Goal: Information Seeking & Learning: Learn about a topic

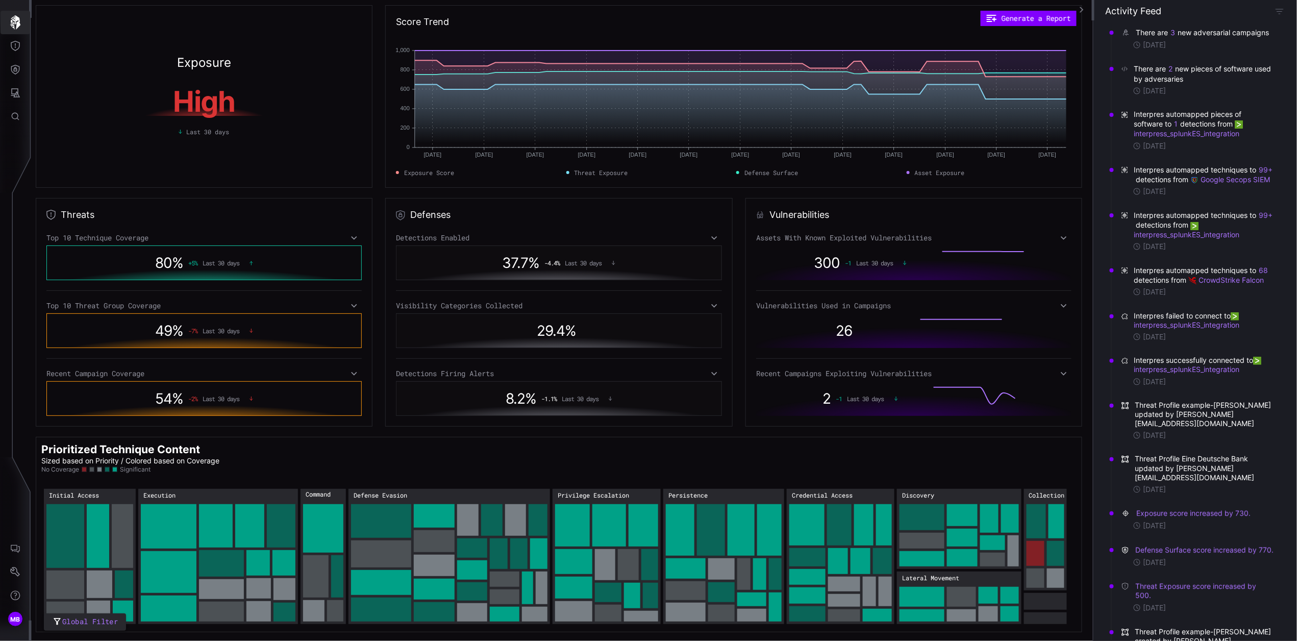
click at [14, 24] on icon "button" at bounding box center [15, 22] width 14 height 14
click at [14, 18] on icon "button" at bounding box center [15, 22] width 10 height 14
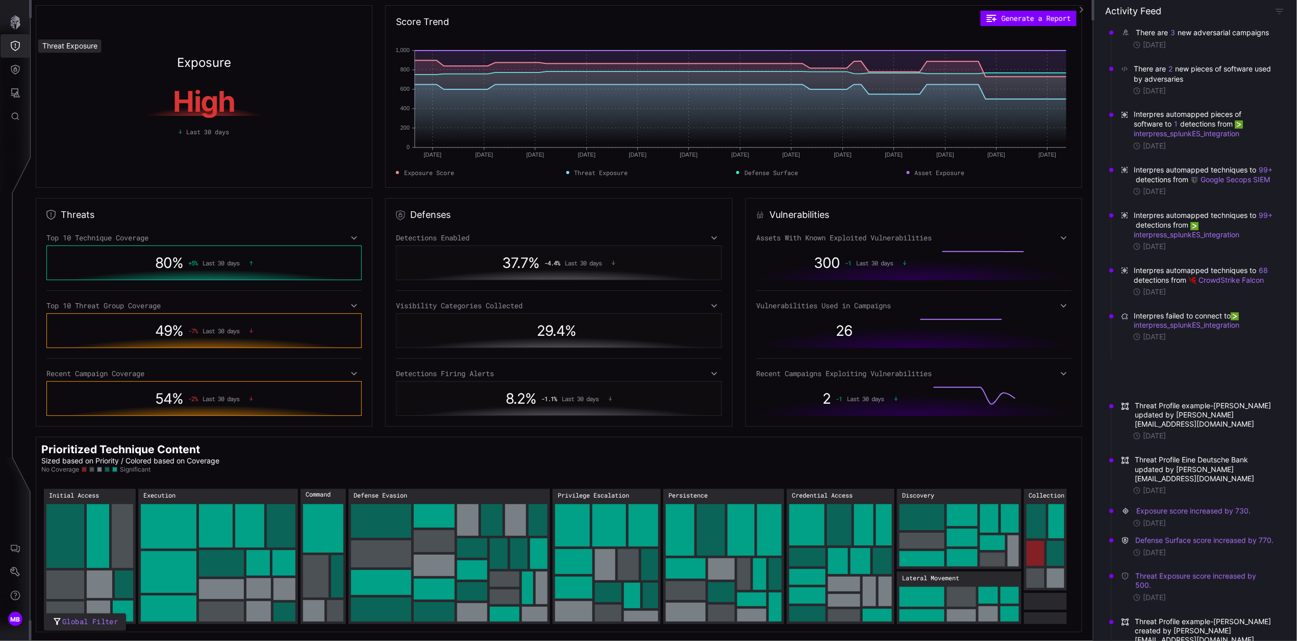
click at [15, 48] on icon "Threat Exposure" at bounding box center [15, 46] width 10 height 10
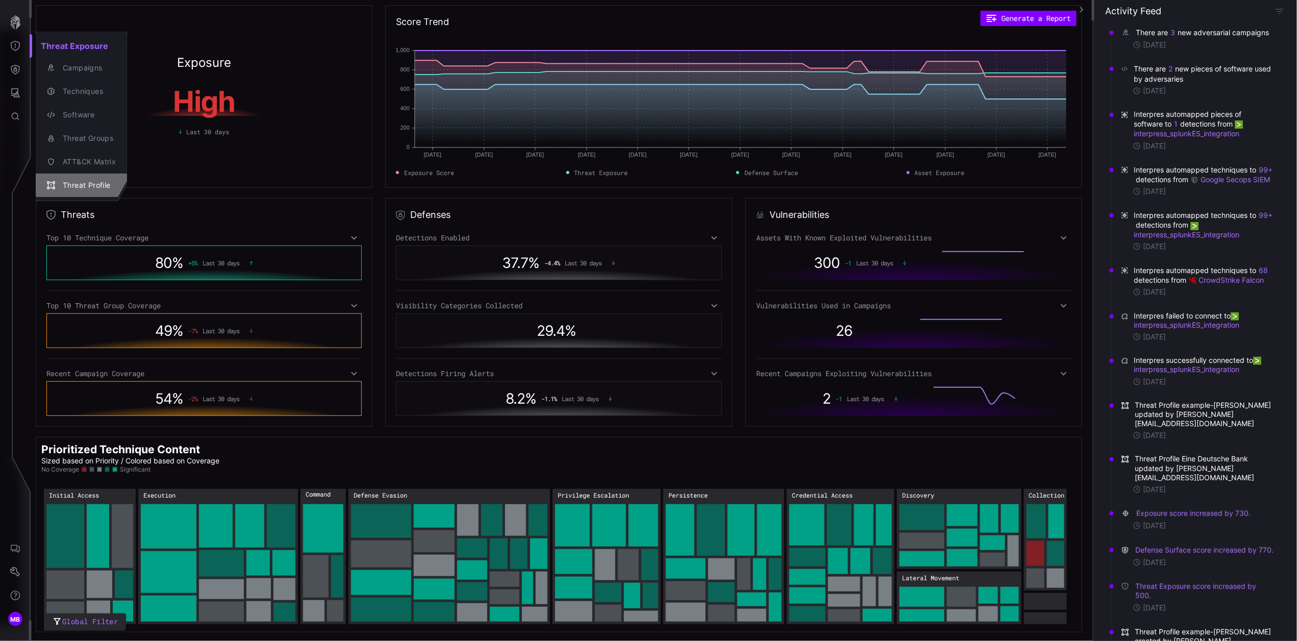
click at [96, 184] on div "Threat Profile" at bounding box center [87, 185] width 58 height 13
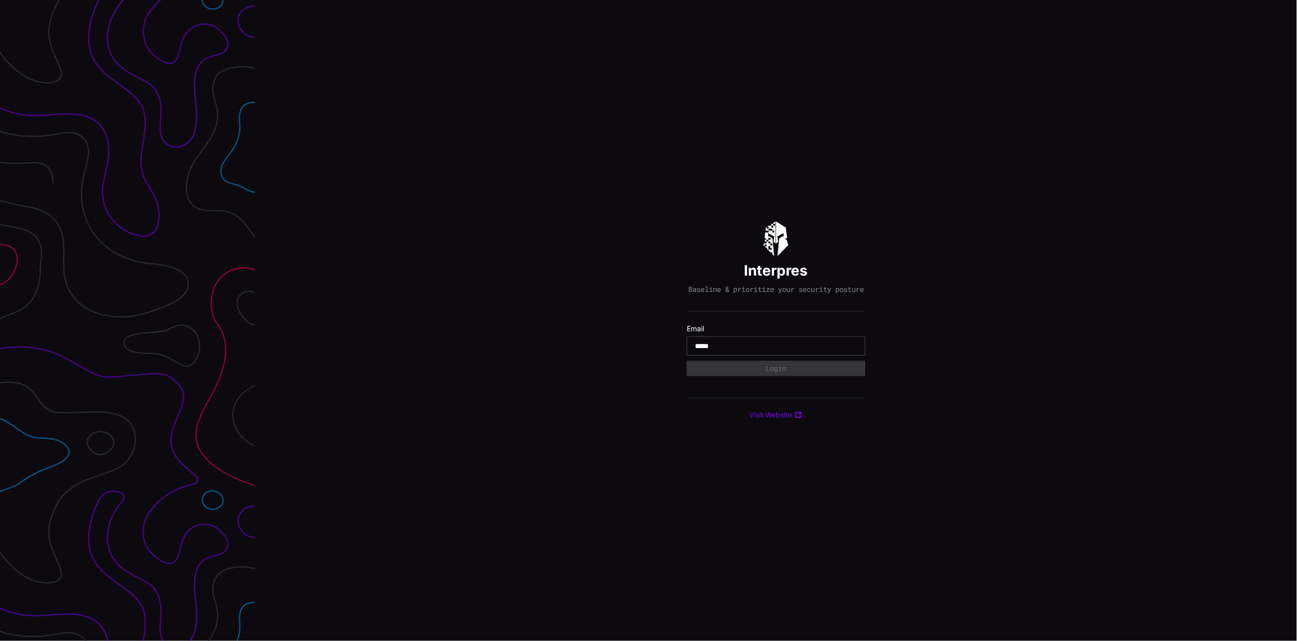
type input "**********"
click at [760, 377] on div "Select Tenant" at bounding box center [771, 372] width 153 height 9
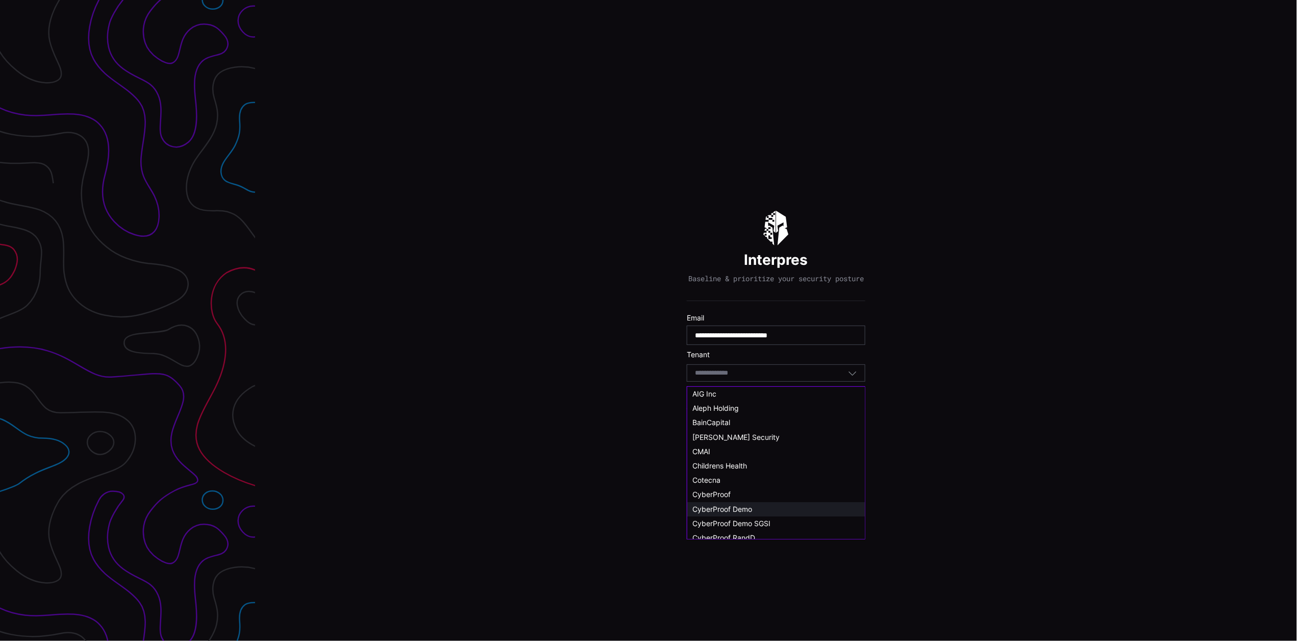
click at [751, 505] on span "CyberProof Demo" at bounding box center [722, 508] width 60 height 9
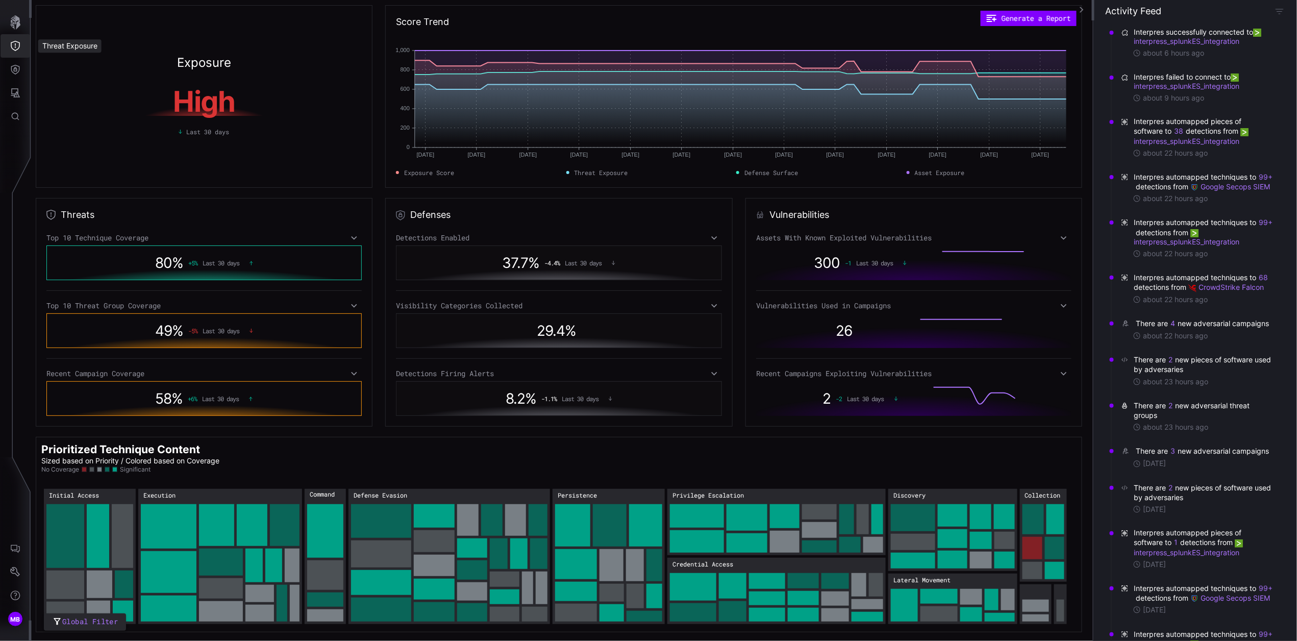
click at [18, 43] on icon "Threat Exposure" at bounding box center [15, 46] width 10 height 10
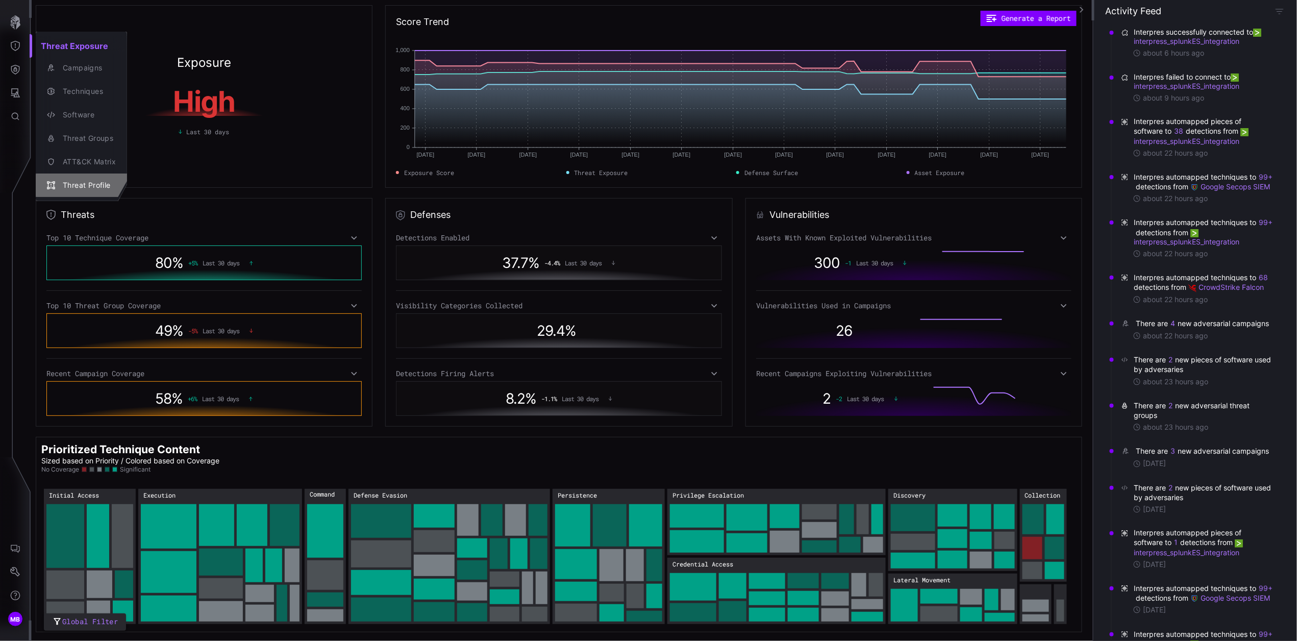
click at [87, 184] on div "Threat Profile" at bounding box center [87, 185] width 58 height 13
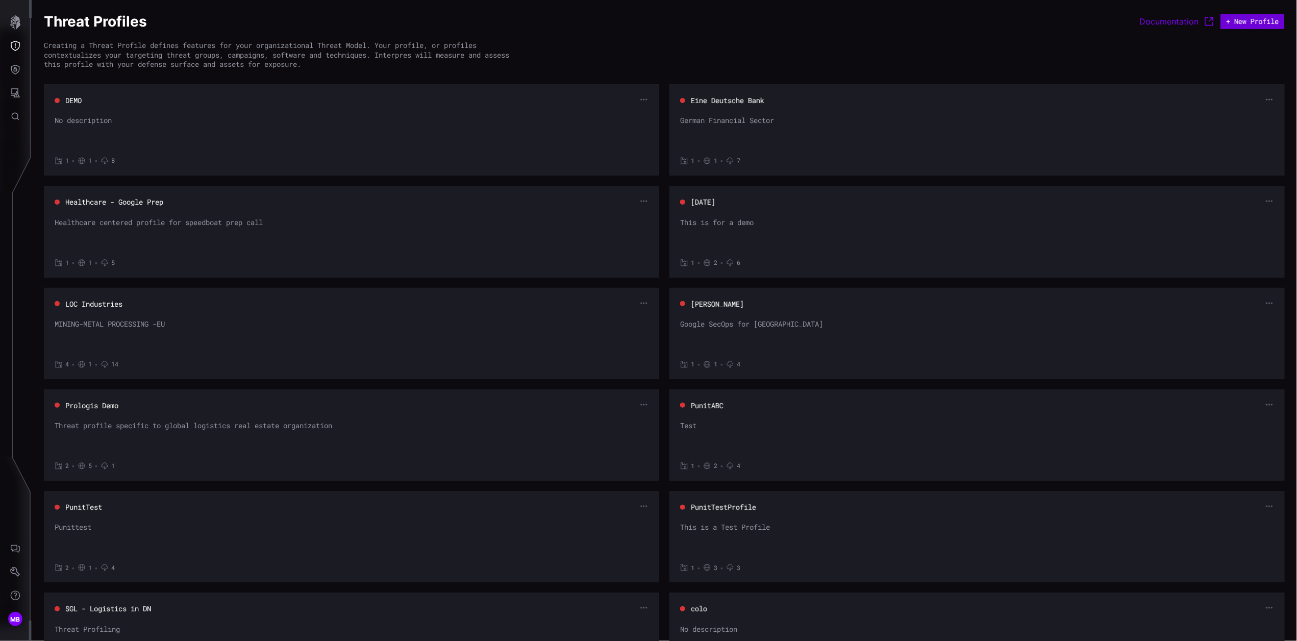
click at [1248, 19] on button "+ New Profile" at bounding box center [1253, 21] width 64 height 15
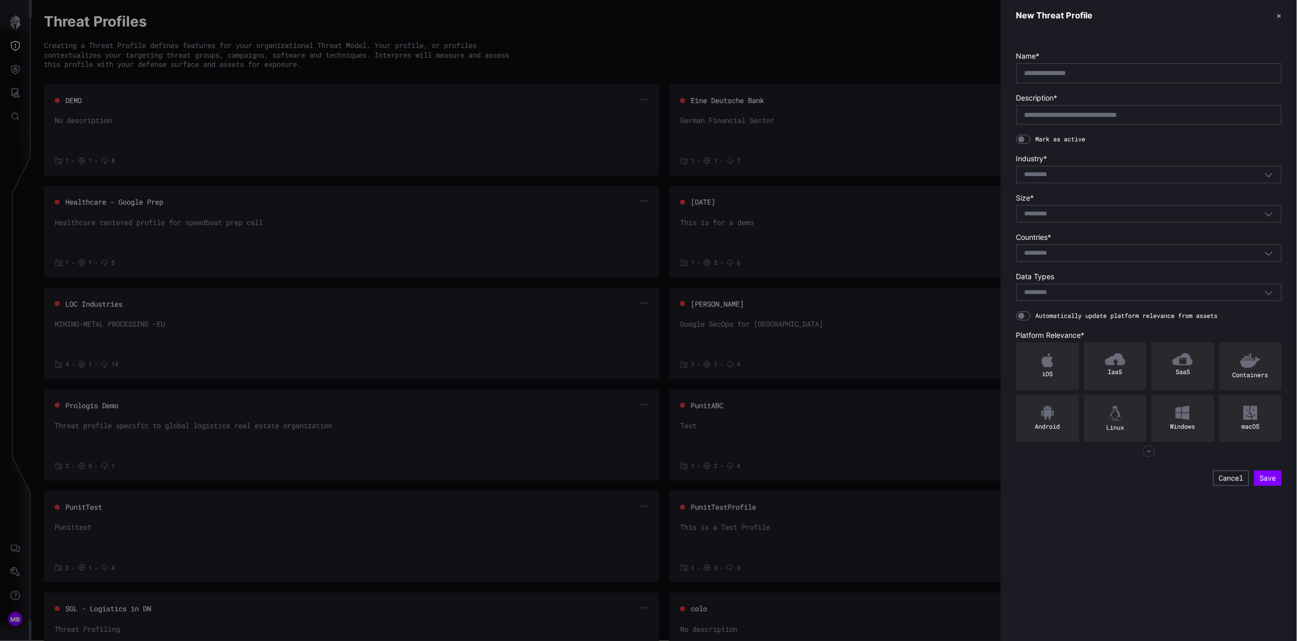
click at [1085, 171] on div "Select..." at bounding box center [1144, 174] width 240 height 9
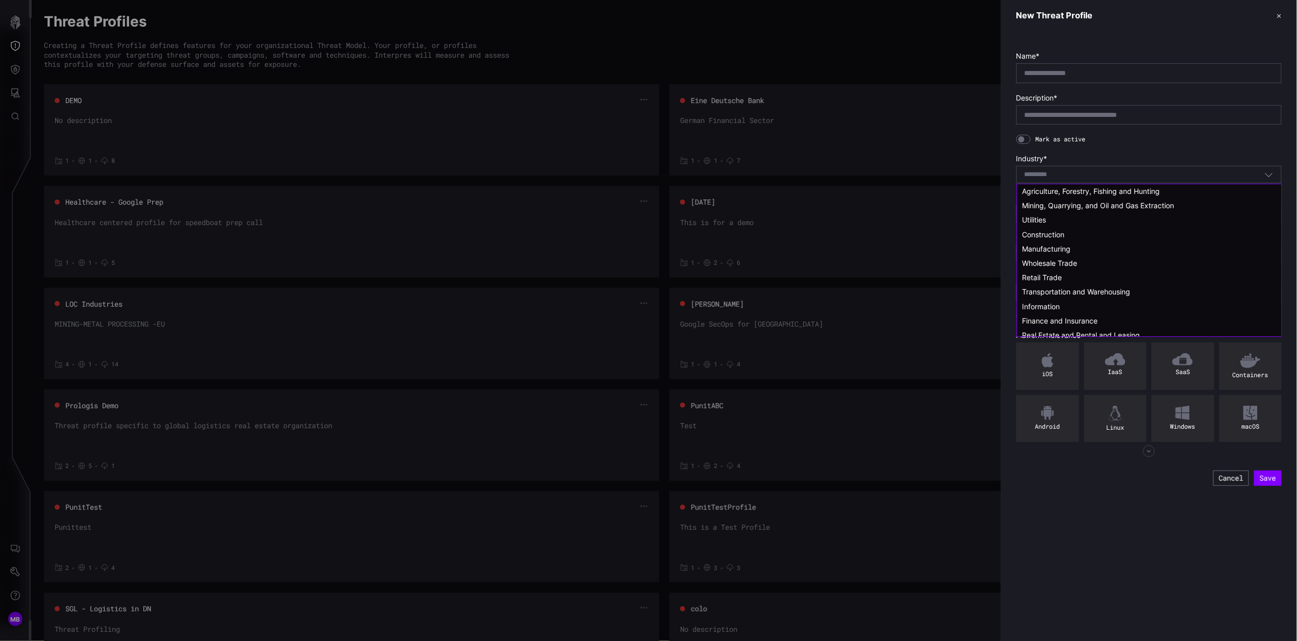
click at [1085, 171] on div "Select..." at bounding box center [1144, 174] width 240 height 9
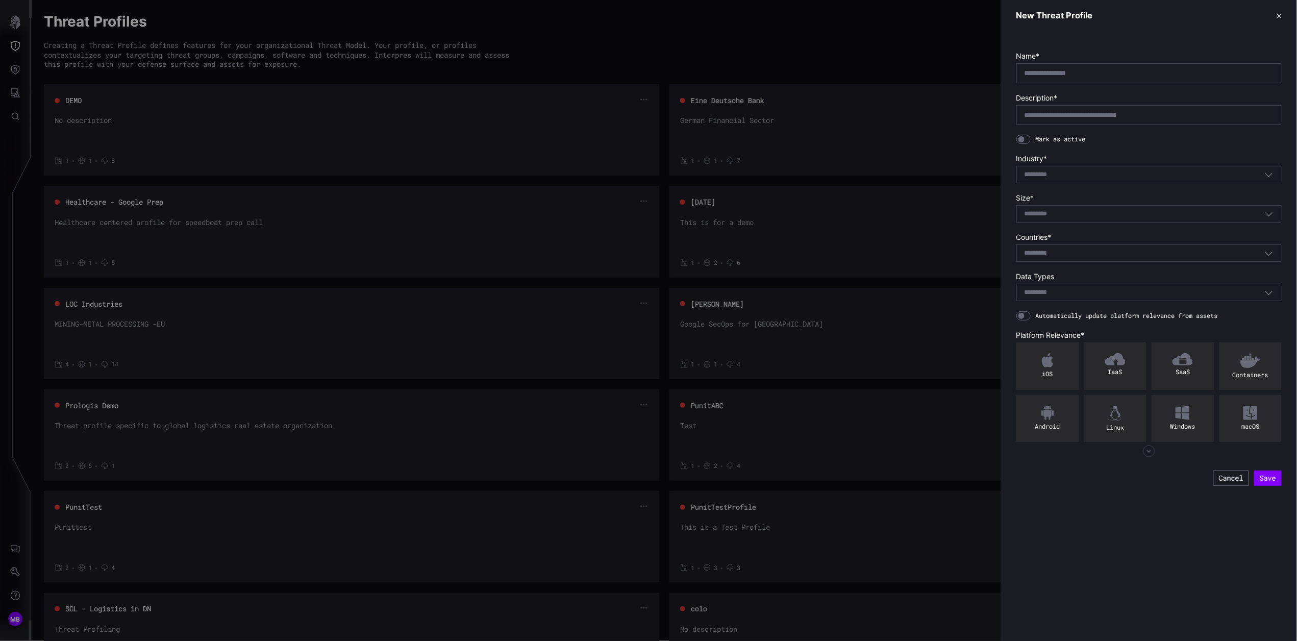
click at [1130, 160] on label "Industry *" at bounding box center [1148, 158] width 265 height 9
click at [1087, 216] on div "Select..." at bounding box center [1144, 213] width 240 height 9
click at [1086, 191] on form "Name * Description * Mark as active Industry * Select... Size * Select... Requi…" at bounding box center [1148, 273] width 265 height 443
click at [1078, 263] on div "Select..." at bounding box center [1144, 262] width 240 height 9
click at [1077, 233] on form "Name * Description * Mark as active Industry * Select... Size * Select... Requi…" at bounding box center [1148, 273] width 265 height 443
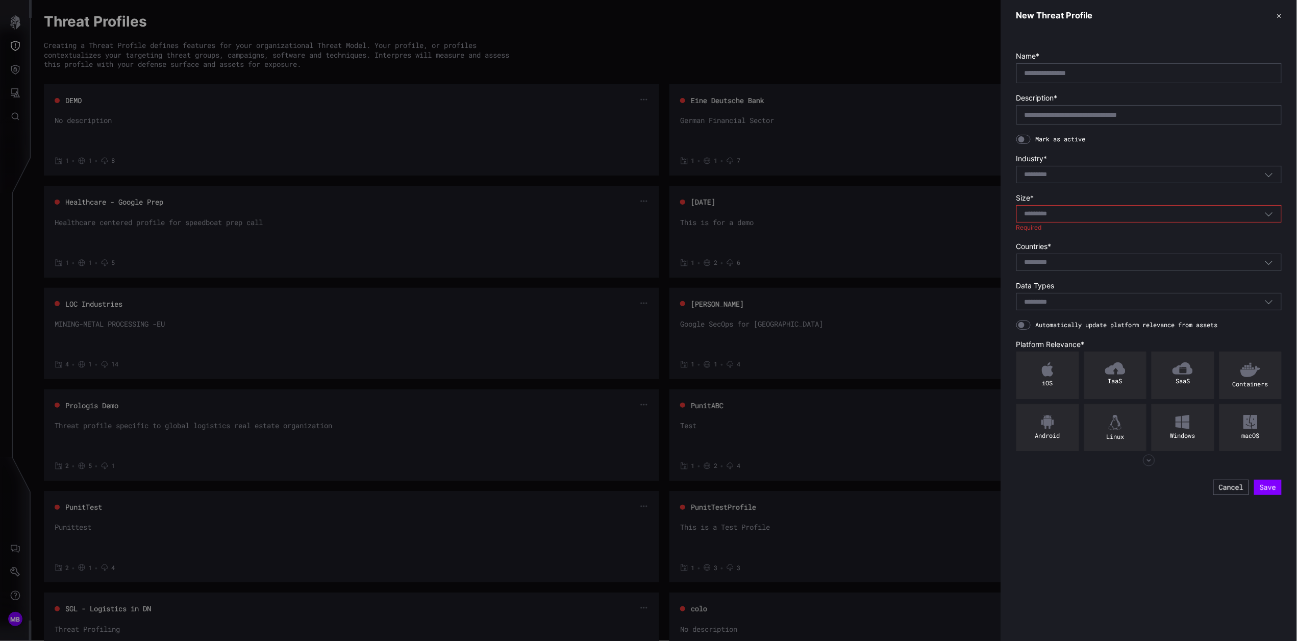
click at [1095, 302] on div "Select..." at bounding box center [1144, 301] width 240 height 9
click at [1096, 283] on label "Data Types" at bounding box center [1148, 285] width 265 height 9
drag, startPoint x: 1149, startPoint y: 460, endPoint x: 1142, endPoint y: 477, distance: 18.1
click at [1149, 460] on icon "button" at bounding box center [1148, 460] width 12 height 12
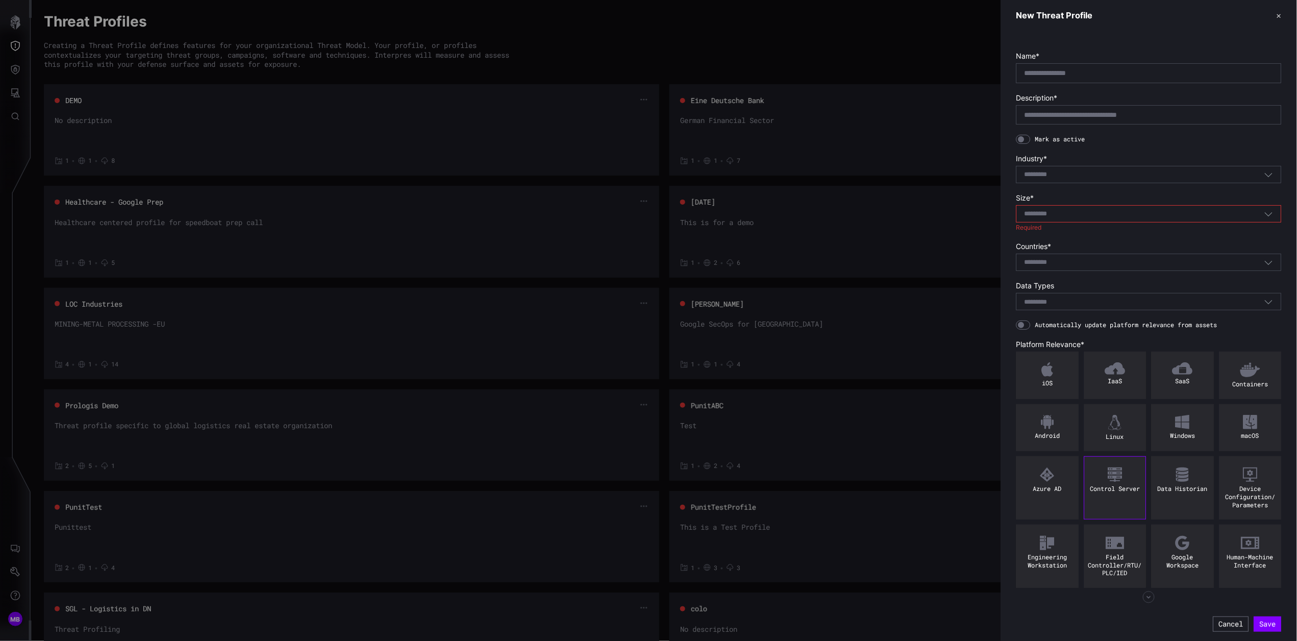
scroll to position [4, 0]
click at [1149, 598] on icon "button" at bounding box center [1148, 596] width 12 height 12
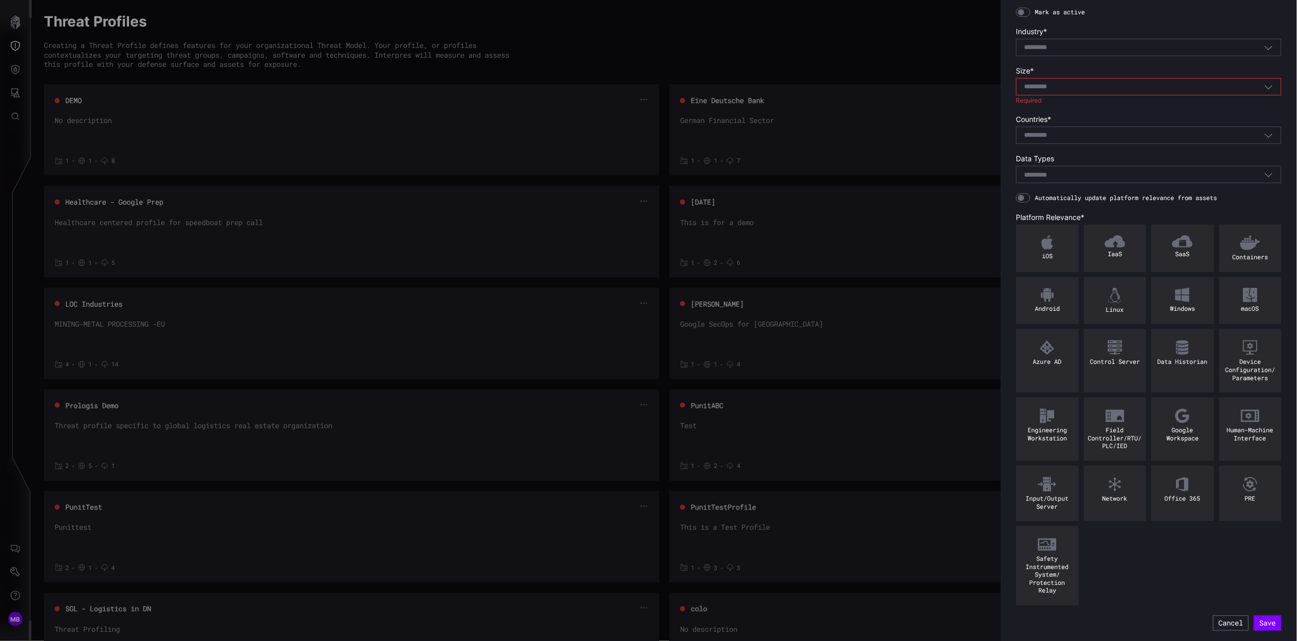
scroll to position [0, 0]
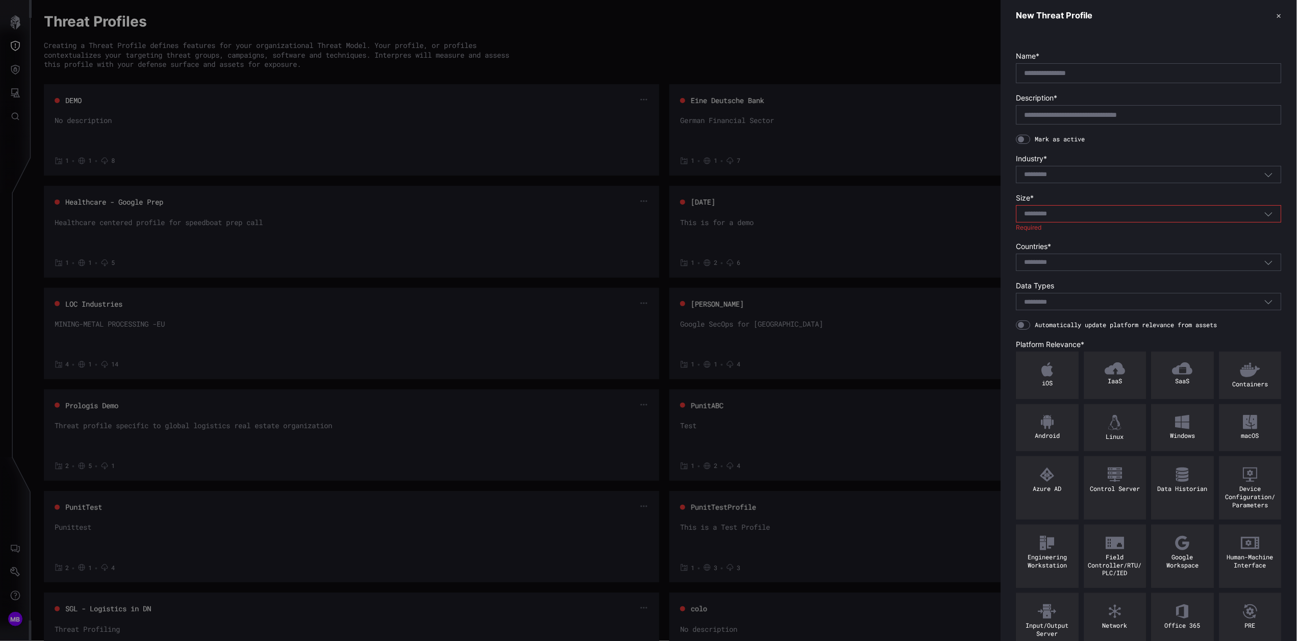
click at [13, 45] on div at bounding box center [648, 320] width 1297 height 641
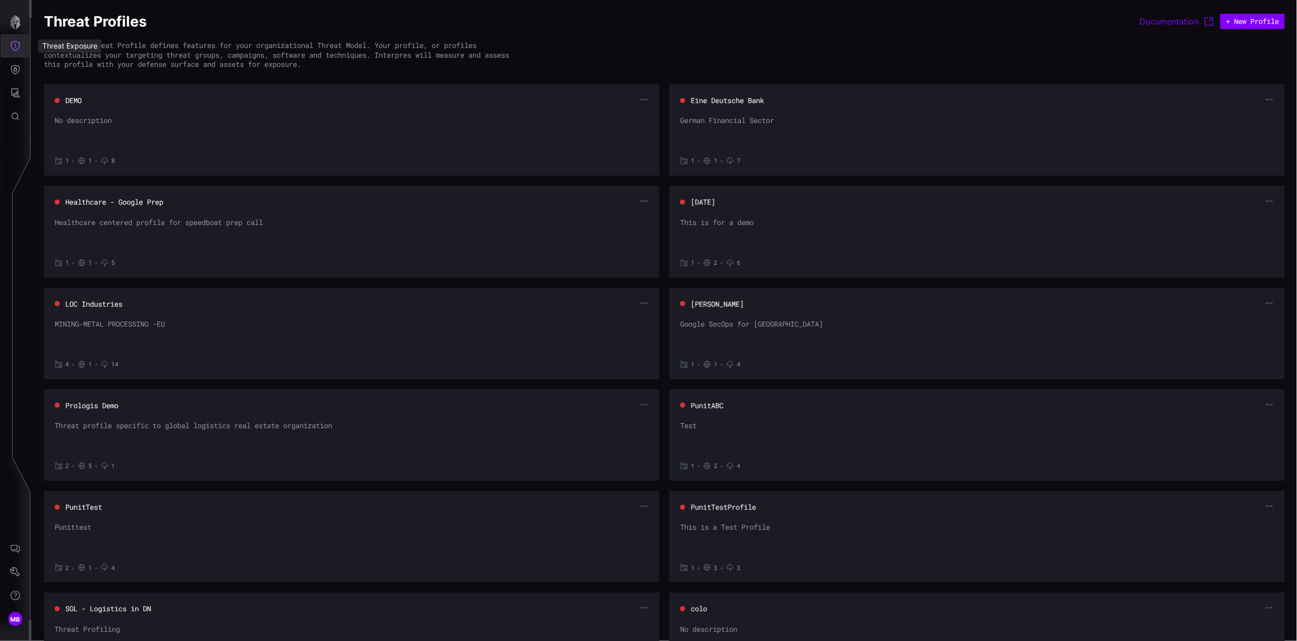
click at [15, 46] on icon "Threat Exposure" at bounding box center [15, 46] width 9 height 10
click at [16, 68] on div at bounding box center [648, 320] width 1297 height 641
click at [16, 68] on icon "Defense Surface" at bounding box center [15, 70] width 9 height 10
click at [95, 135] on div "Integrations" at bounding box center [96, 138] width 77 height 13
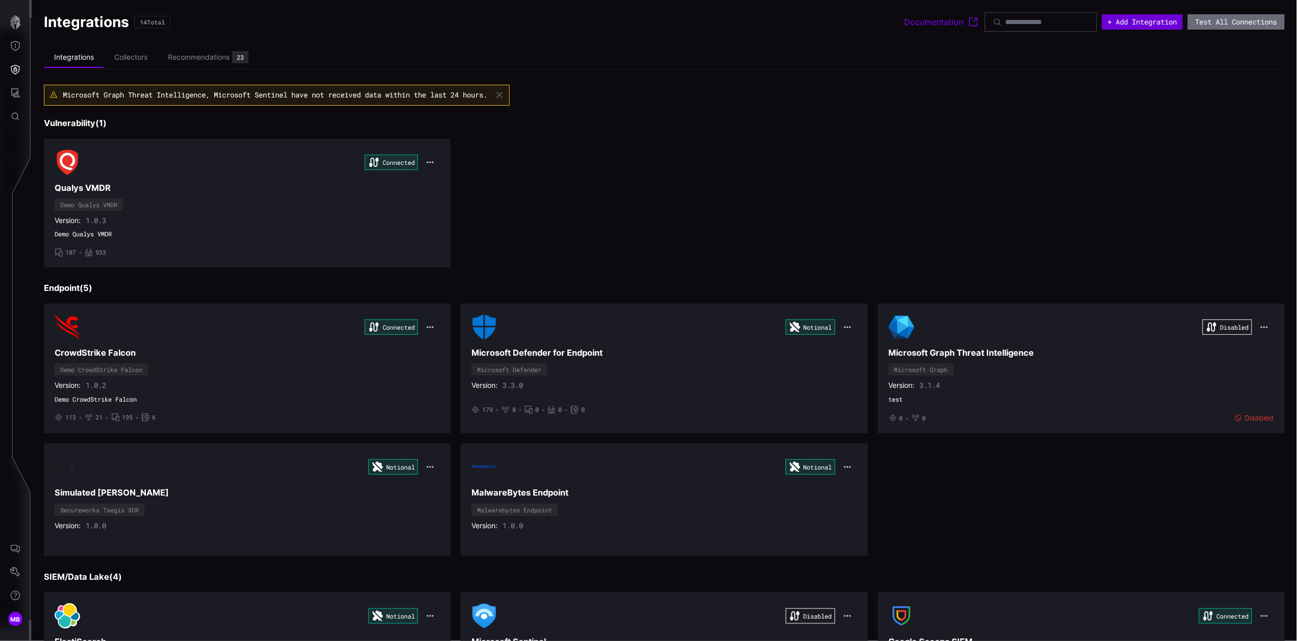
click at [1124, 20] on button "+ Add Integration" at bounding box center [1142, 21] width 81 height 15
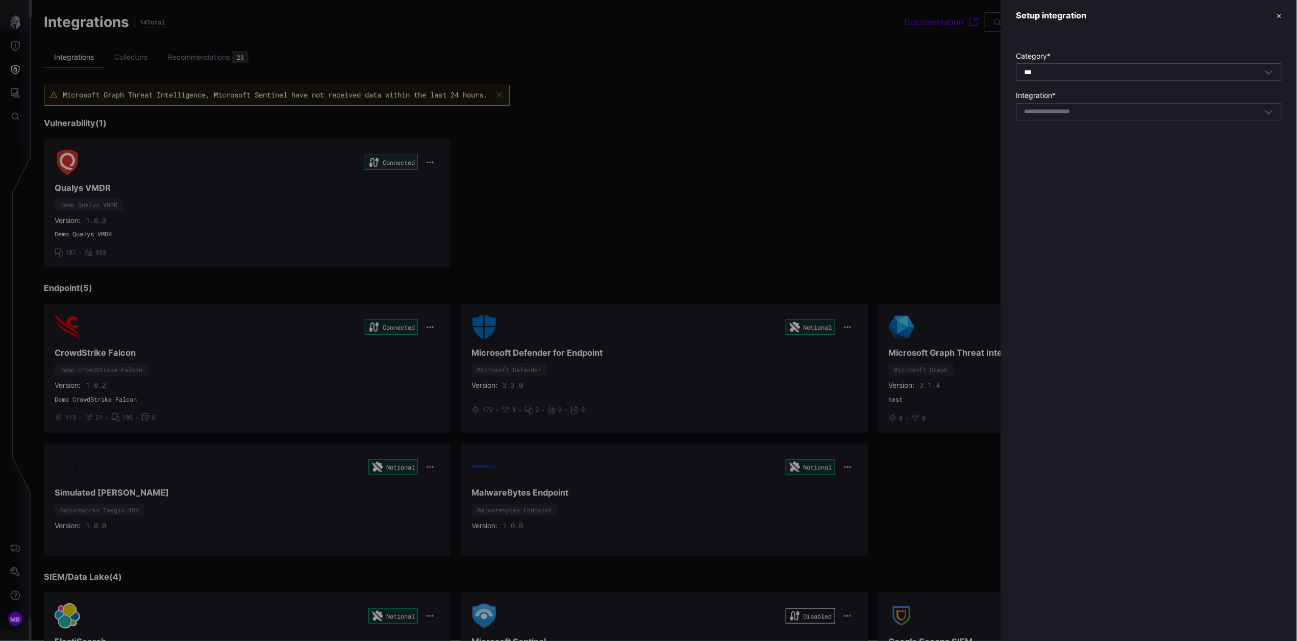
click at [1101, 82] on form "Category * *** All Integration * Select integration" at bounding box center [1148, 86] width 265 height 68
click at [1111, 75] on div "*** All" at bounding box center [1144, 72] width 240 height 9
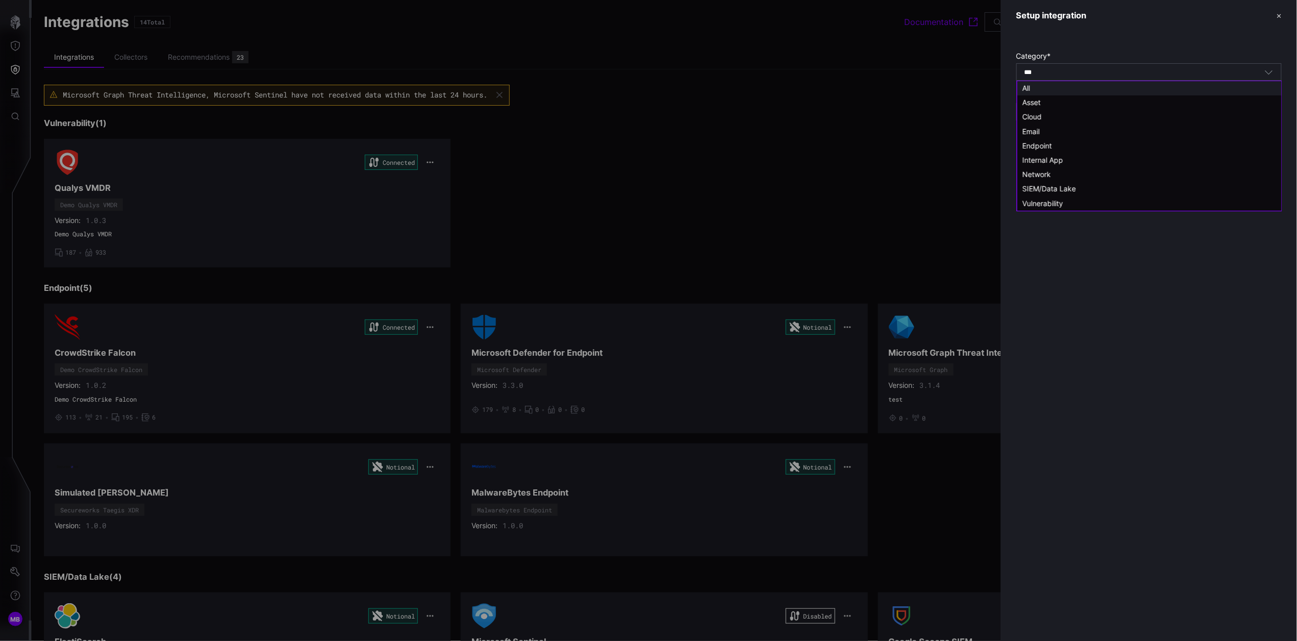
click at [1039, 207] on span "Vulnerability" at bounding box center [1042, 203] width 41 height 9
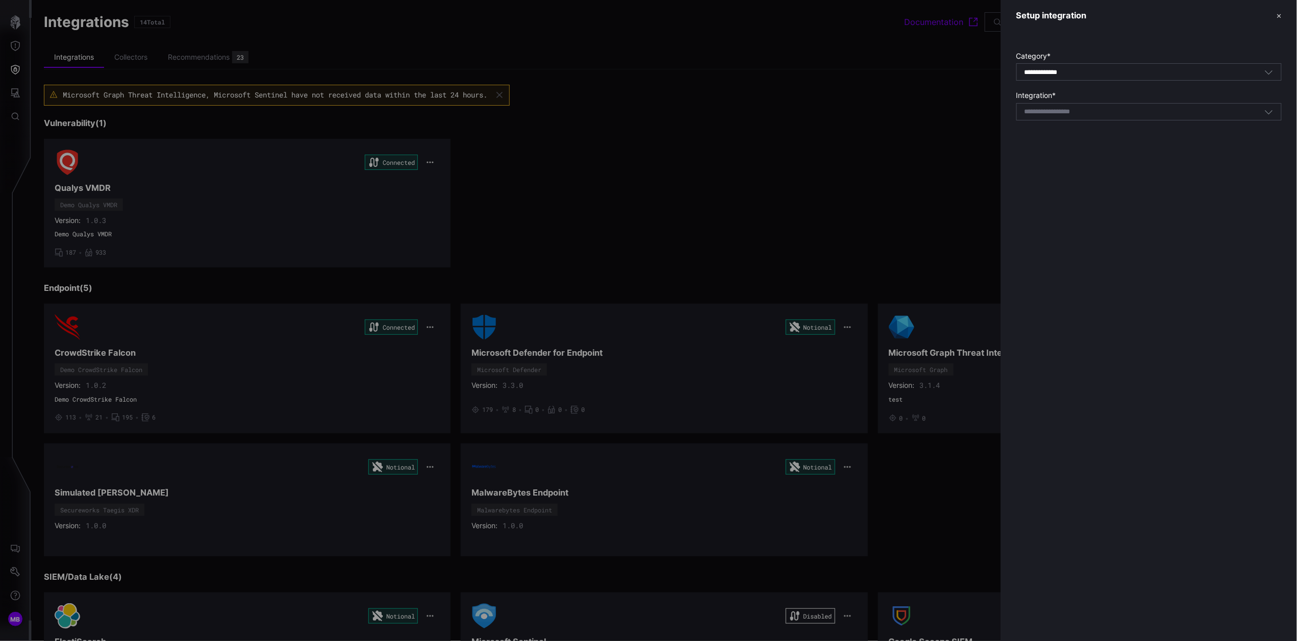
click at [1153, 112] on div "Select integration" at bounding box center [1144, 111] width 240 height 9
click at [1273, 71] on icon "button" at bounding box center [1268, 71] width 9 height 9
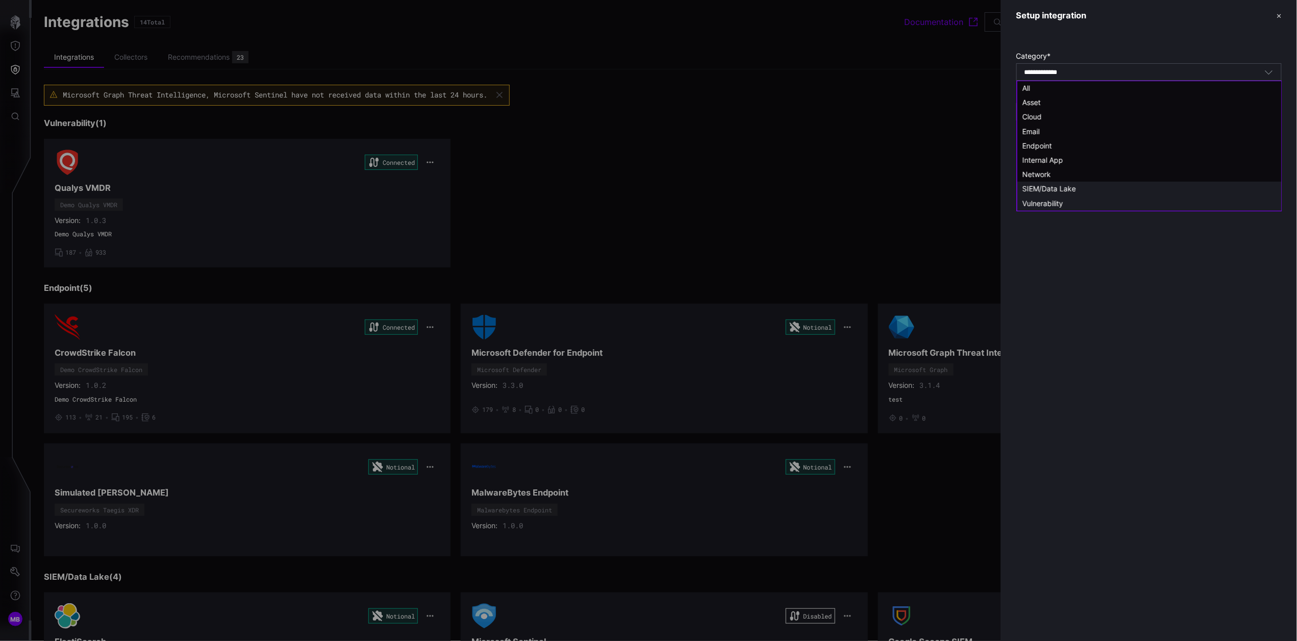
click at [1068, 189] on span "SIEM/Data Lake" at bounding box center [1049, 188] width 54 height 9
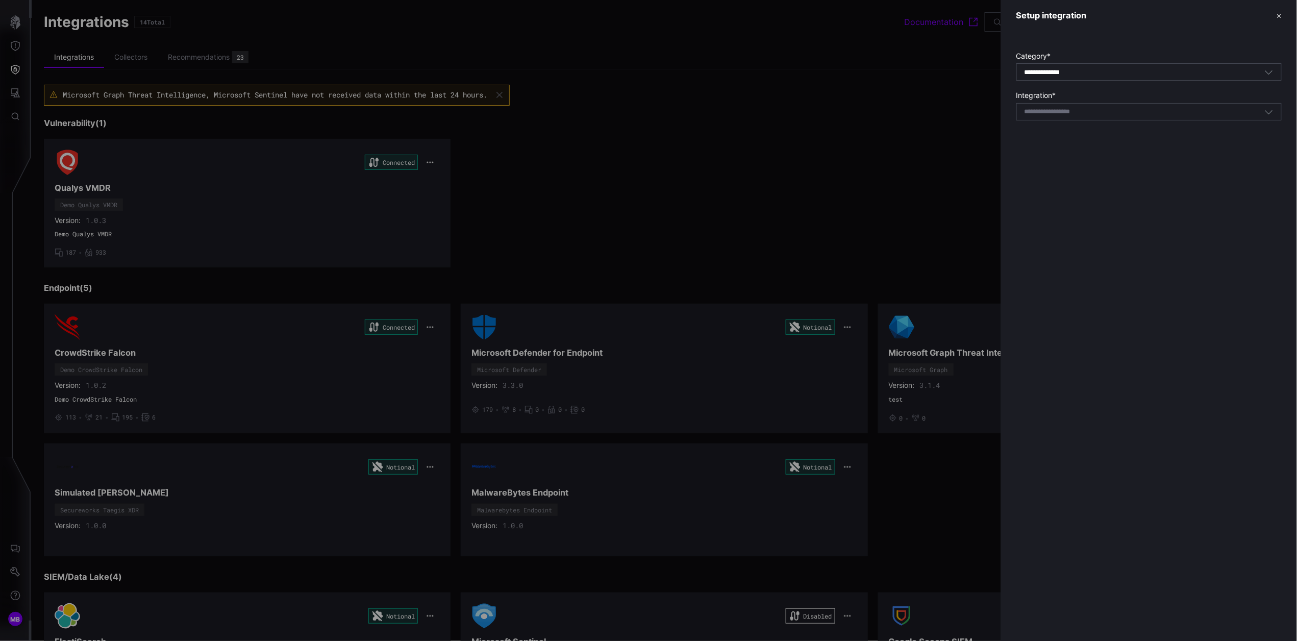
click at [1103, 113] on div "Select integration" at bounding box center [1144, 111] width 240 height 9
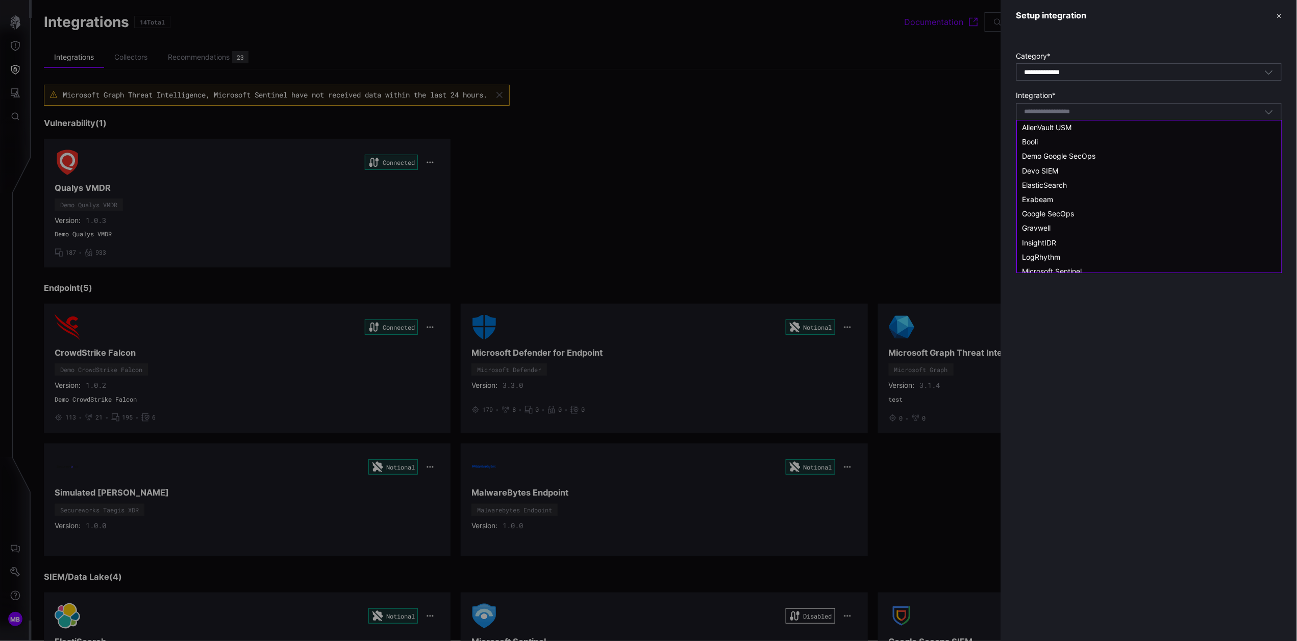
click at [1266, 112] on icon "button" at bounding box center [1269, 112] width 8 height 4
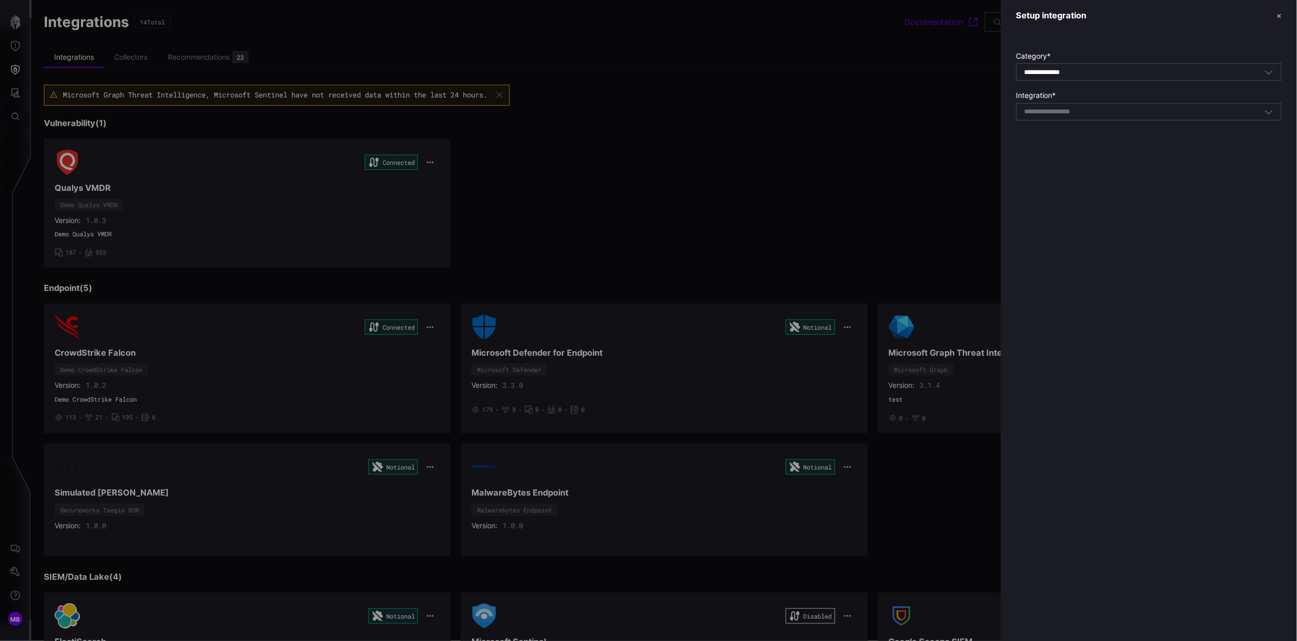
click at [1103, 75] on div "**********" at bounding box center [1144, 72] width 240 height 9
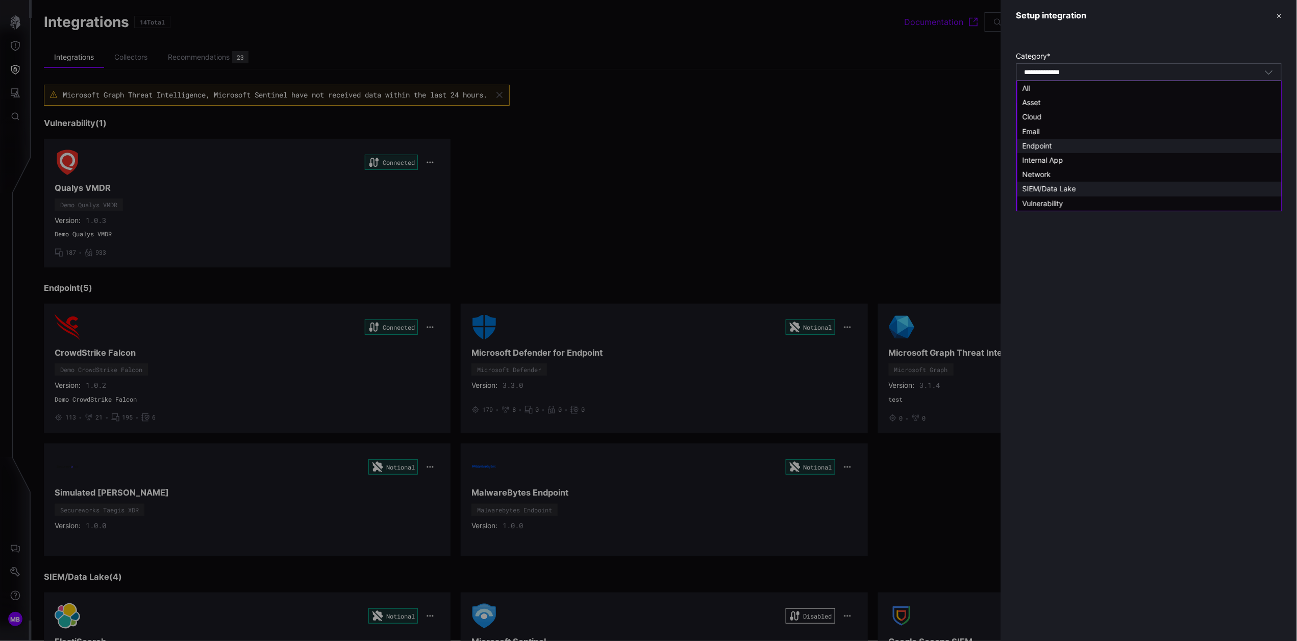
click at [1051, 149] on span "Endpoint" at bounding box center [1037, 145] width 30 height 9
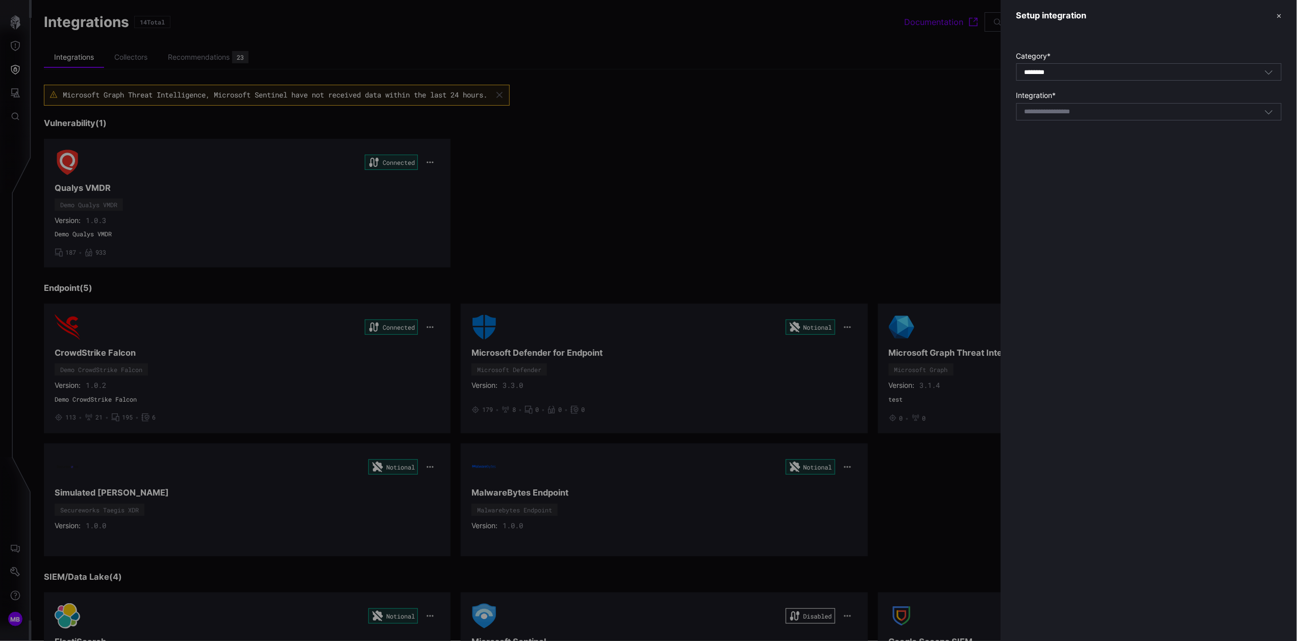
click at [1089, 115] on input at bounding box center [1060, 112] width 72 height 9
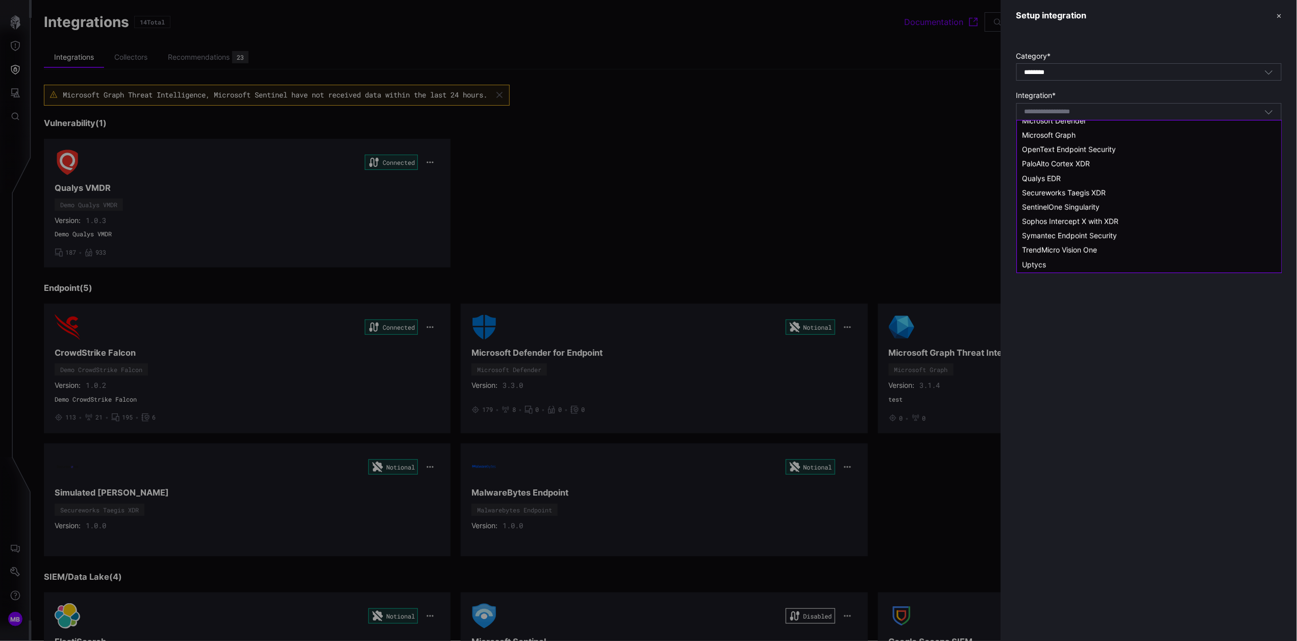
scroll to position [296, 0]
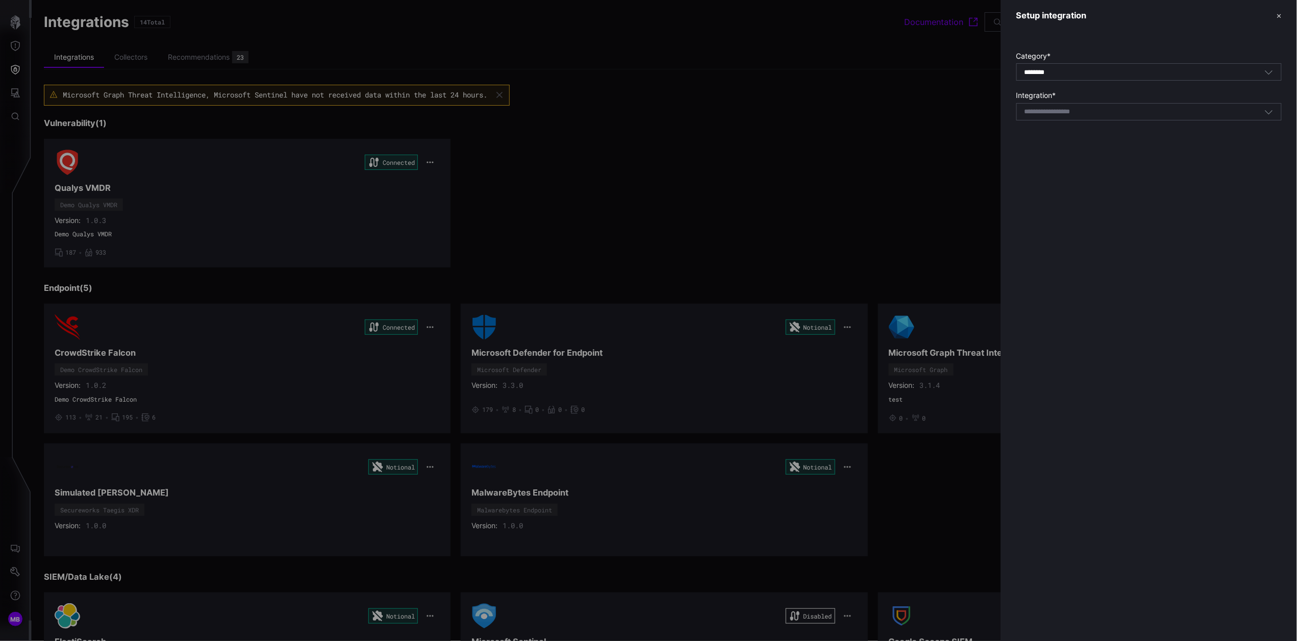
click at [1149, 65] on div "******** Endpoint" at bounding box center [1148, 71] width 265 height 17
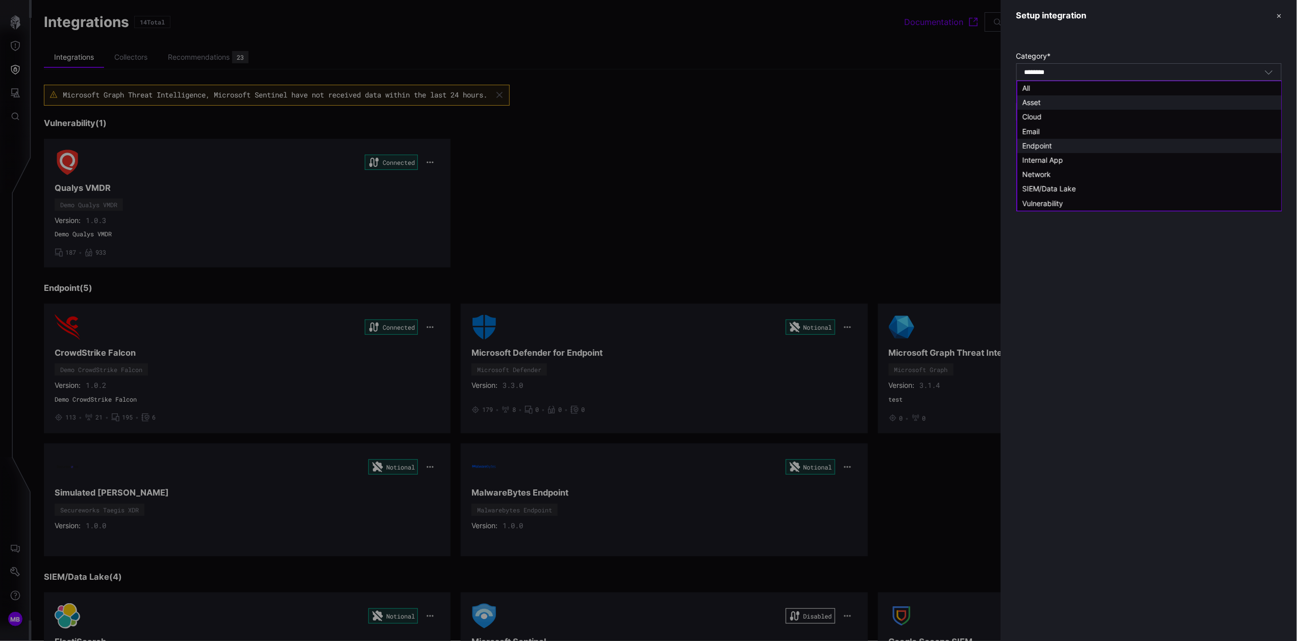
click at [1038, 102] on span "Asset" at bounding box center [1031, 102] width 18 height 9
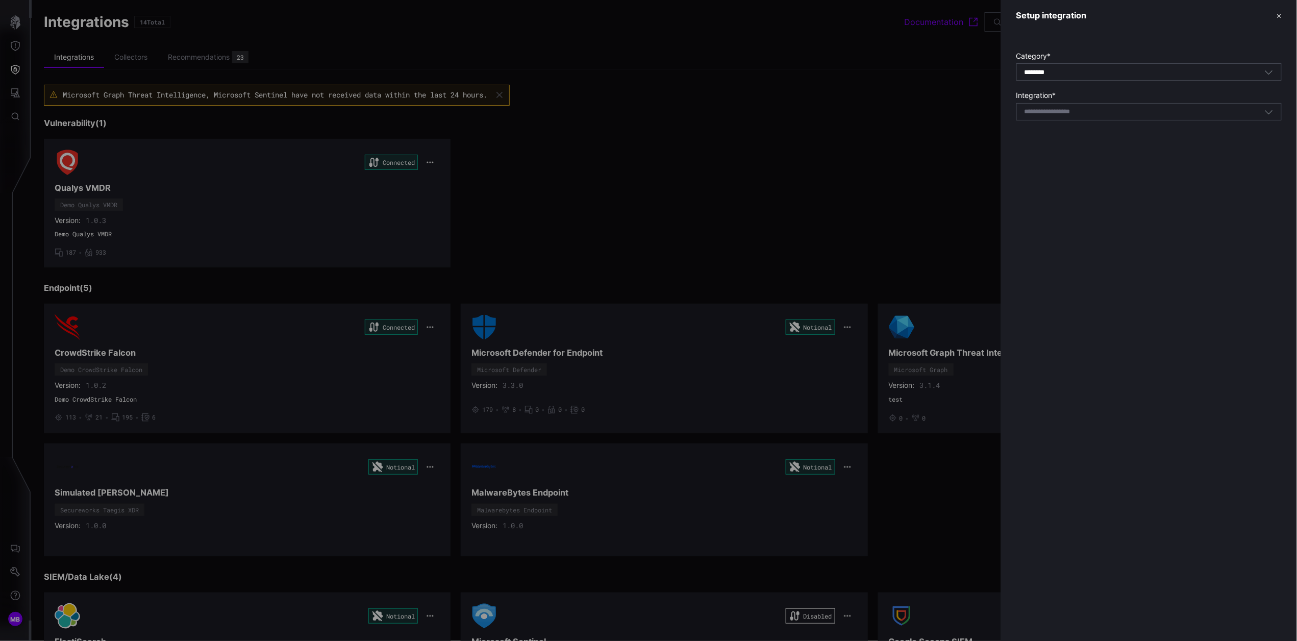
type input "*****"
click at [1099, 111] on div "Select integration" at bounding box center [1144, 111] width 240 height 9
click at [547, 393] on div at bounding box center [648, 320] width 1297 height 641
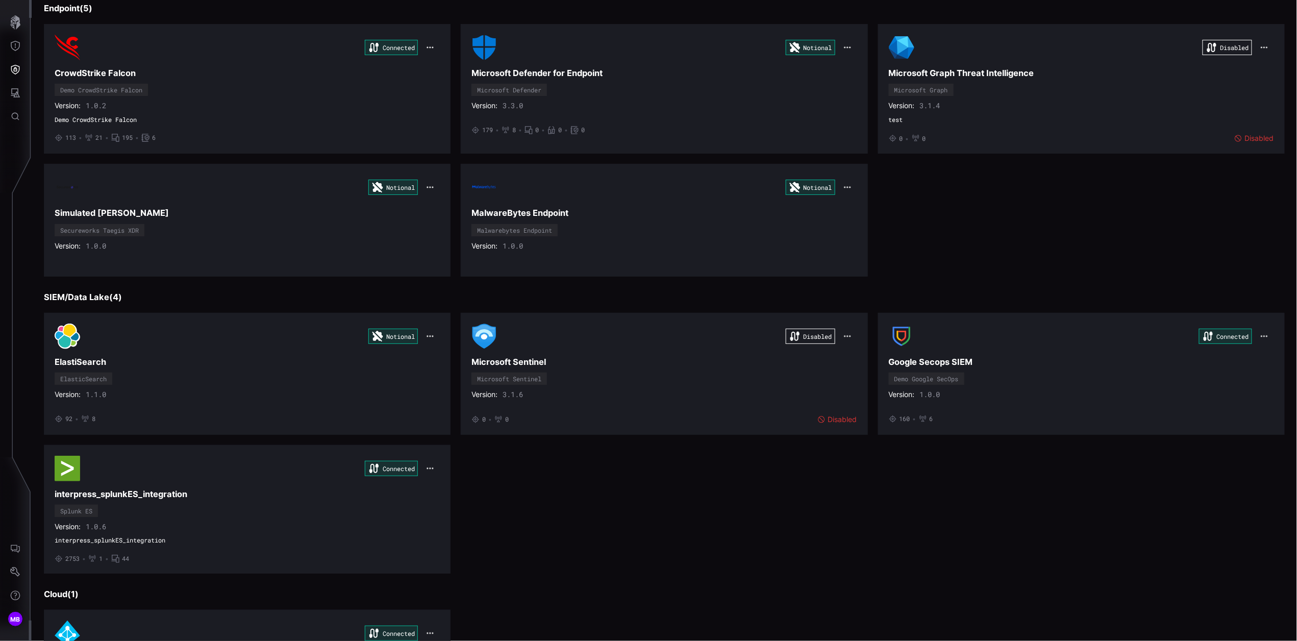
scroll to position [725, 0]
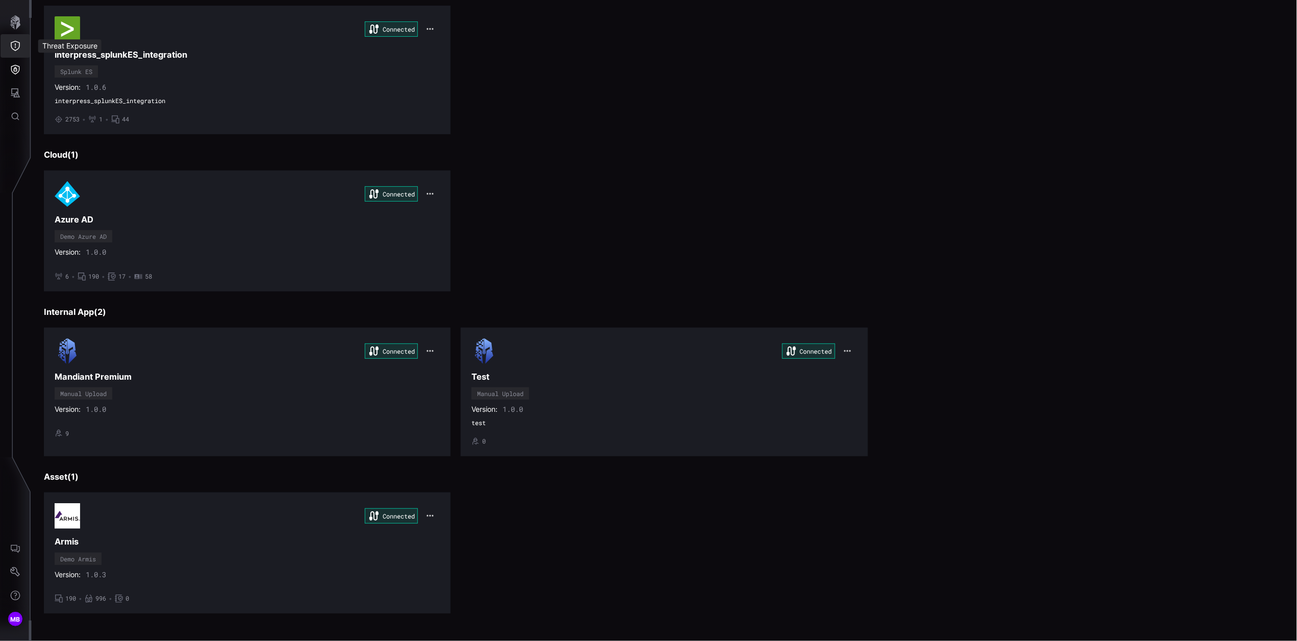
click at [14, 44] on icon "Threat Exposure" at bounding box center [15, 46] width 10 height 10
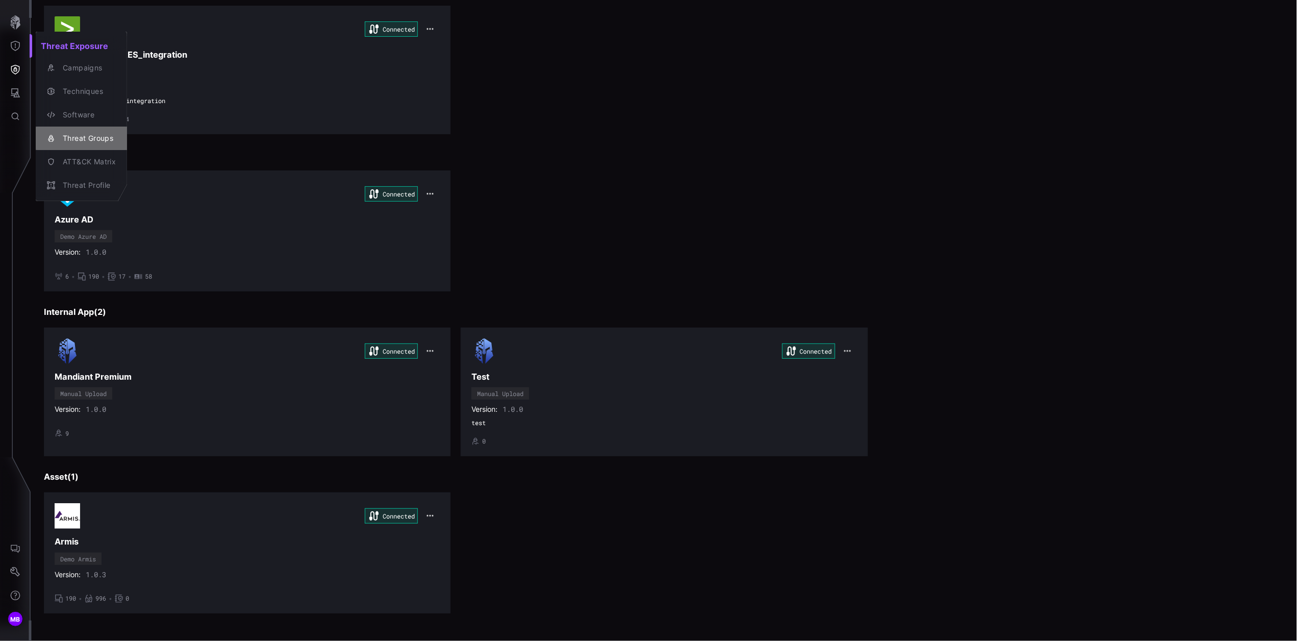
click at [91, 141] on div "Threat Groups" at bounding box center [87, 138] width 58 height 13
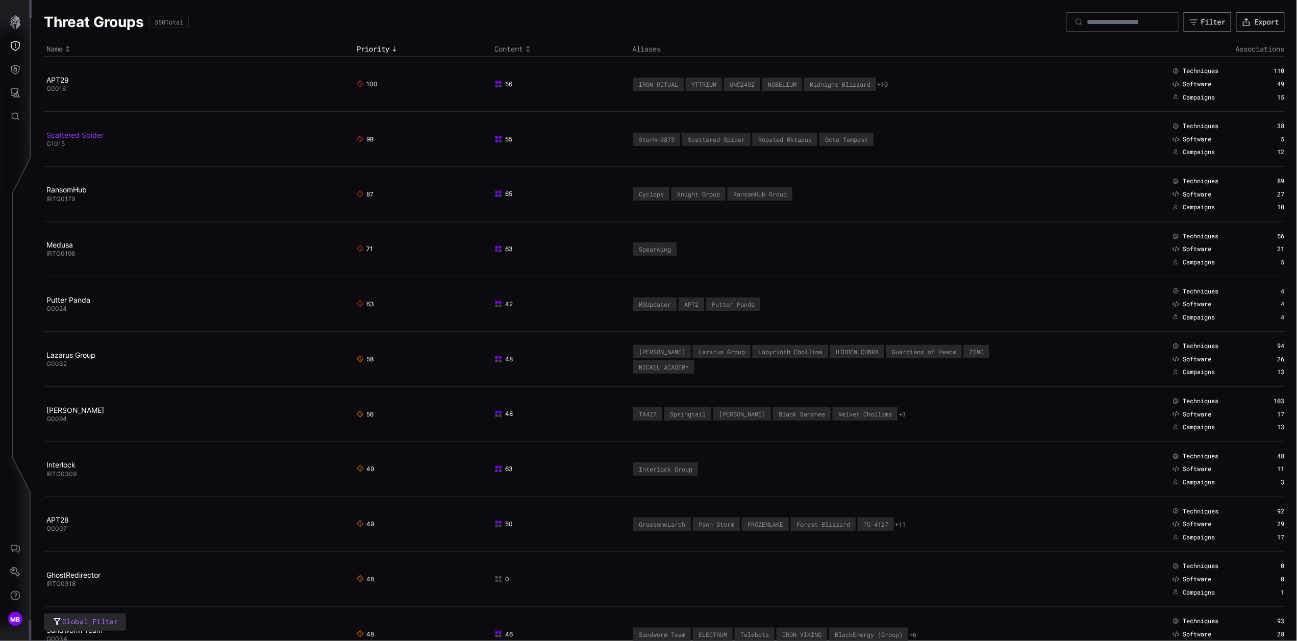
click at [83, 137] on link "Scattered Spider" at bounding box center [74, 135] width 57 height 9
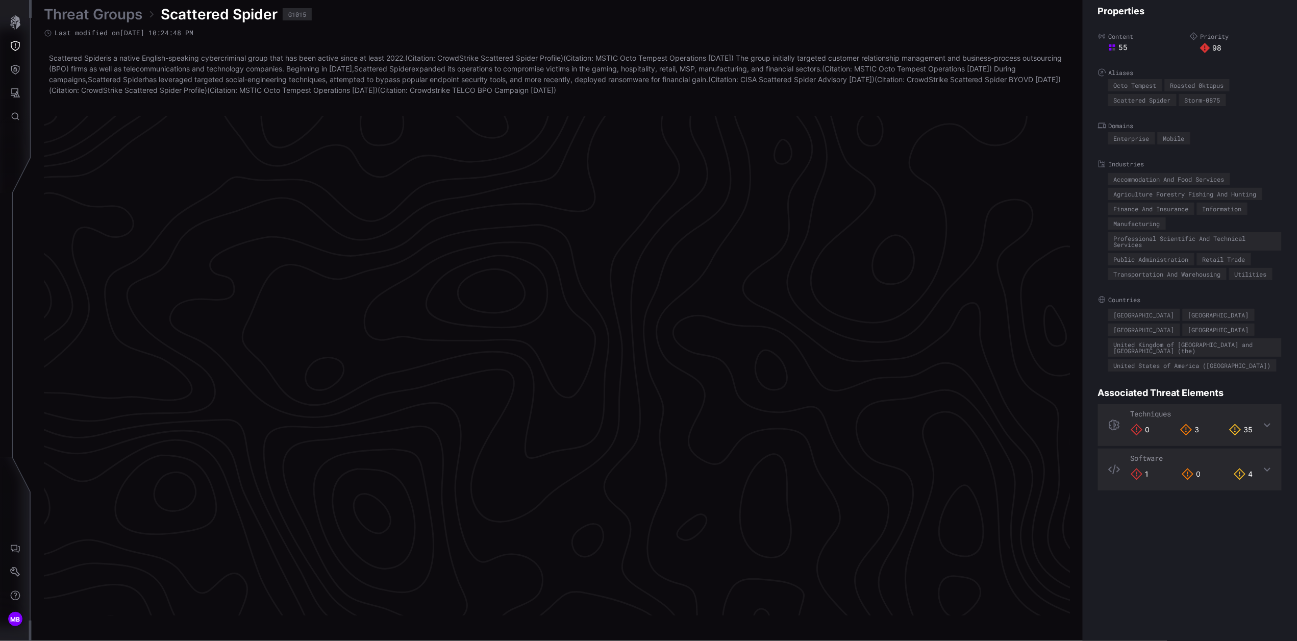
scroll to position [2050, 257]
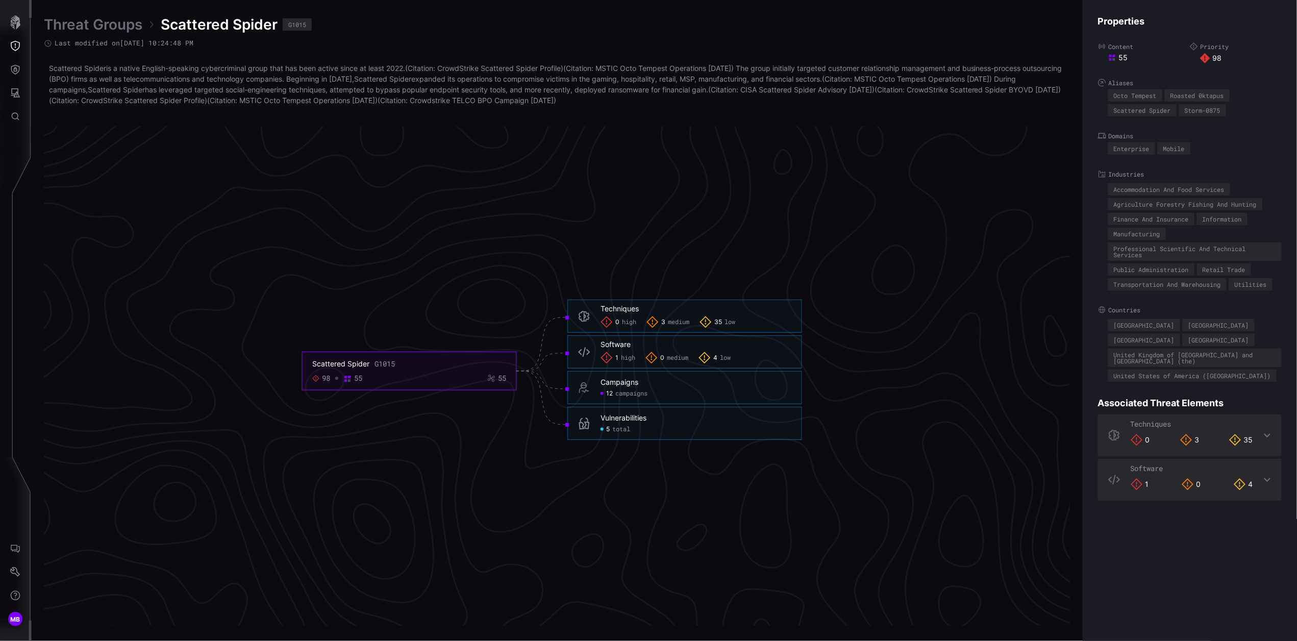
click at [754, 317] on div "0 high 3 medium 35 low" at bounding box center [695, 322] width 191 height 12
click at [672, 323] on span "medium" at bounding box center [678, 322] width 21 height 8
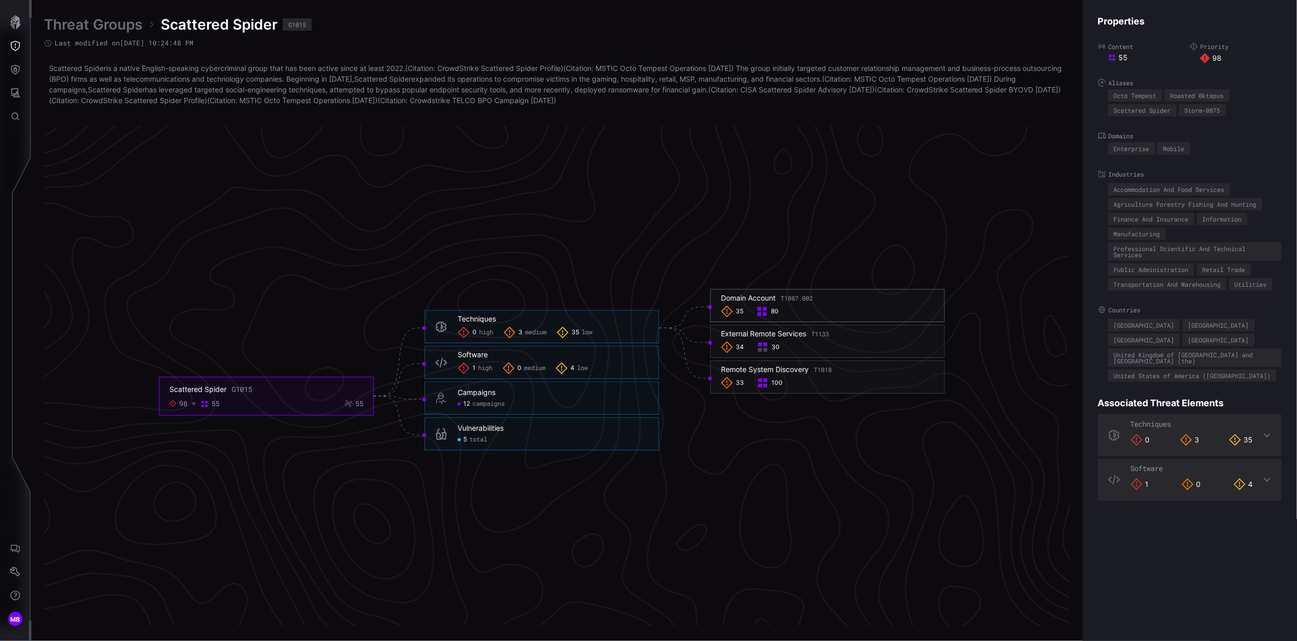
click at [755, 296] on div "Domain Account T1087.002" at bounding box center [767, 298] width 92 height 9
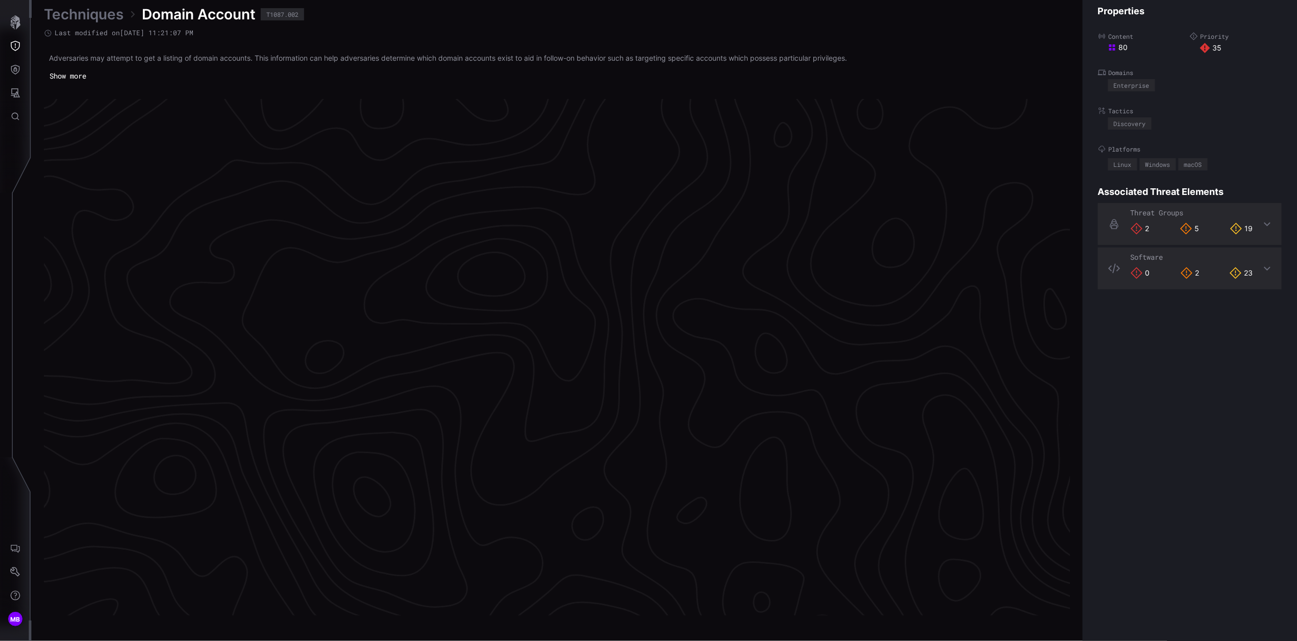
scroll to position [2042, 257]
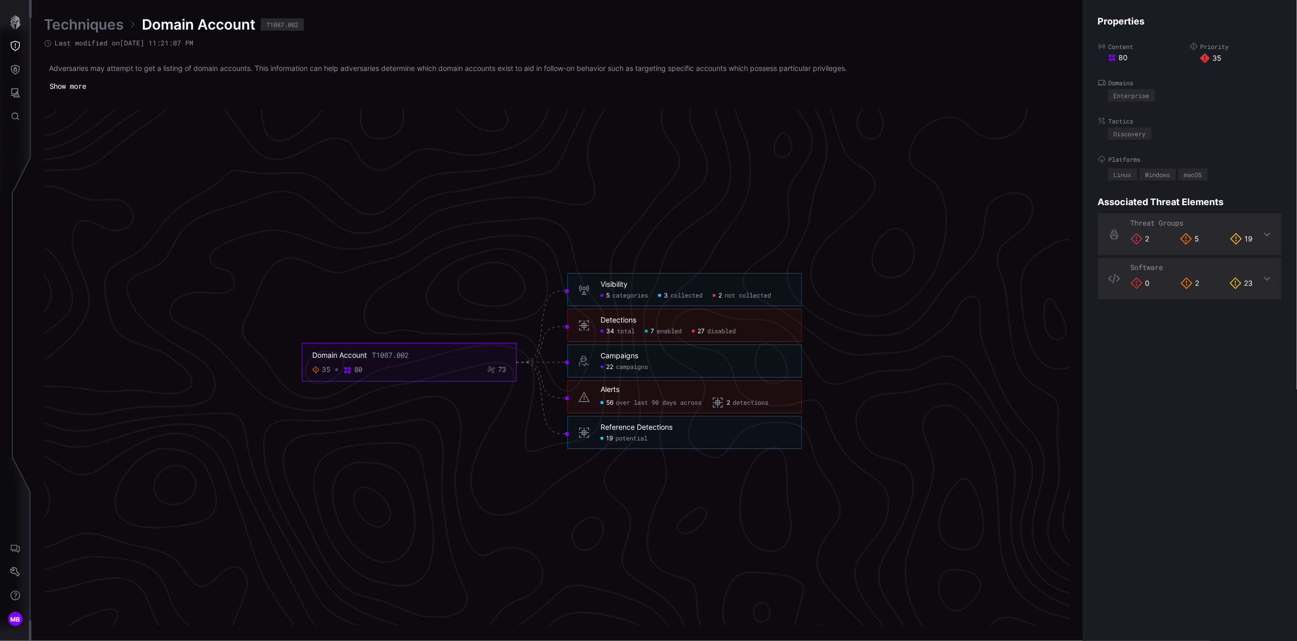
click at [753, 297] on span "not collected" at bounding box center [747, 296] width 46 height 8
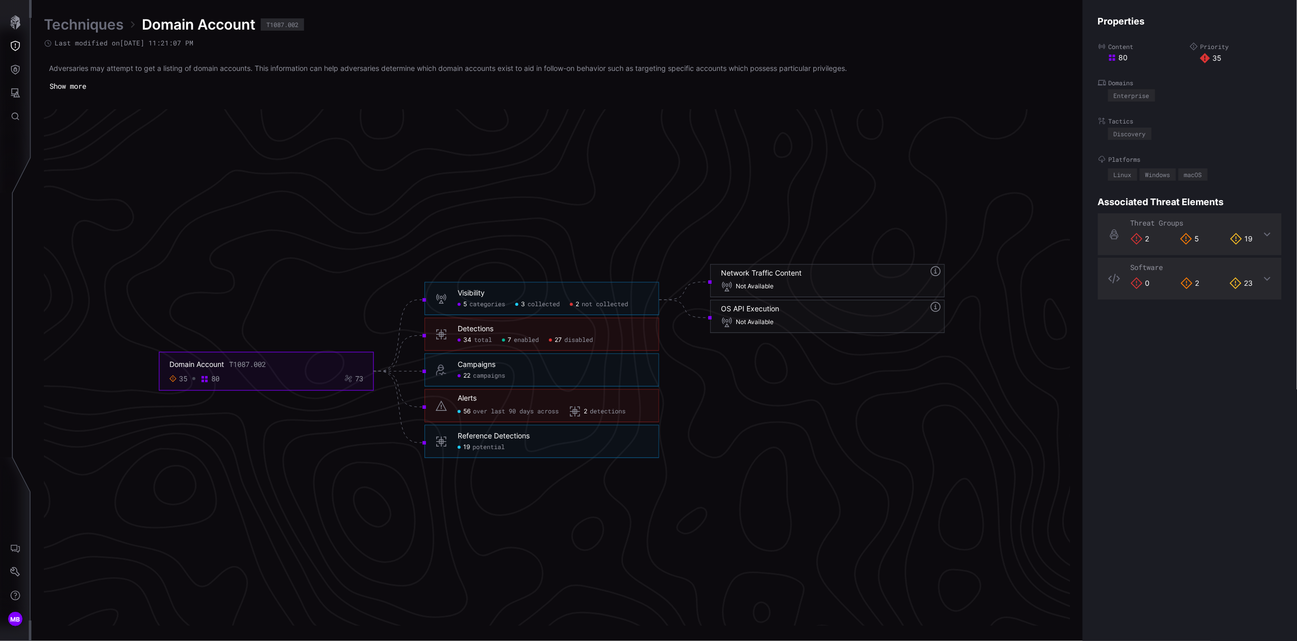
click at [585, 343] on span "disabled" at bounding box center [578, 340] width 29 height 8
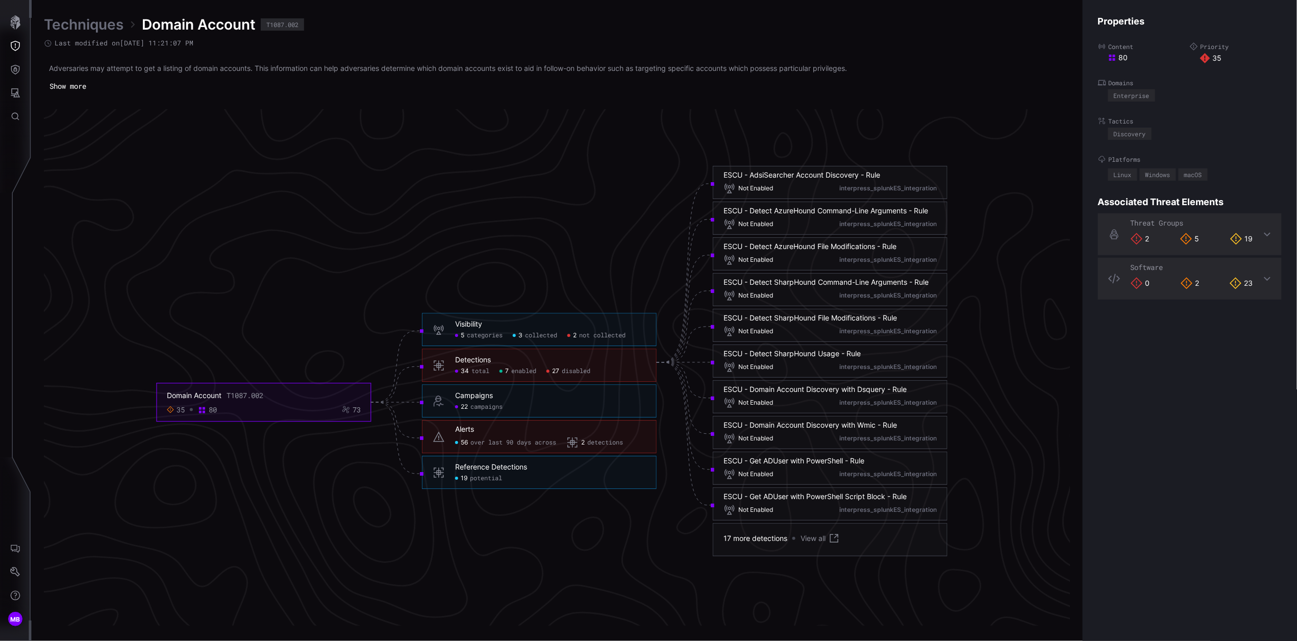
click at [481, 479] on span "potential" at bounding box center [486, 478] width 32 height 8
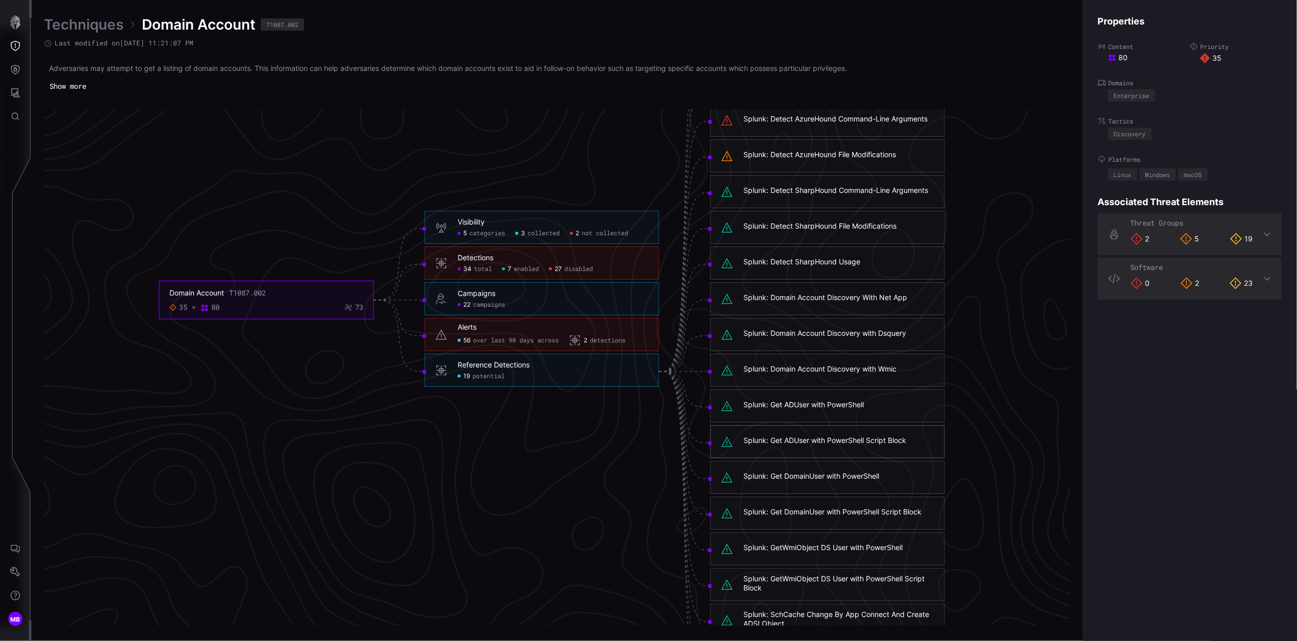
scroll to position [1970, 257]
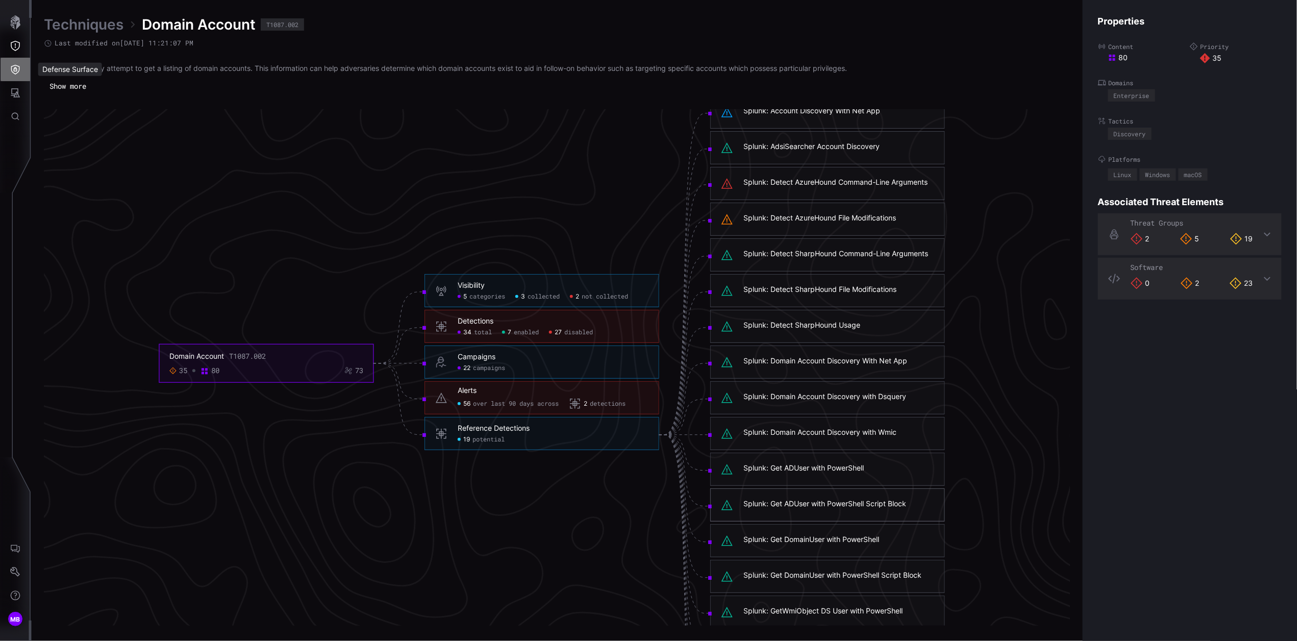
click at [21, 69] on button "Defense Surface" at bounding box center [16, 69] width 30 height 23
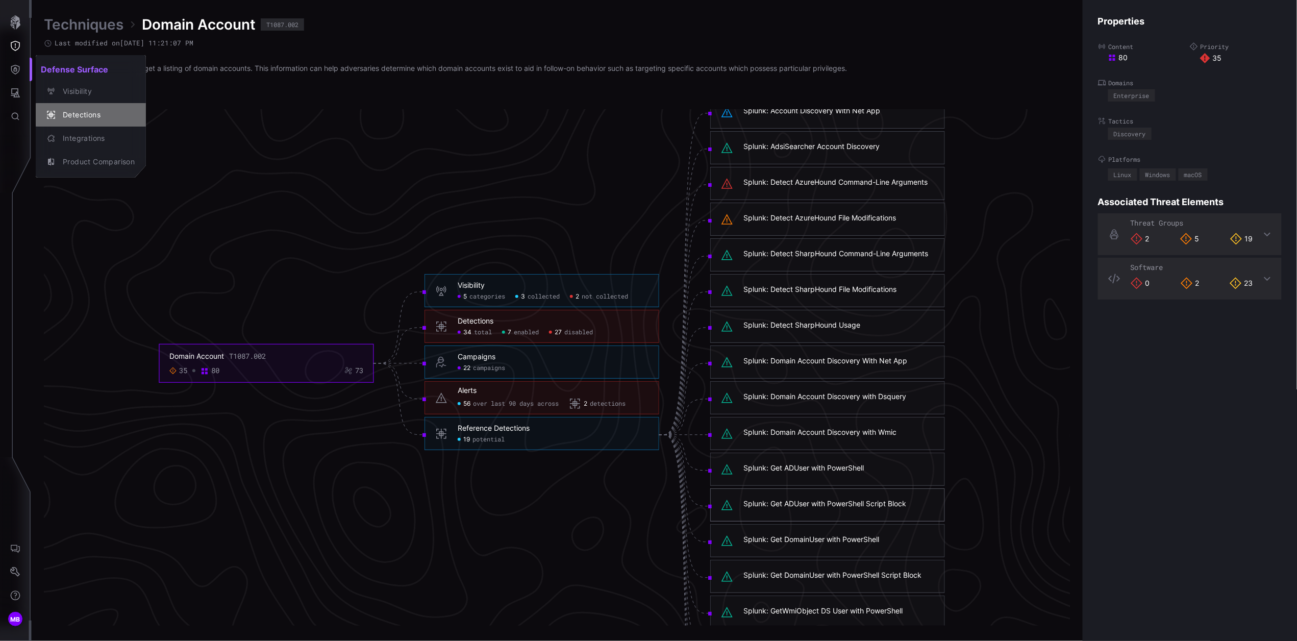
click at [87, 112] on div "Detections" at bounding box center [96, 115] width 77 height 13
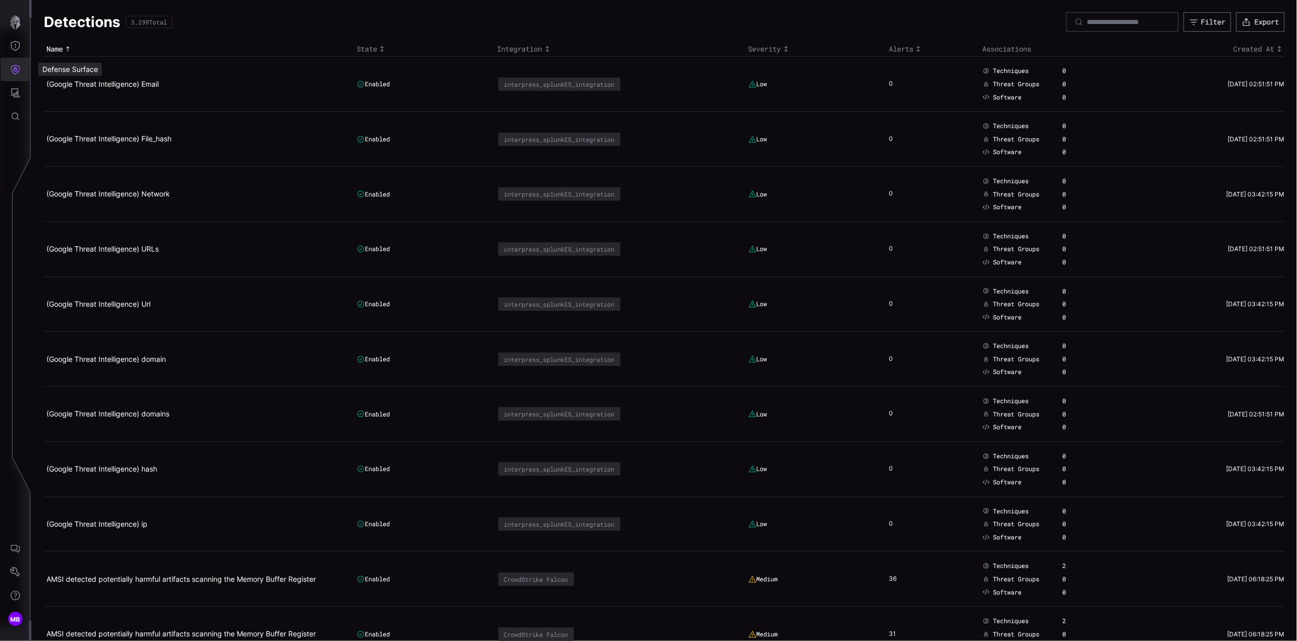
click at [15, 70] on icon "Defense Surface" at bounding box center [15, 69] width 10 height 10
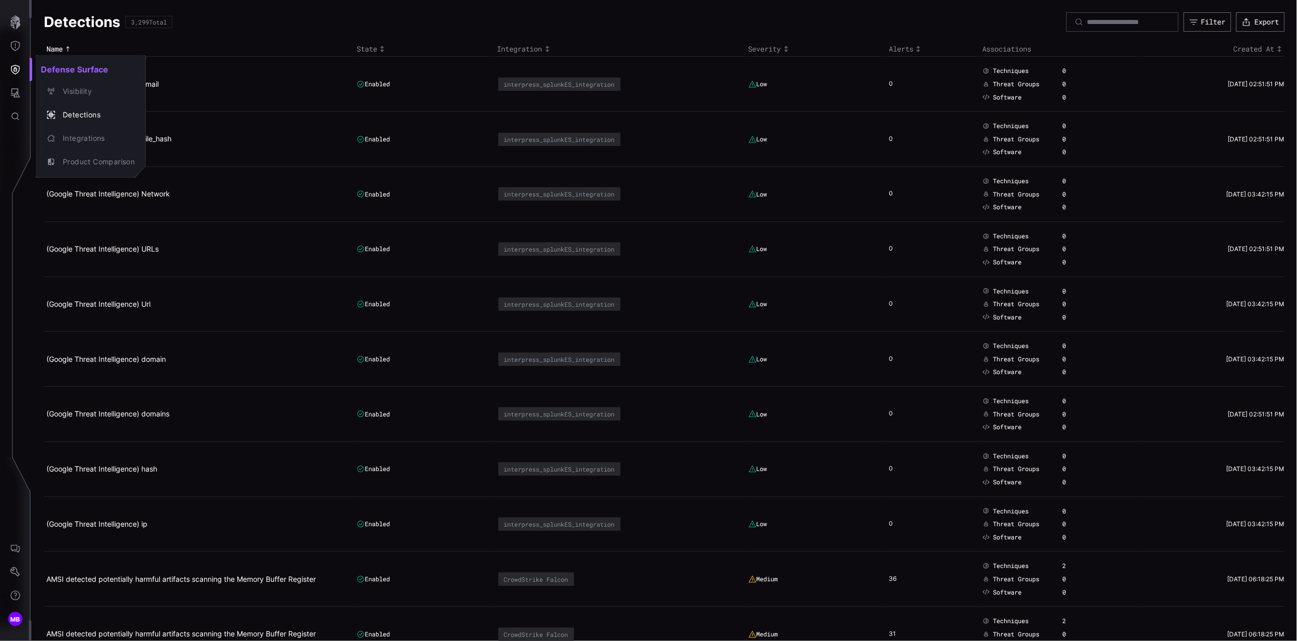
click at [16, 92] on div at bounding box center [648, 320] width 1297 height 641
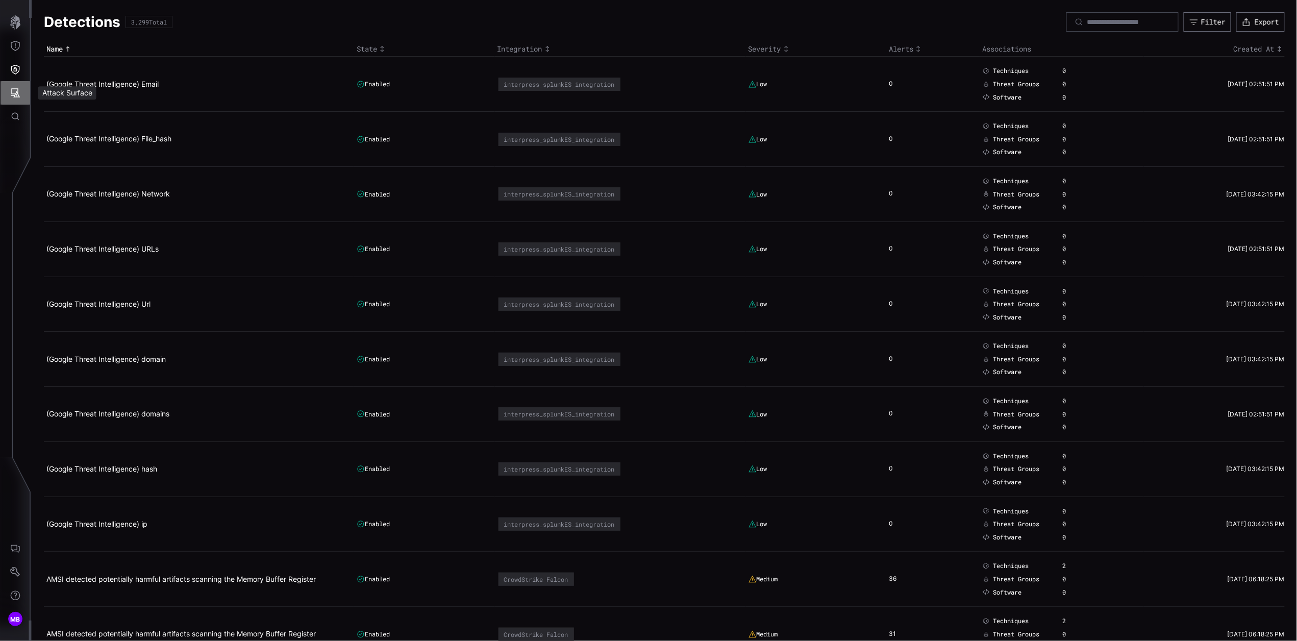
click at [16, 92] on icon "Attack Surface" at bounding box center [15, 92] width 9 height 9
click at [14, 42] on div at bounding box center [648, 320] width 1297 height 641
click at [14, 49] on icon "Threat Exposure" at bounding box center [15, 46] width 9 height 10
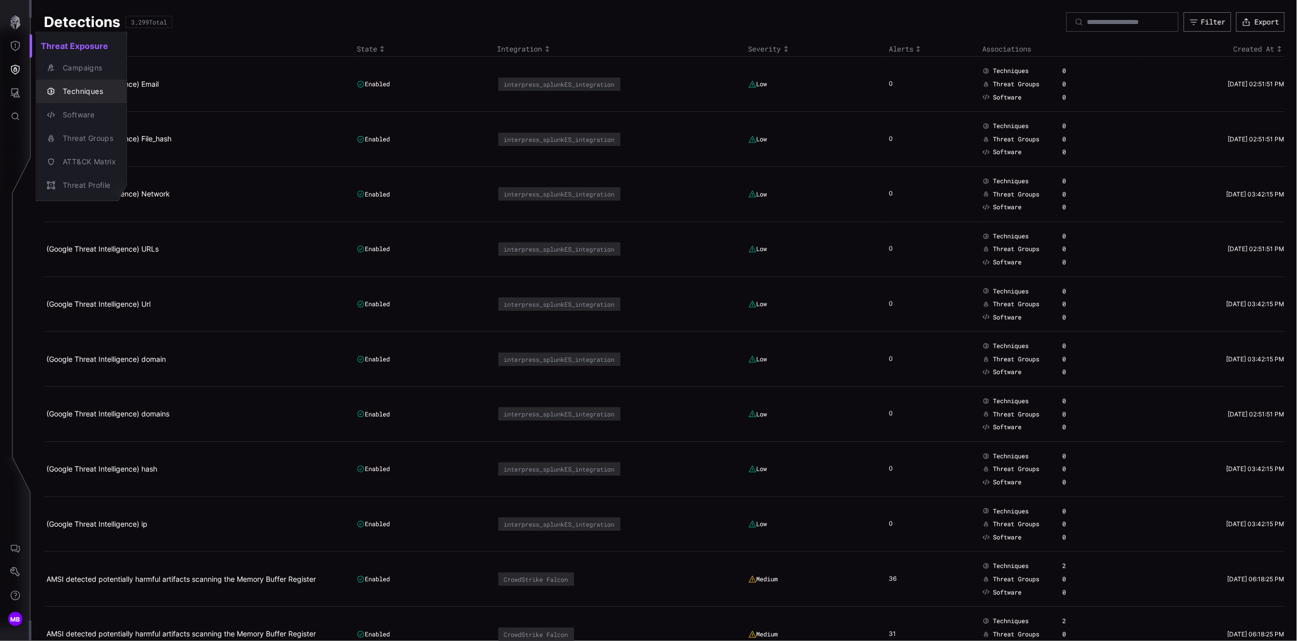
click at [88, 87] on div "Techniques" at bounding box center [87, 91] width 58 height 13
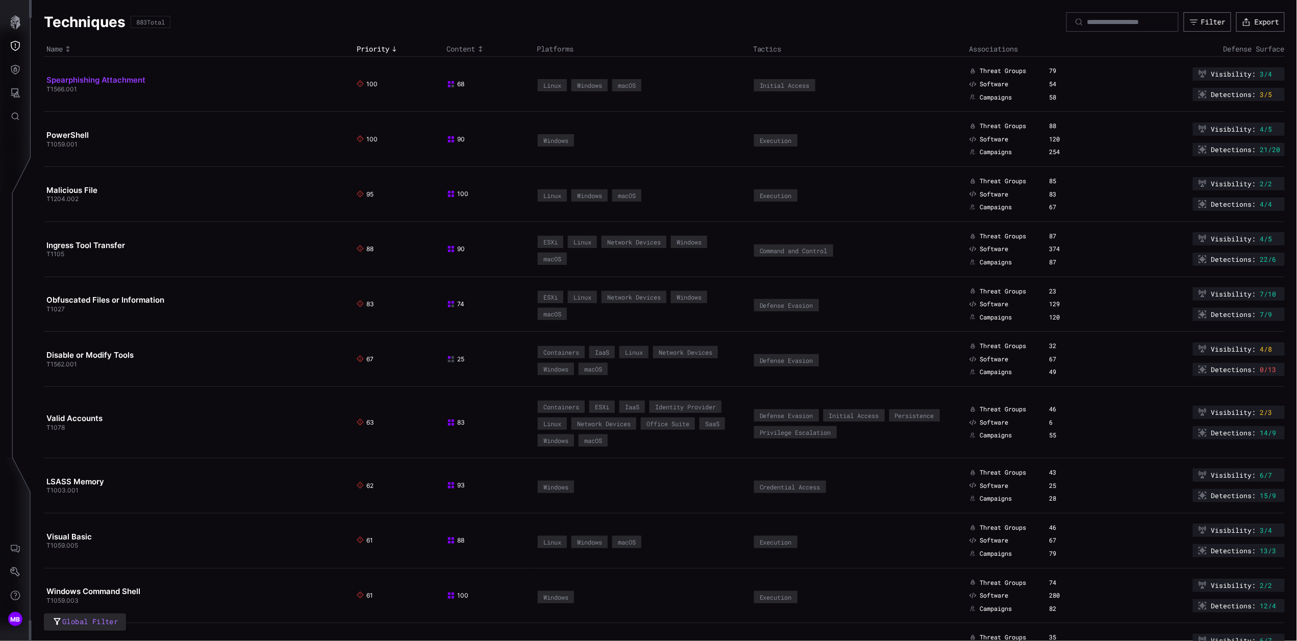
click at [97, 83] on link "Spearphishing Attachment" at bounding box center [95, 80] width 99 height 10
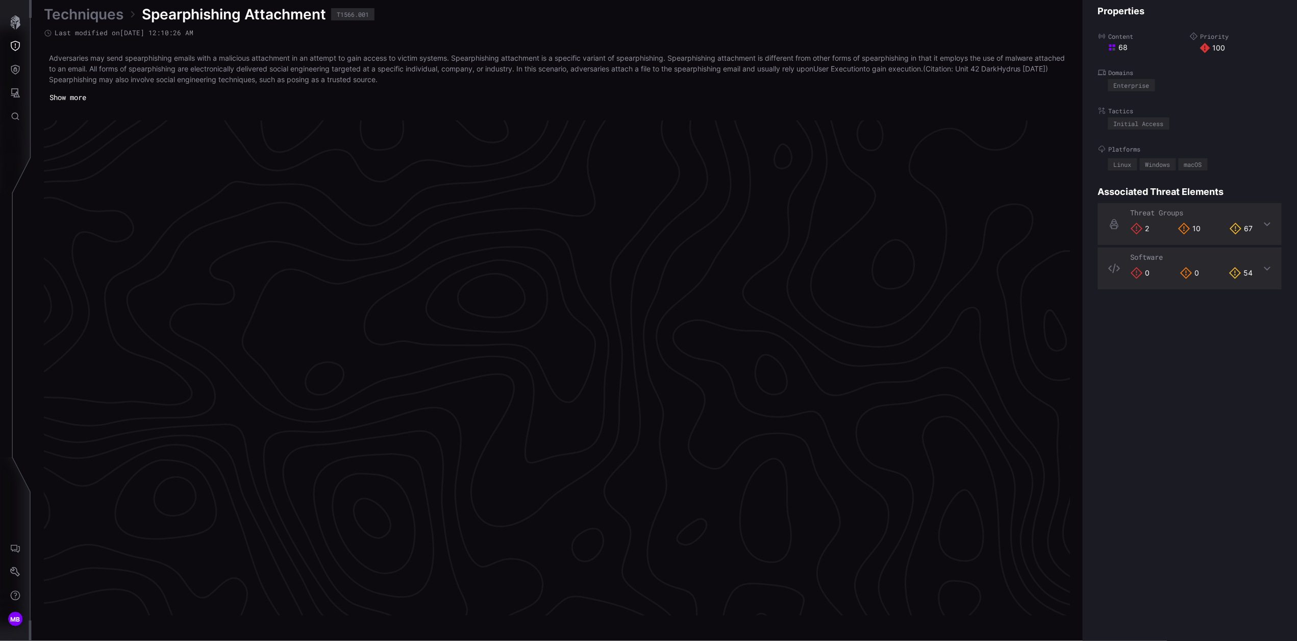
scroll to position [2053, 257]
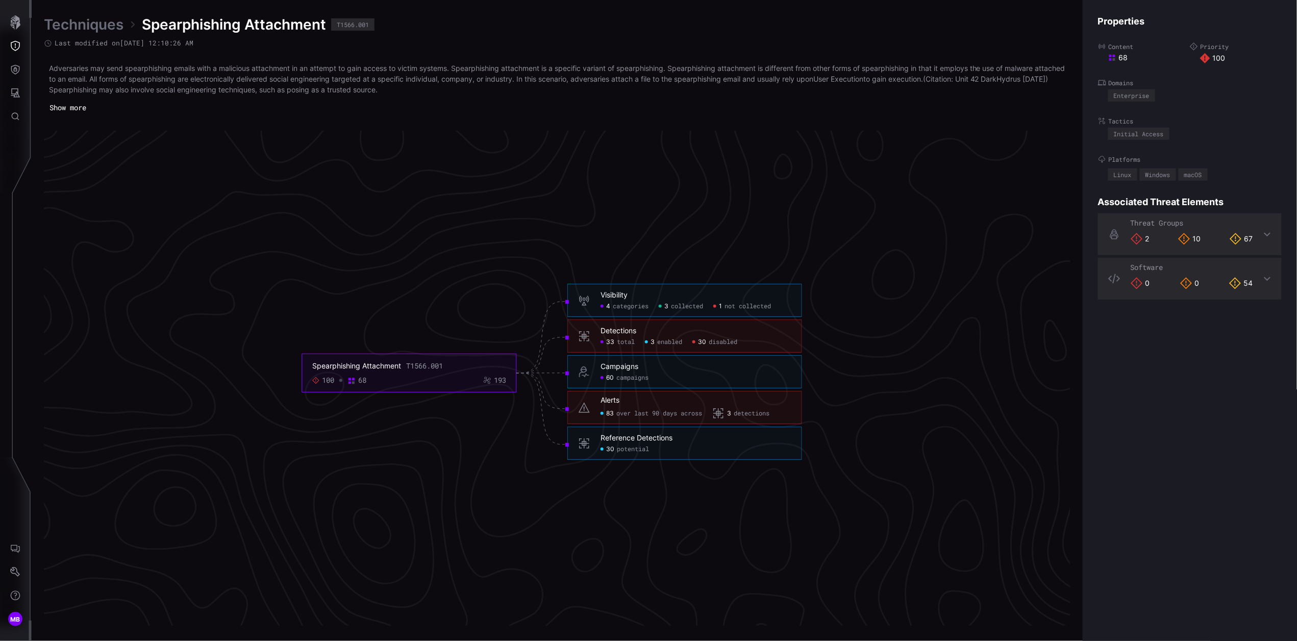
click at [727, 344] on span "disabled" at bounding box center [722, 342] width 29 height 8
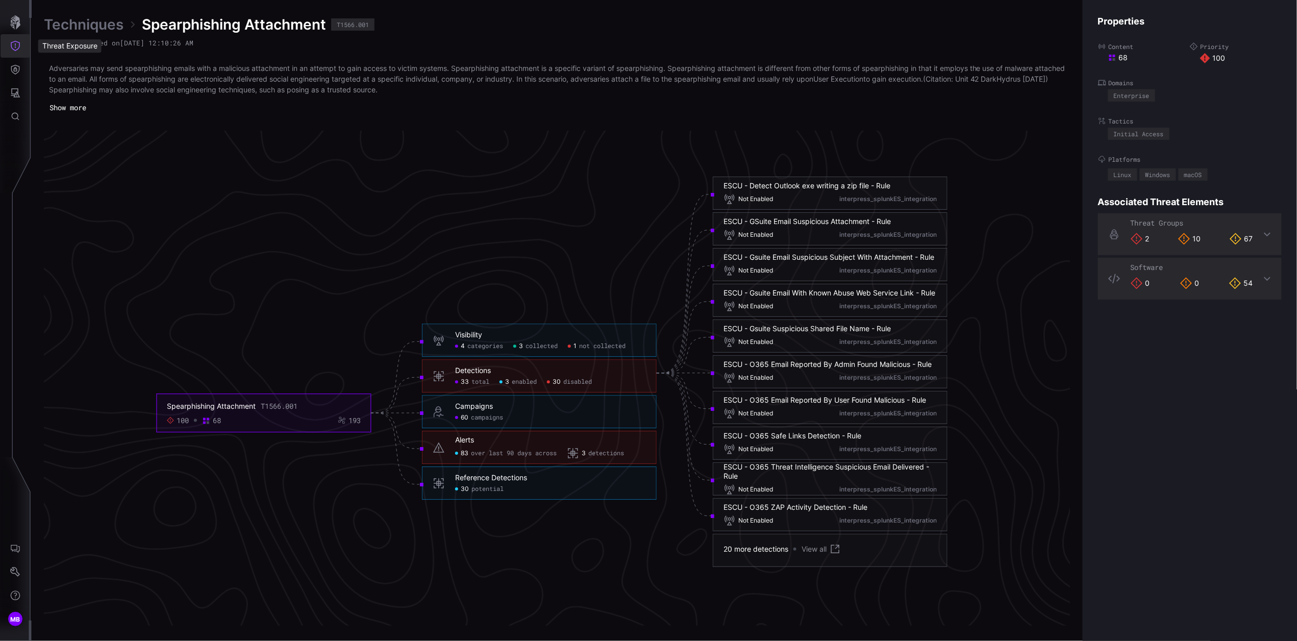
click at [16, 45] on icon "Threat Exposure" at bounding box center [15, 46] width 10 height 10
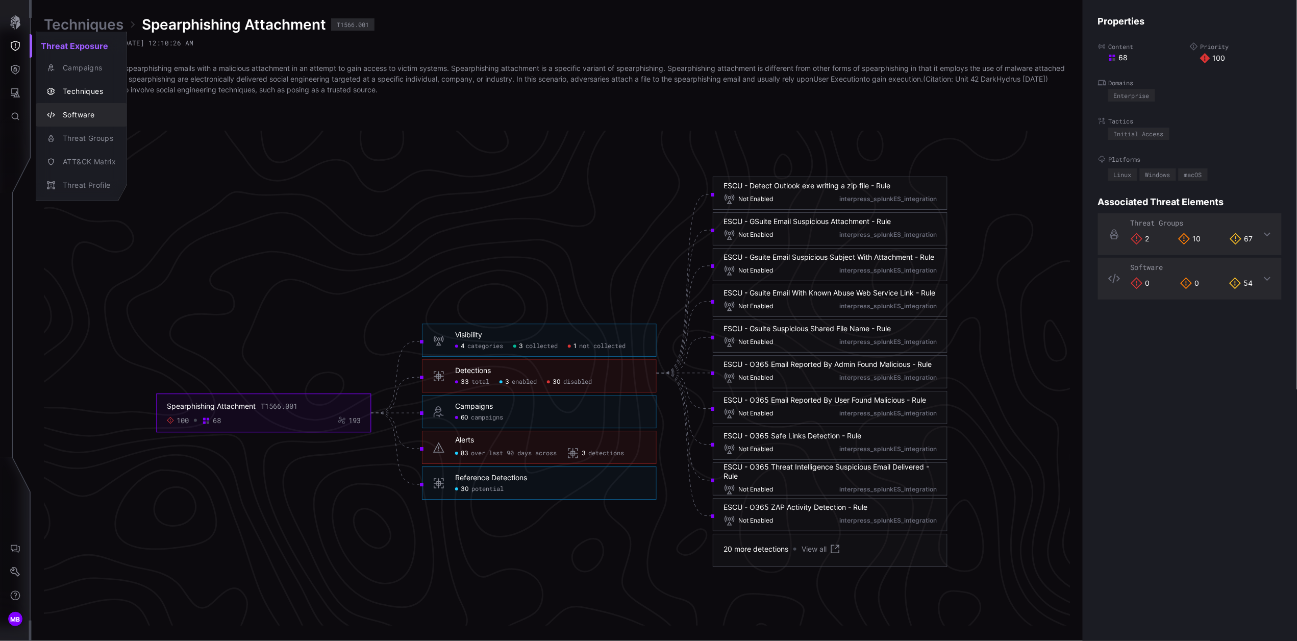
click at [82, 115] on div "Software" at bounding box center [87, 115] width 58 height 13
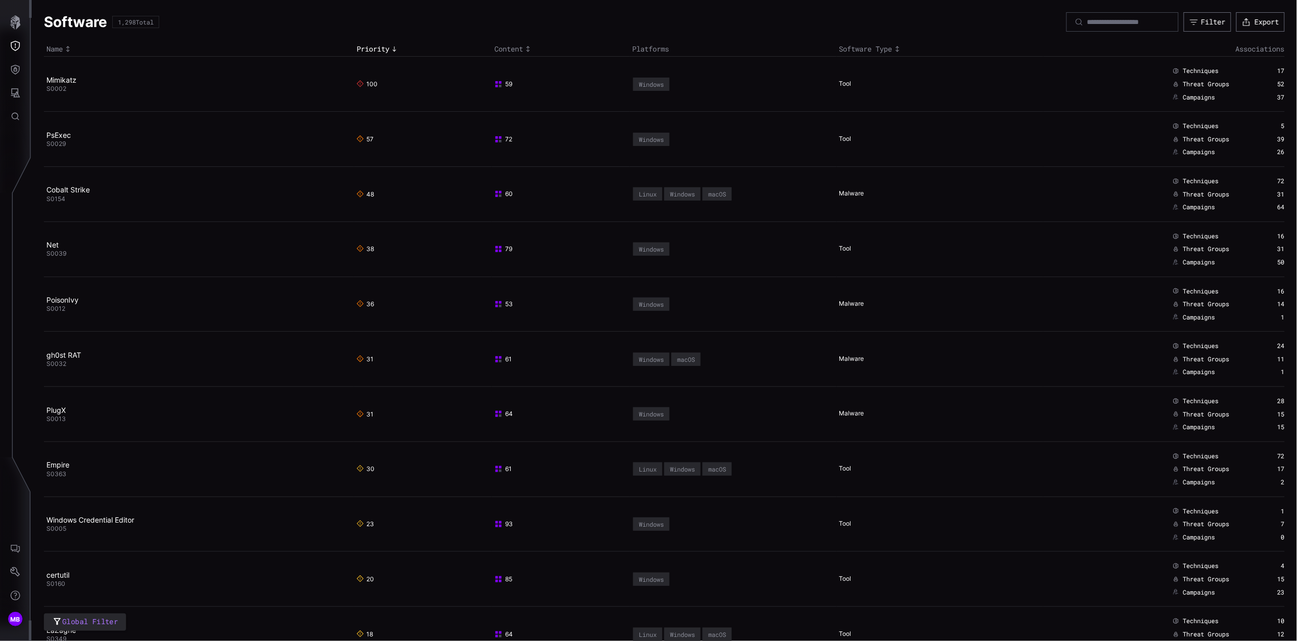
click at [65, 81] on link "Mimikatz" at bounding box center [61, 79] width 30 height 9
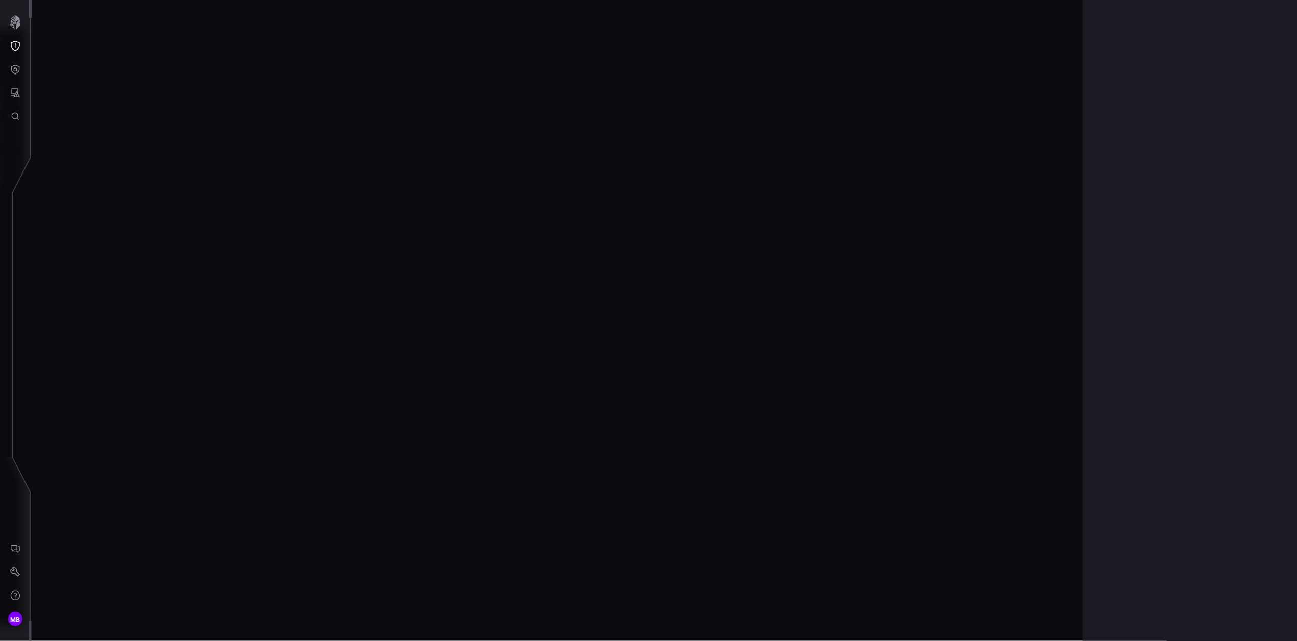
scroll to position [2035, 257]
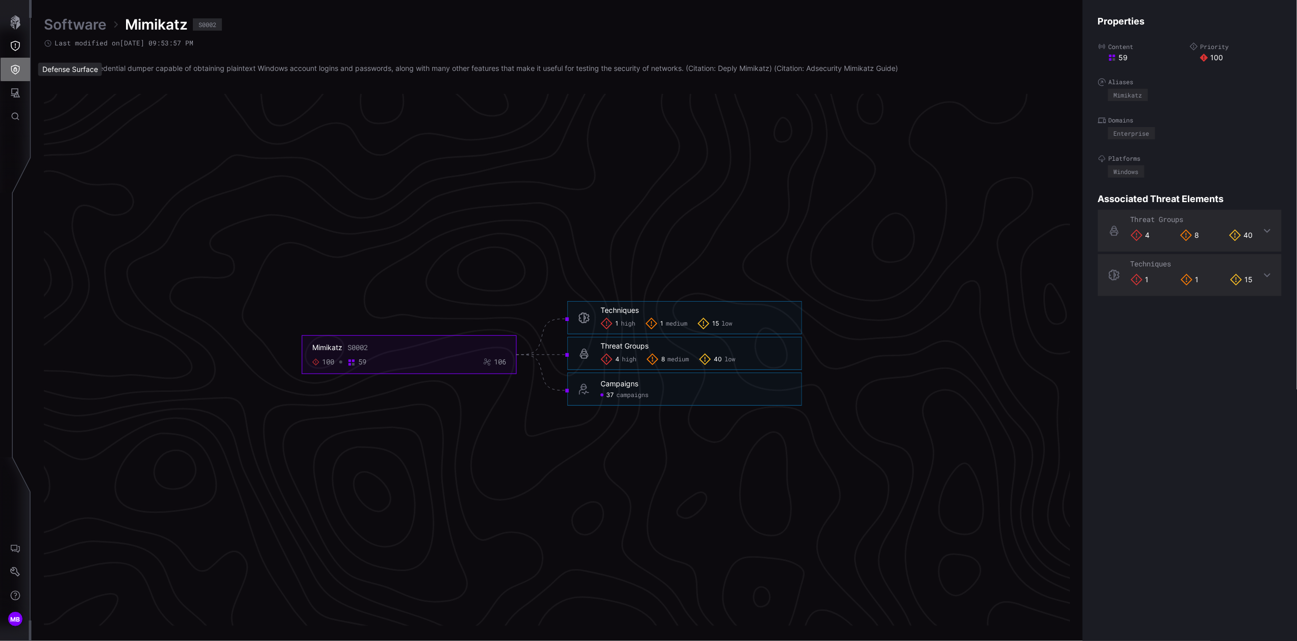
click at [16, 70] on icon "Defense Surface" at bounding box center [15, 70] width 9 height 10
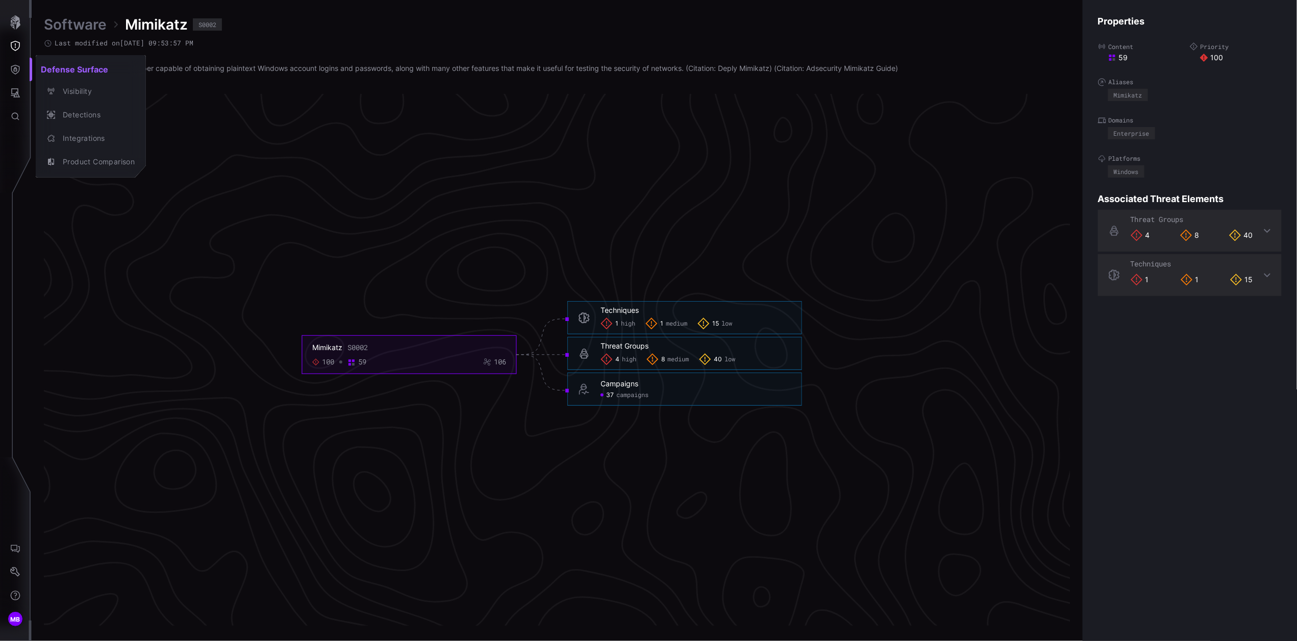
click at [14, 95] on div at bounding box center [648, 320] width 1297 height 641
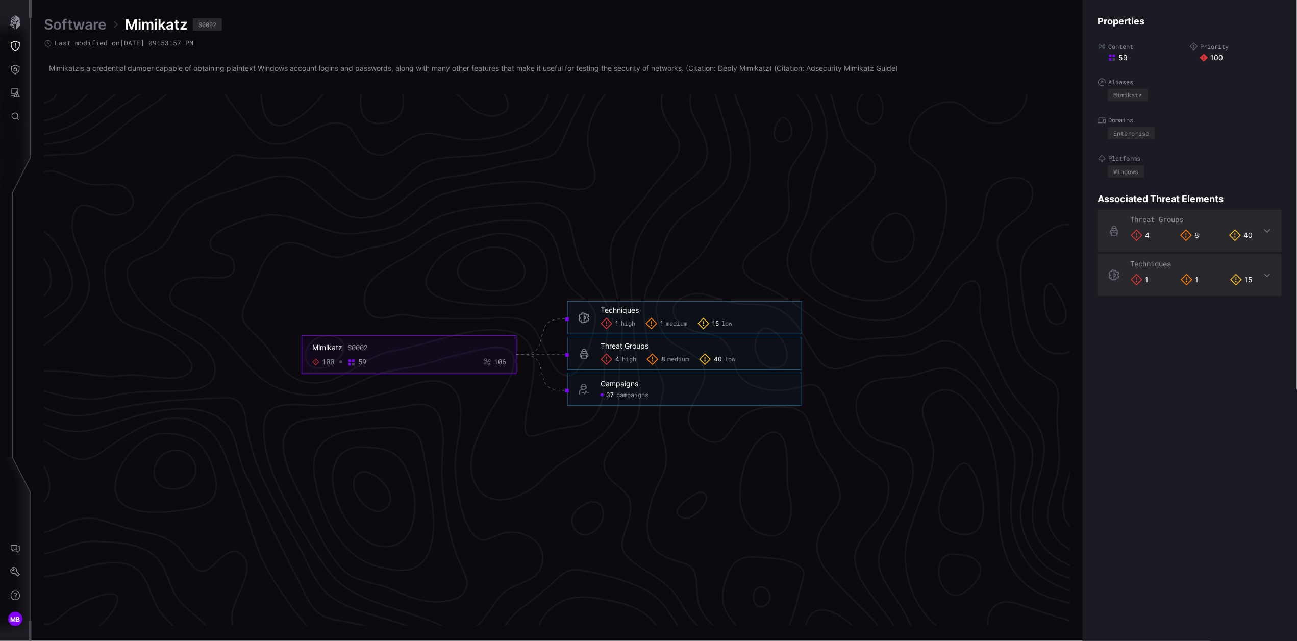
click at [14, 94] on icon "Attack Surface" at bounding box center [15, 92] width 9 height 9
click at [89, 115] on div "Vulnerabilities" at bounding box center [85, 115] width 54 height 13
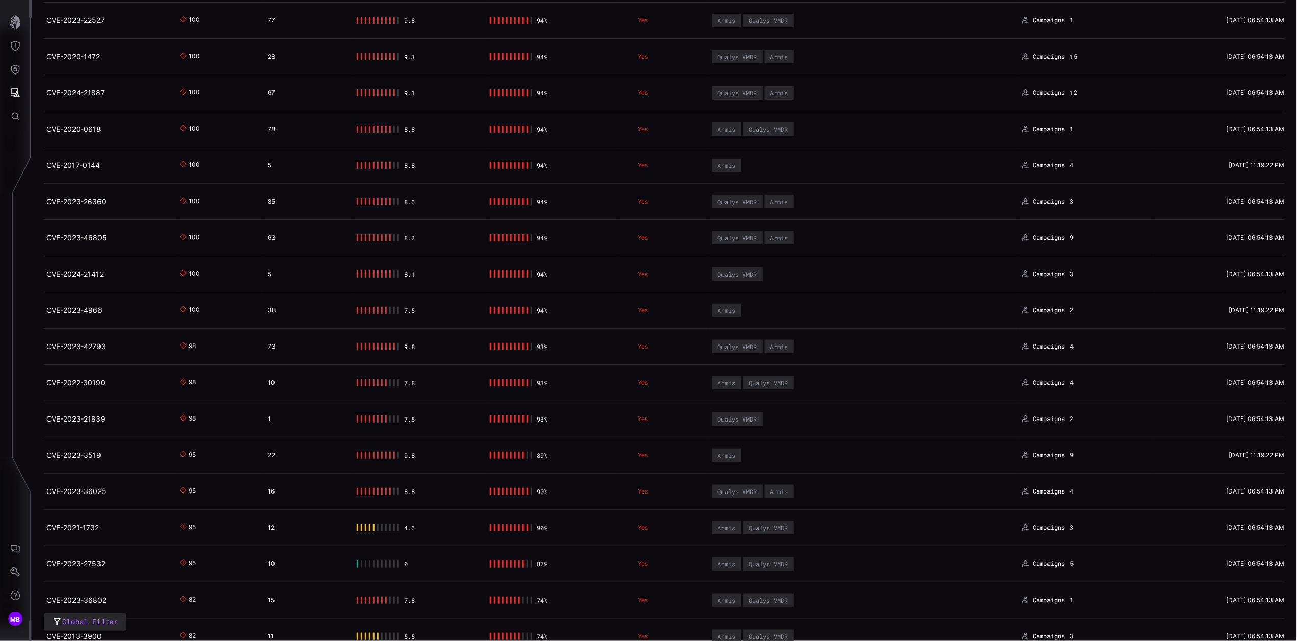
scroll to position [188, 0]
click at [77, 530] on link "CVE-2021-1732" at bounding box center [72, 526] width 53 height 9
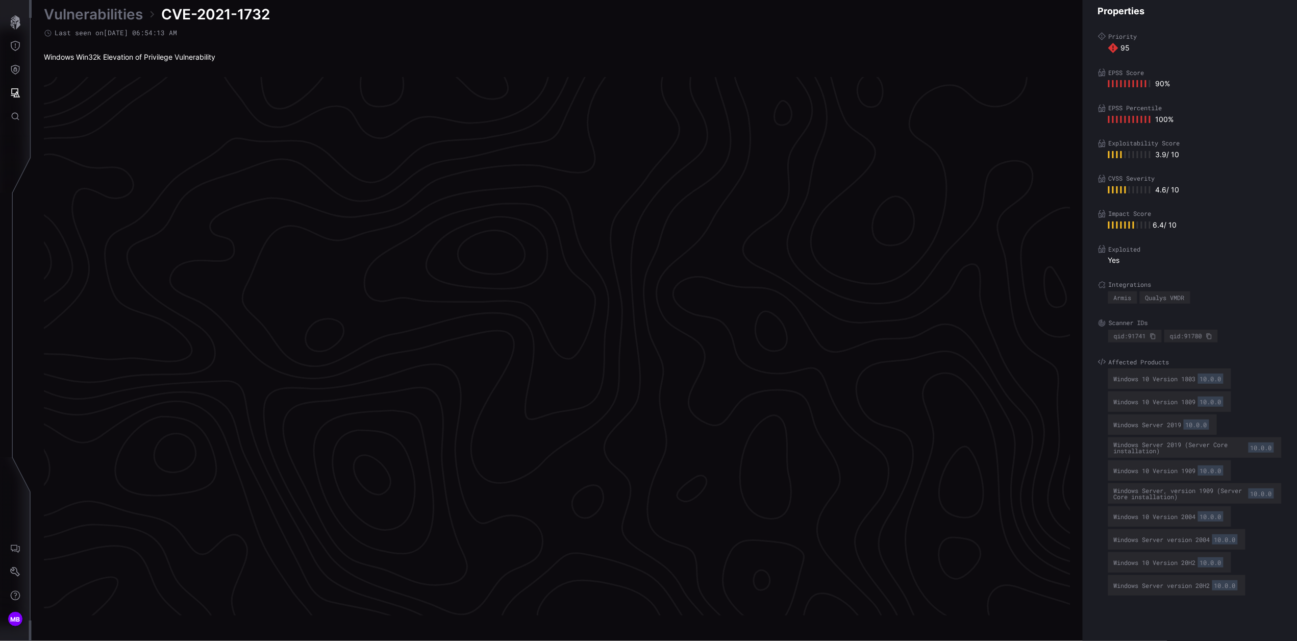
scroll to position [2031, 257]
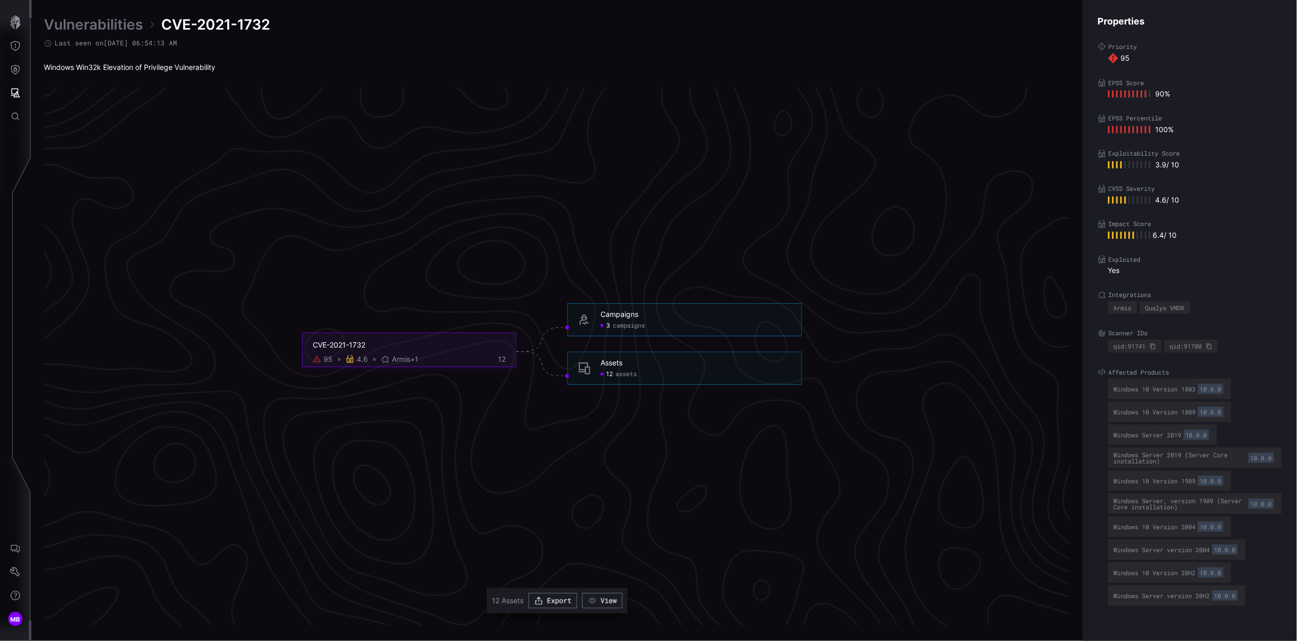
click at [620, 327] on span "campaigns" at bounding box center [629, 326] width 32 height 8
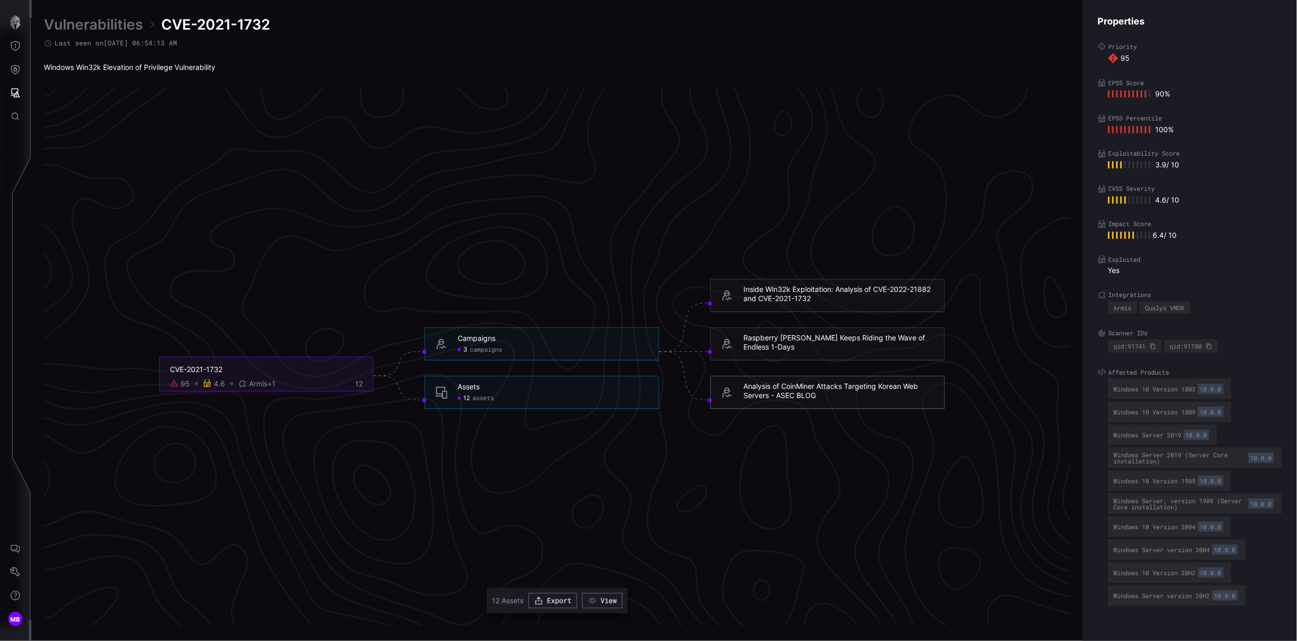
scroll to position [2034, 257]
click at [804, 384] on div "Analysis of CoinMiner Attacks Targeting Korean Web Servers - ASEC BLOG" at bounding box center [838, 388] width 191 height 18
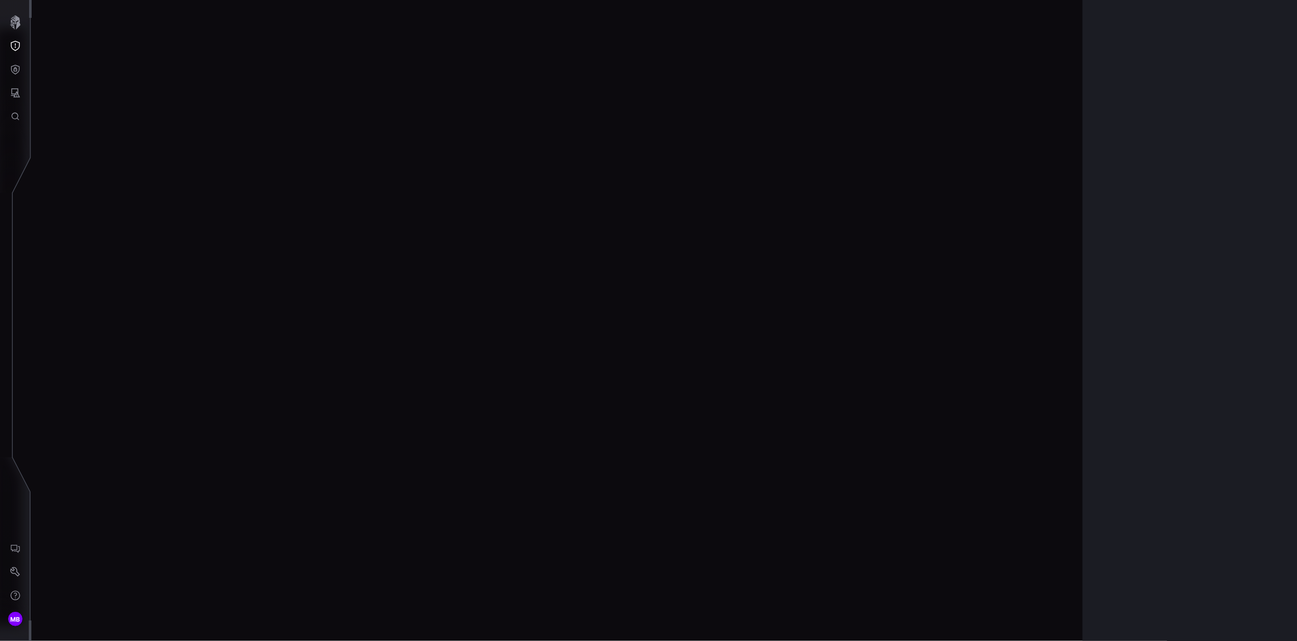
scroll to position [2033, 257]
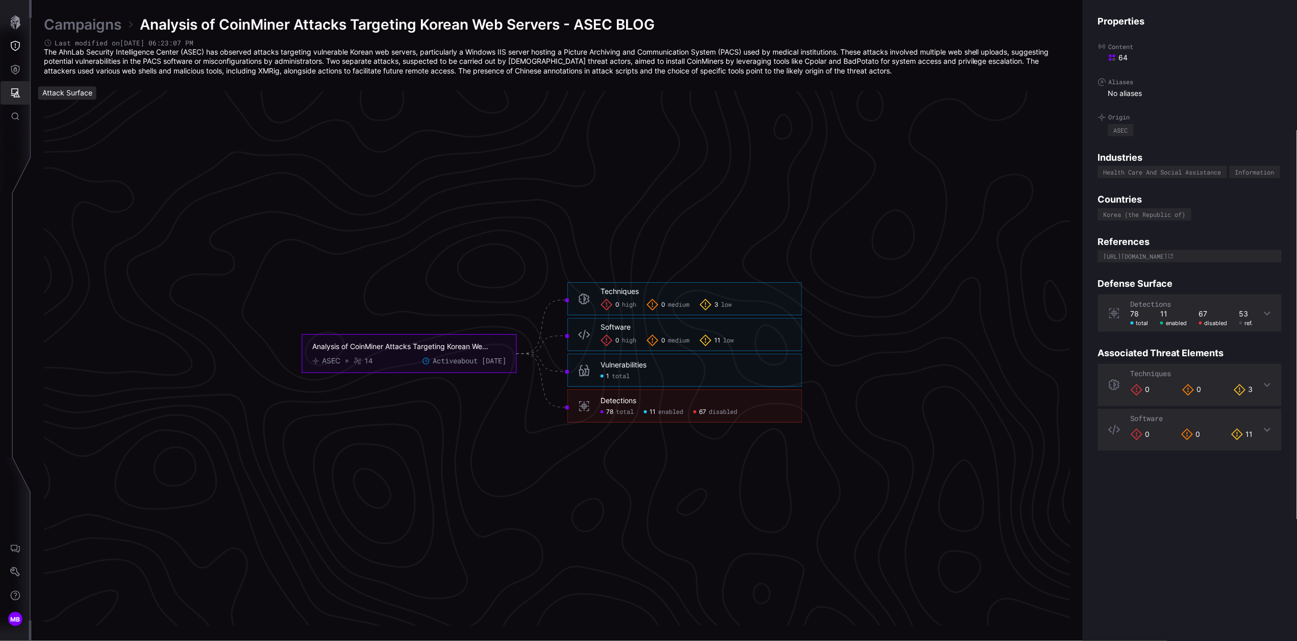
click at [20, 90] on button "Attack Surface" at bounding box center [16, 92] width 30 height 23
click at [78, 140] on div "Assets" at bounding box center [85, 138] width 54 height 13
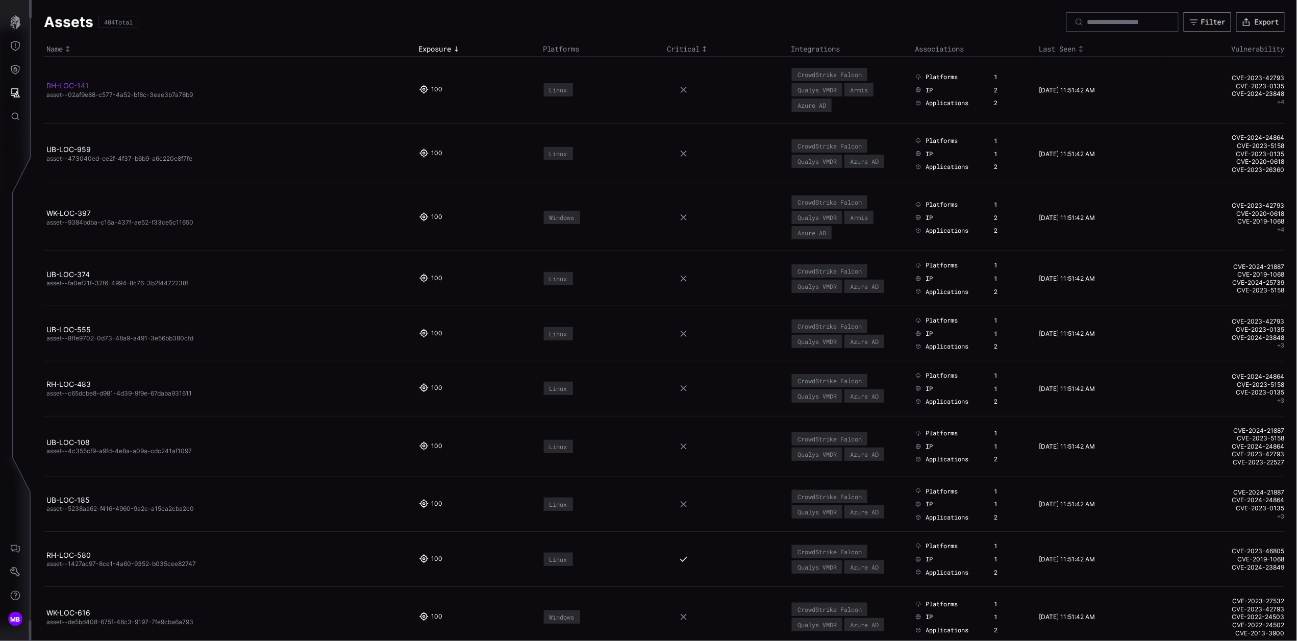
click at [66, 85] on link "RH-LOC-141" at bounding box center [67, 85] width 42 height 9
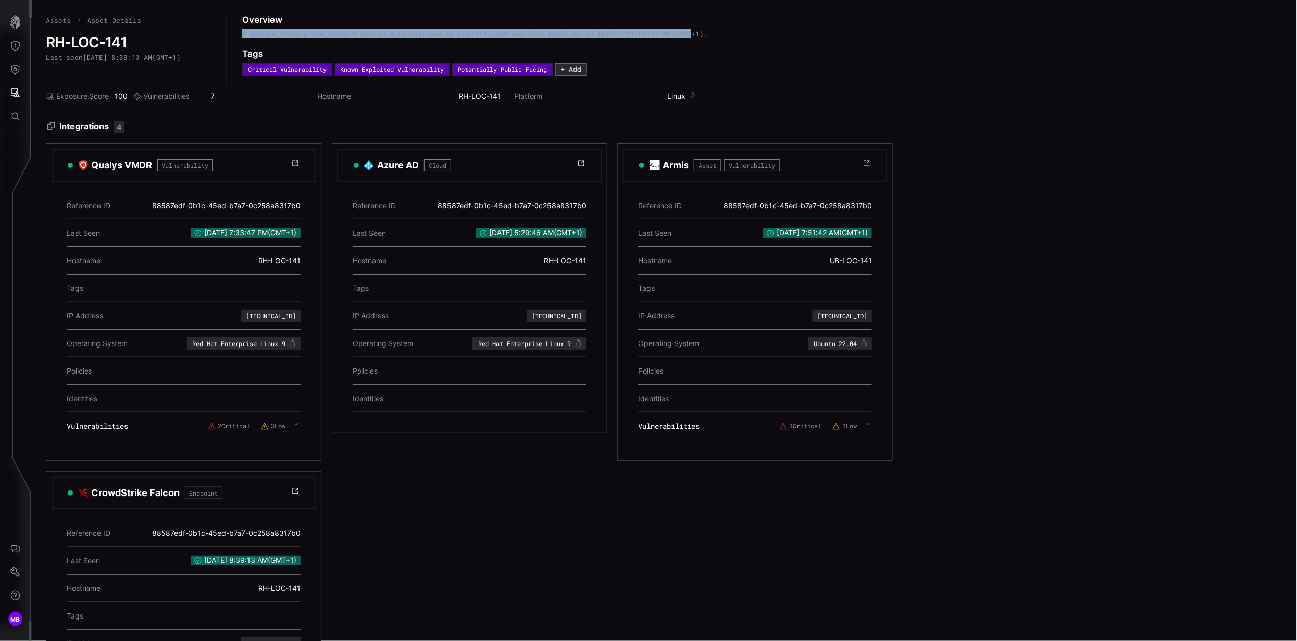
drag, startPoint x: 600, startPoint y: 28, endPoint x: 341, endPoint y: 28, distance: 259.1
click at [341, 28] on div "Overview A Red Hat Enterprise Linux 9 system with hostname RH-LOC-141 that was …" at bounding box center [860, 49] width 1236 height 71
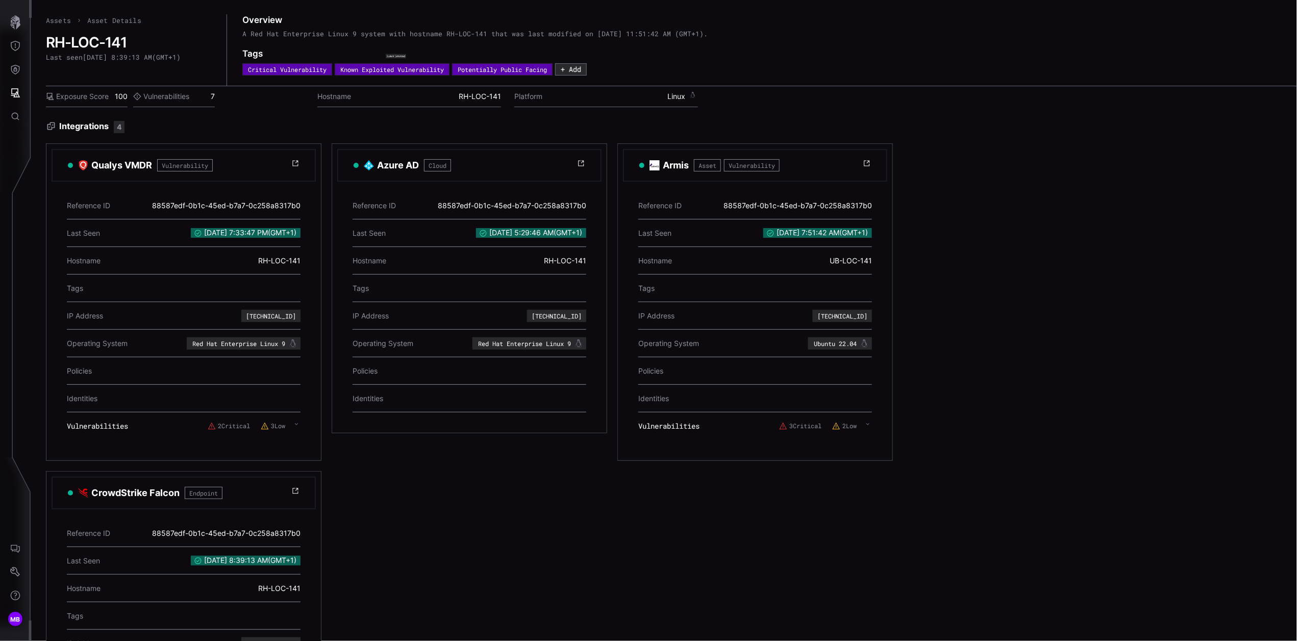
click at [275, 107] on div "Exposure Score 100 Vulnerabilities 7" at bounding box center [174, 96] width 256 height 21
click at [15, 93] on icon "Attack Surface" at bounding box center [15, 93] width 10 height 10
click at [78, 159] on div "Identities" at bounding box center [85, 162] width 54 height 13
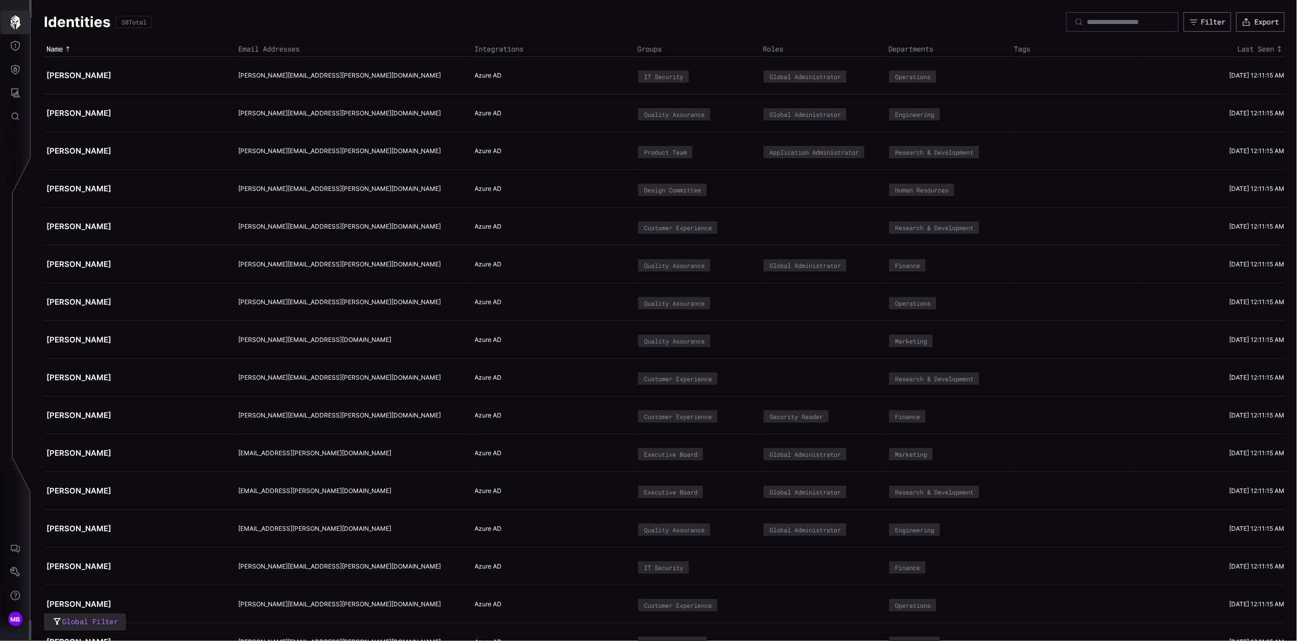
click at [19, 23] on icon "button" at bounding box center [15, 22] width 10 height 14
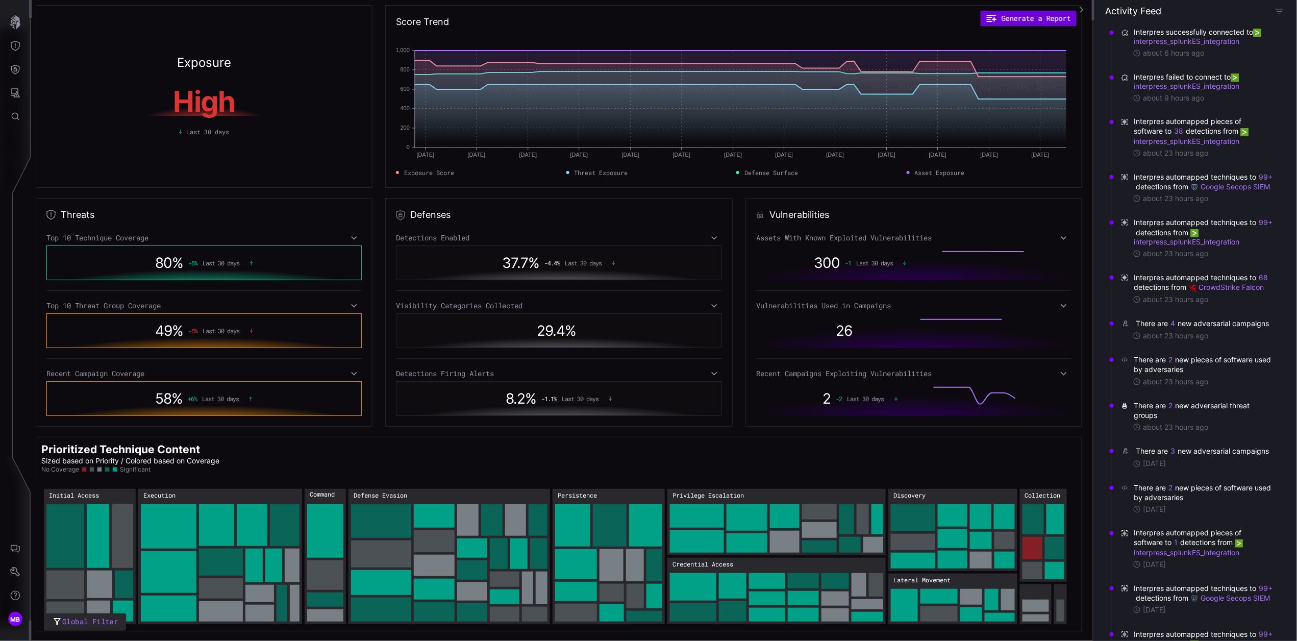
click at [1033, 19] on button "Generate a Report" at bounding box center [1028, 18] width 96 height 15
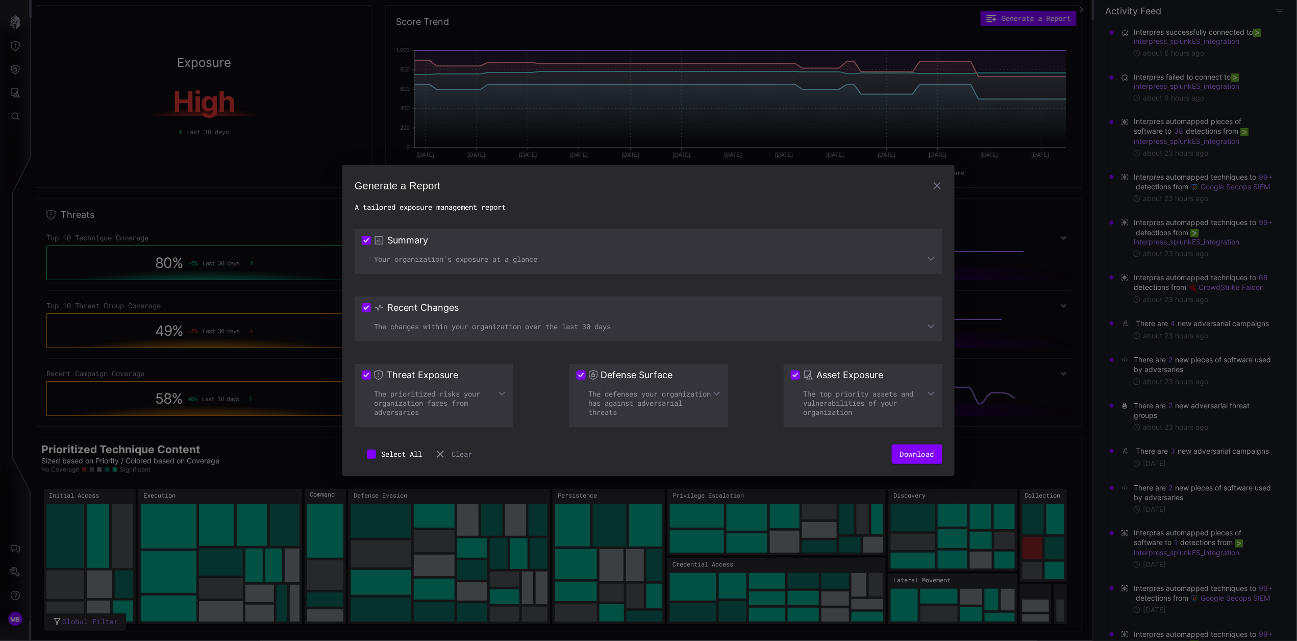
click at [937, 187] on icon "button" at bounding box center [937, 186] width 12 height 12
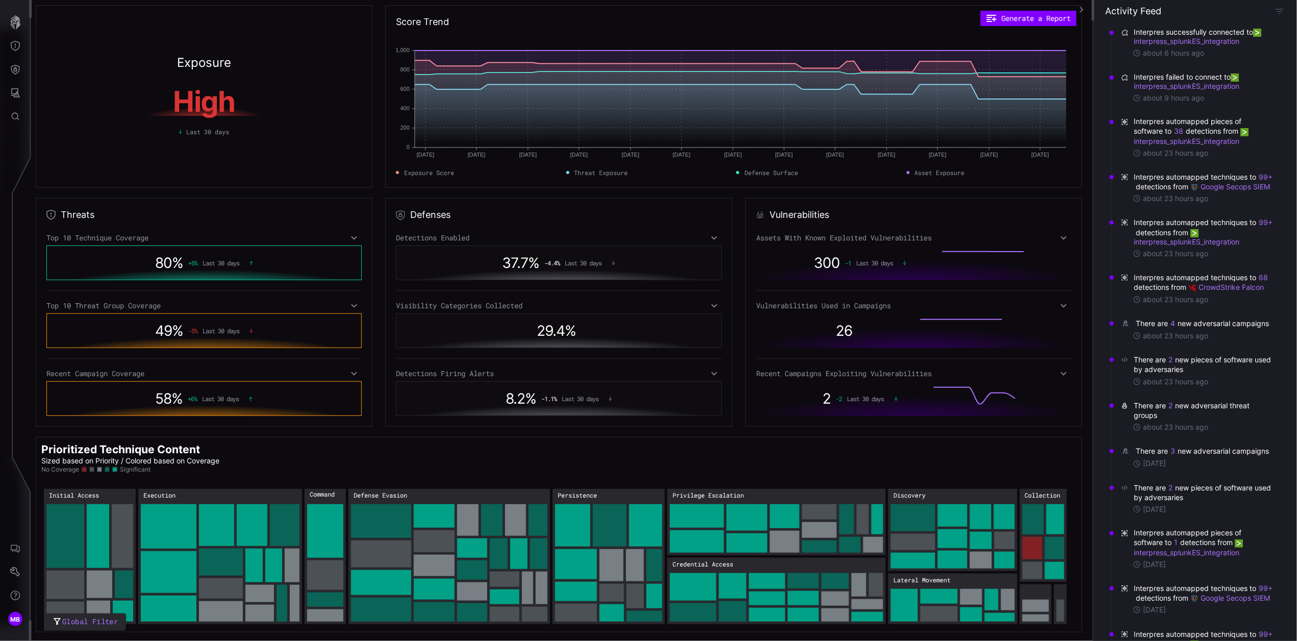
click at [352, 238] on icon at bounding box center [354, 238] width 6 height 4
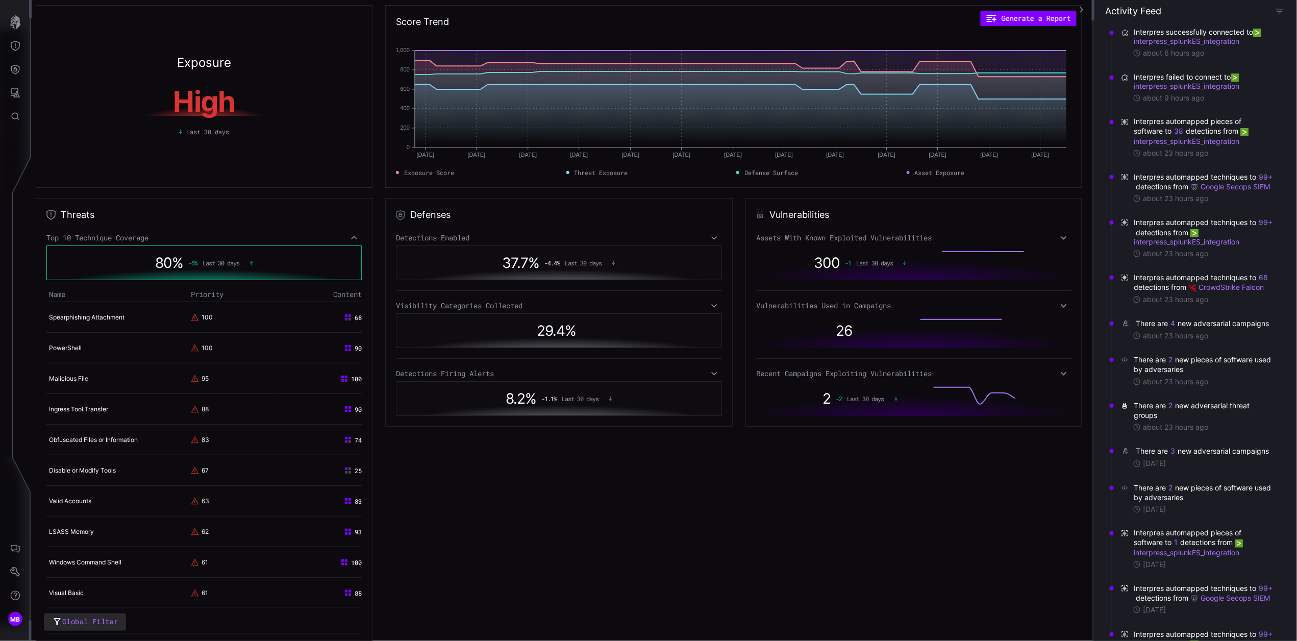
click at [351, 237] on icon at bounding box center [354, 238] width 6 height 4
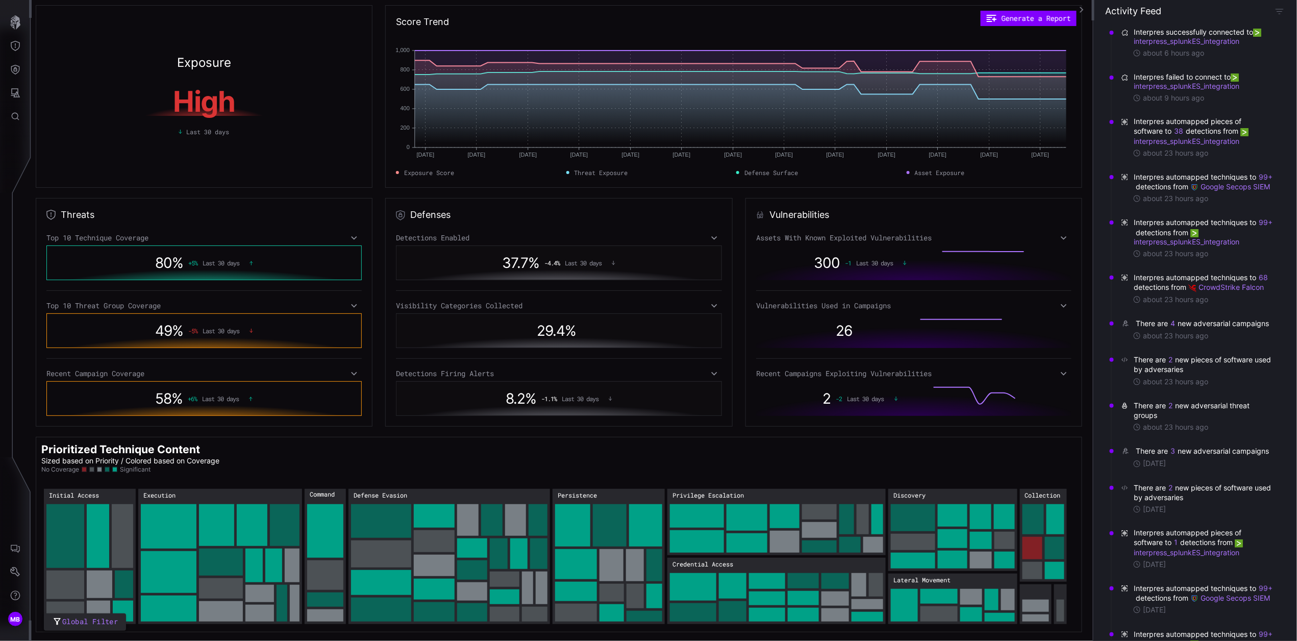
click at [350, 307] on icon at bounding box center [353, 305] width 7 height 8
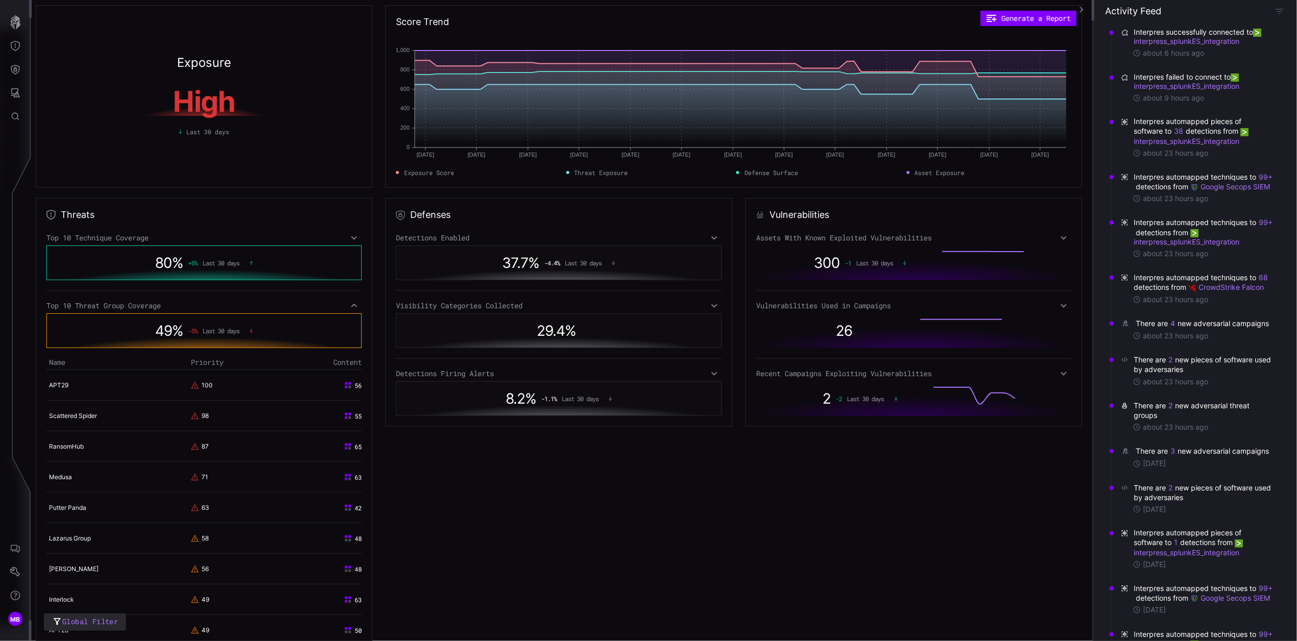
click at [353, 309] on icon at bounding box center [353, 305] width 7 height 8
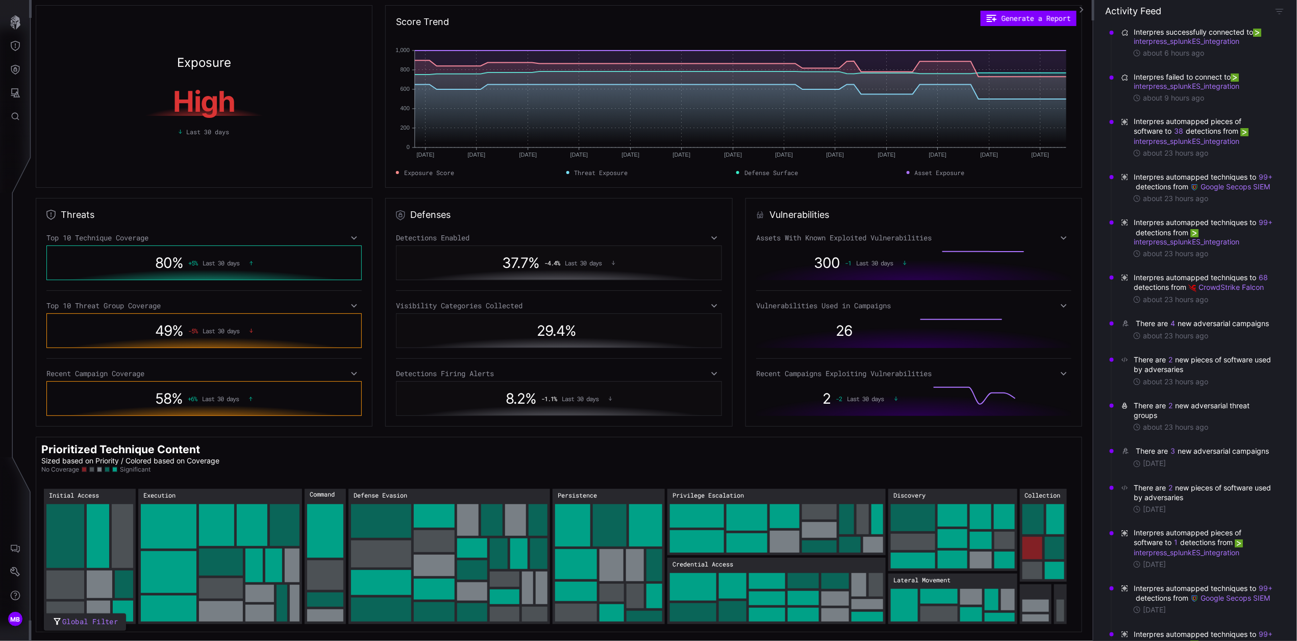
click at [350, 373] on icon at bounding box center [353, 373] width 7 height 8
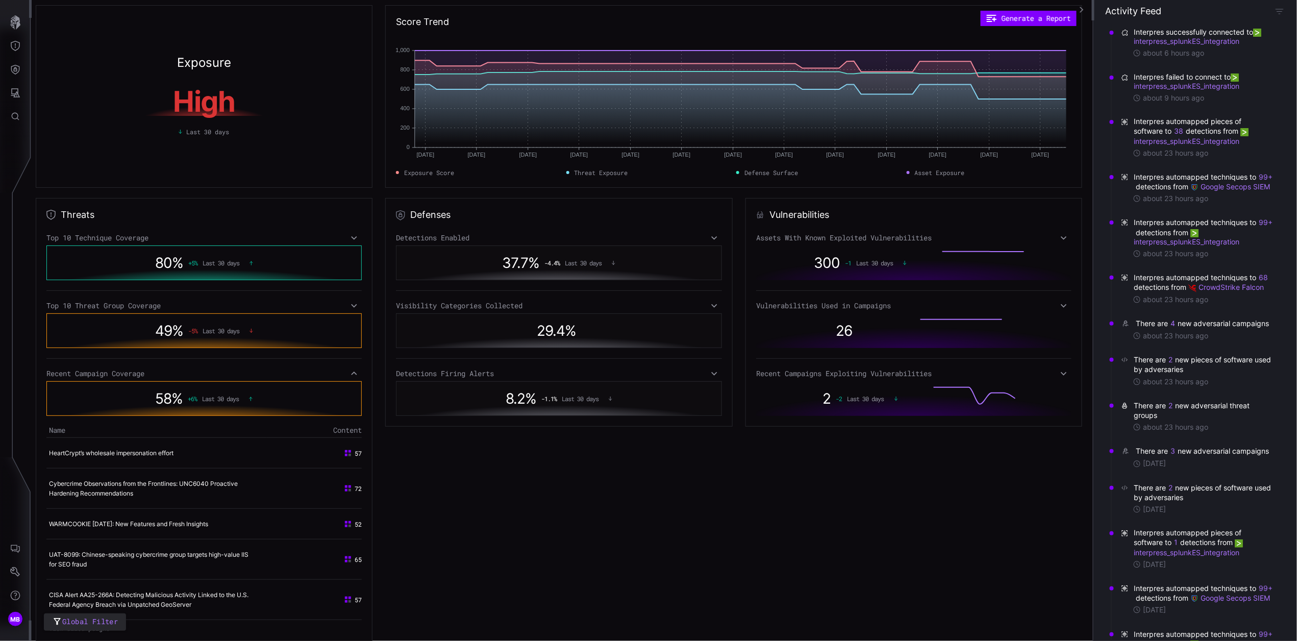
click at [352, 374] on icon at bounding box center [353, 373] width 7 height 8
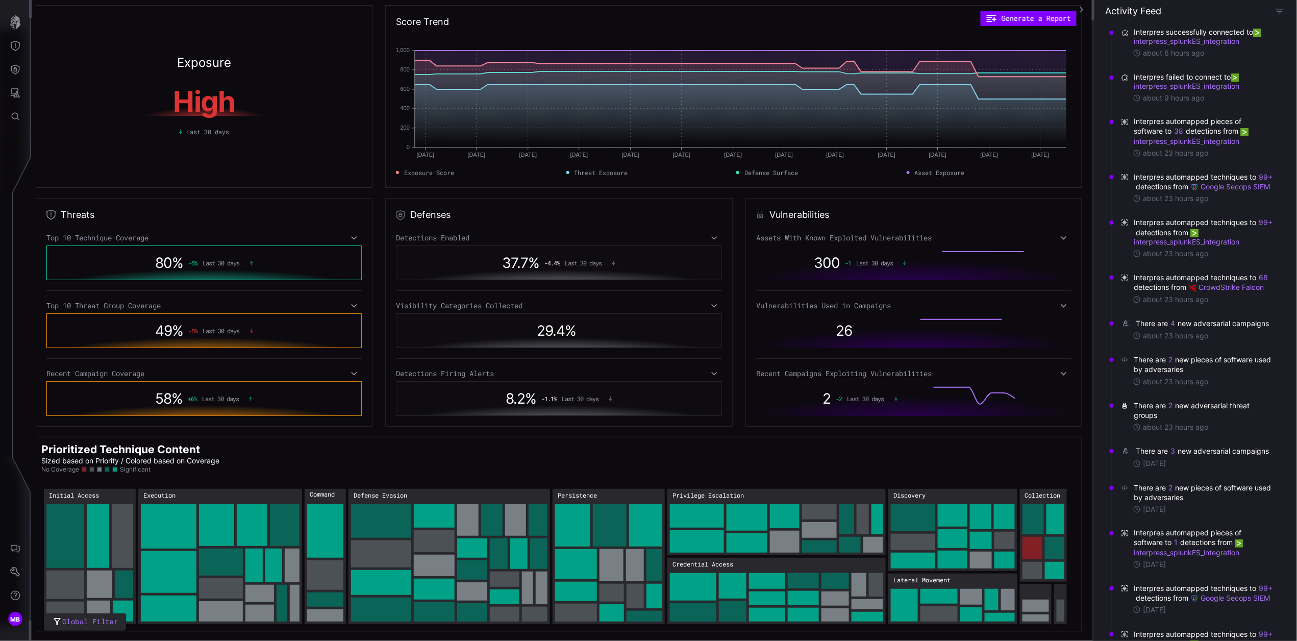
click at [710, 238] on icon at bounding box center [713, 238] width 7 height 8
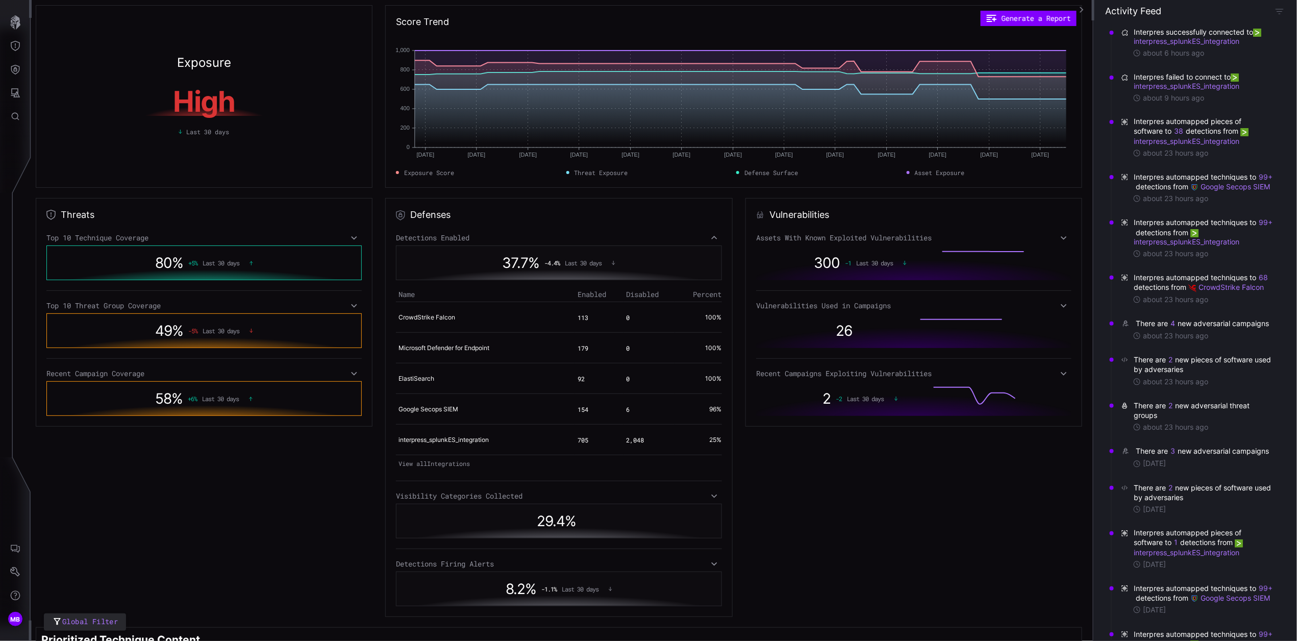
click at [710, 239] on icon at bounding box center [713, 238] width 7 height 8
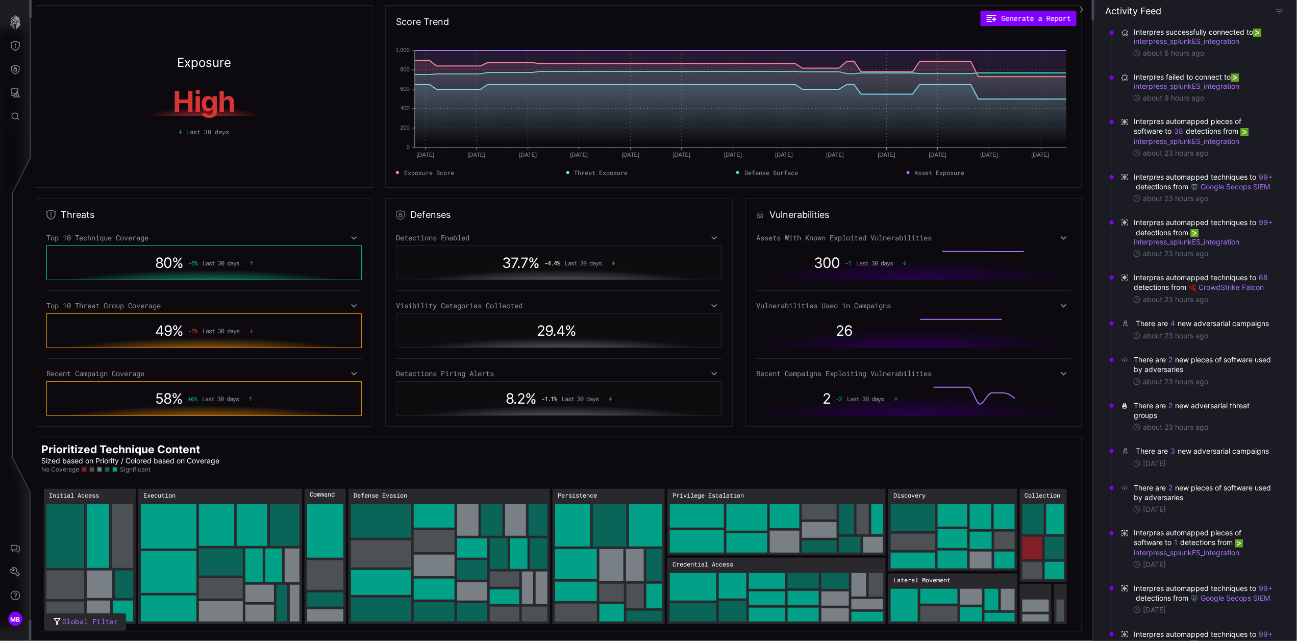
click at [710, 308] on icon at bounding box center [713, 305] width 7 height 8
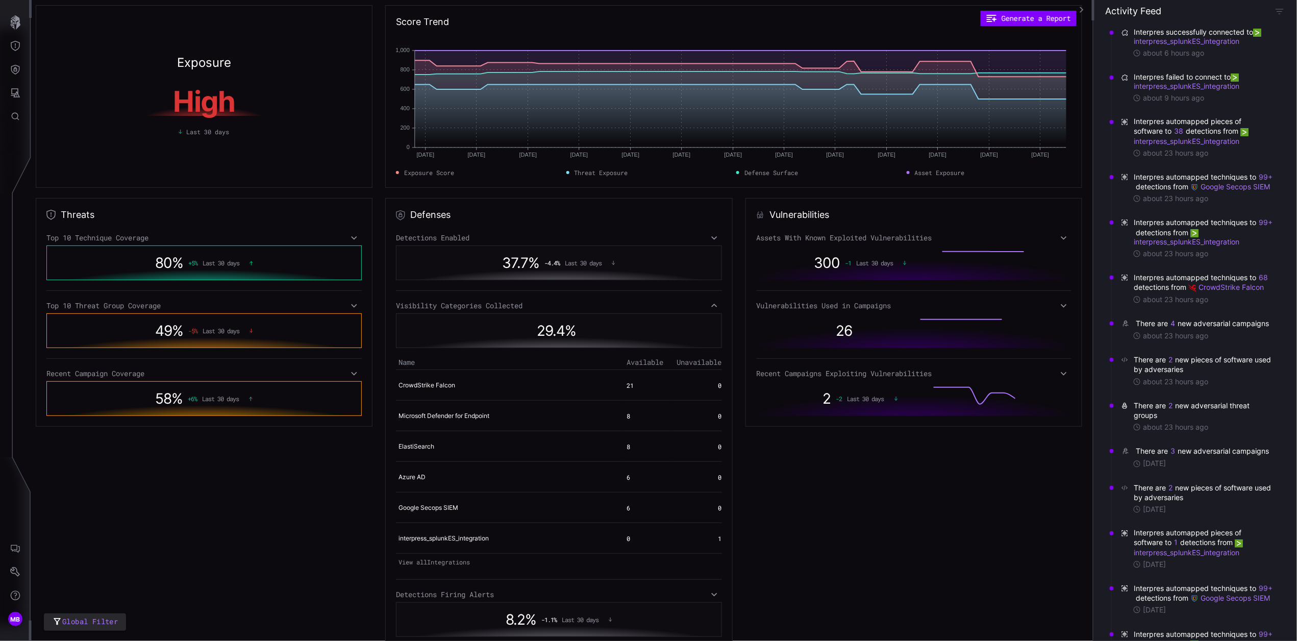
click at [711, 306] on icon at bounding box center [714, 305] width 6 height 4
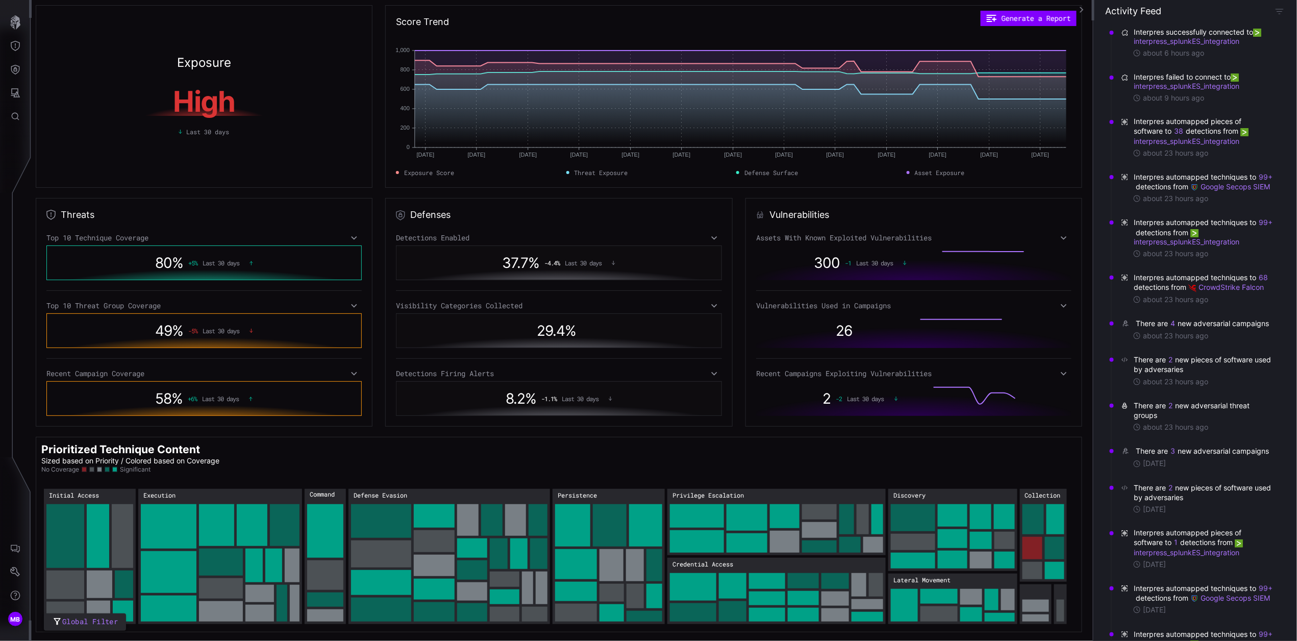
click at [710, 375] on icon at bounding box center [713, 373] width 7 height 8
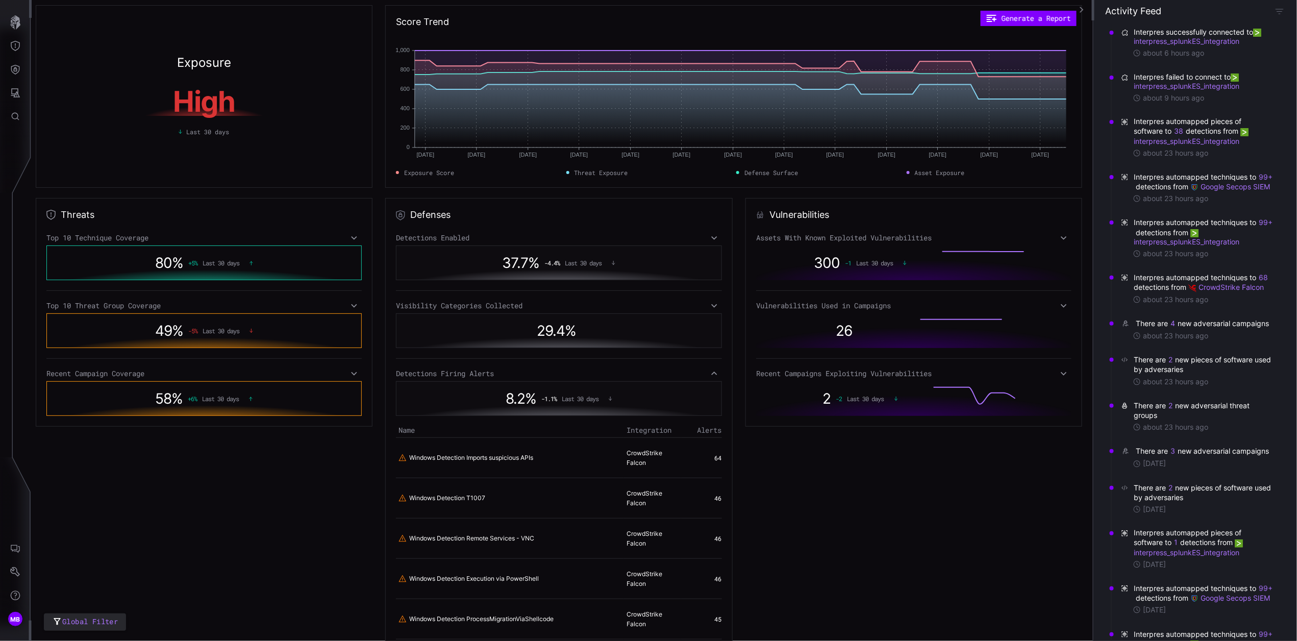
click at [710, 375] on icon at bounding box center [713, 373] width 7 height 8
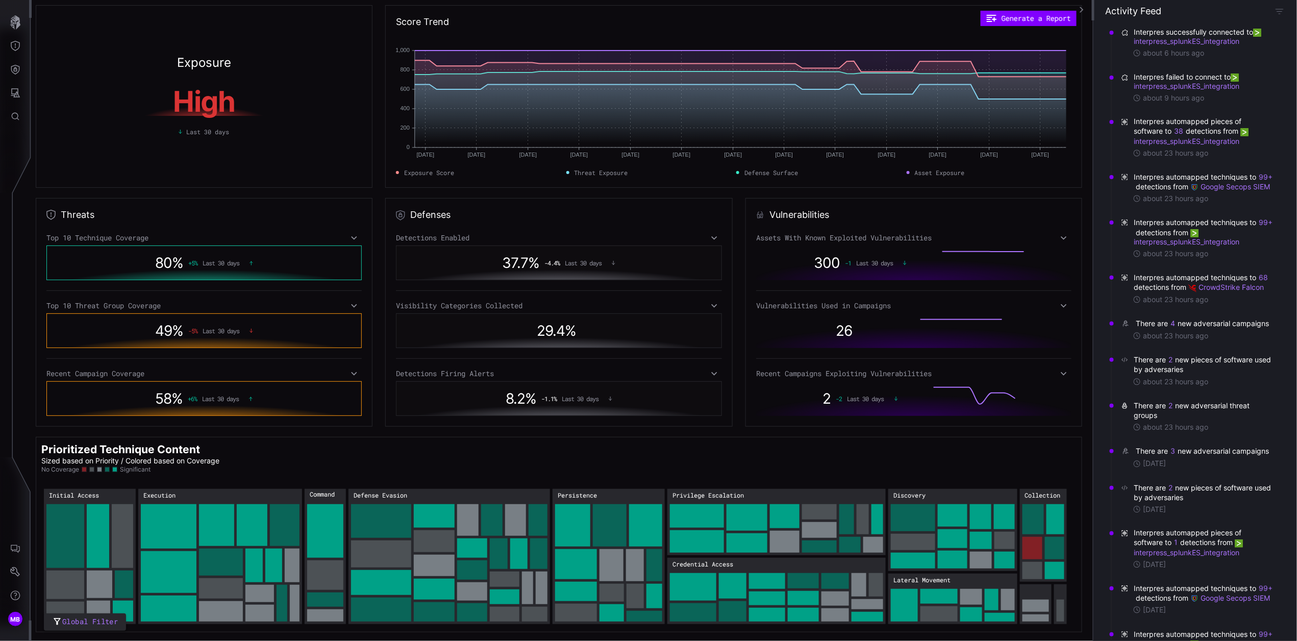
click at [1060, 373] on icon at bounding box center [1063, 373] width 7 height 8
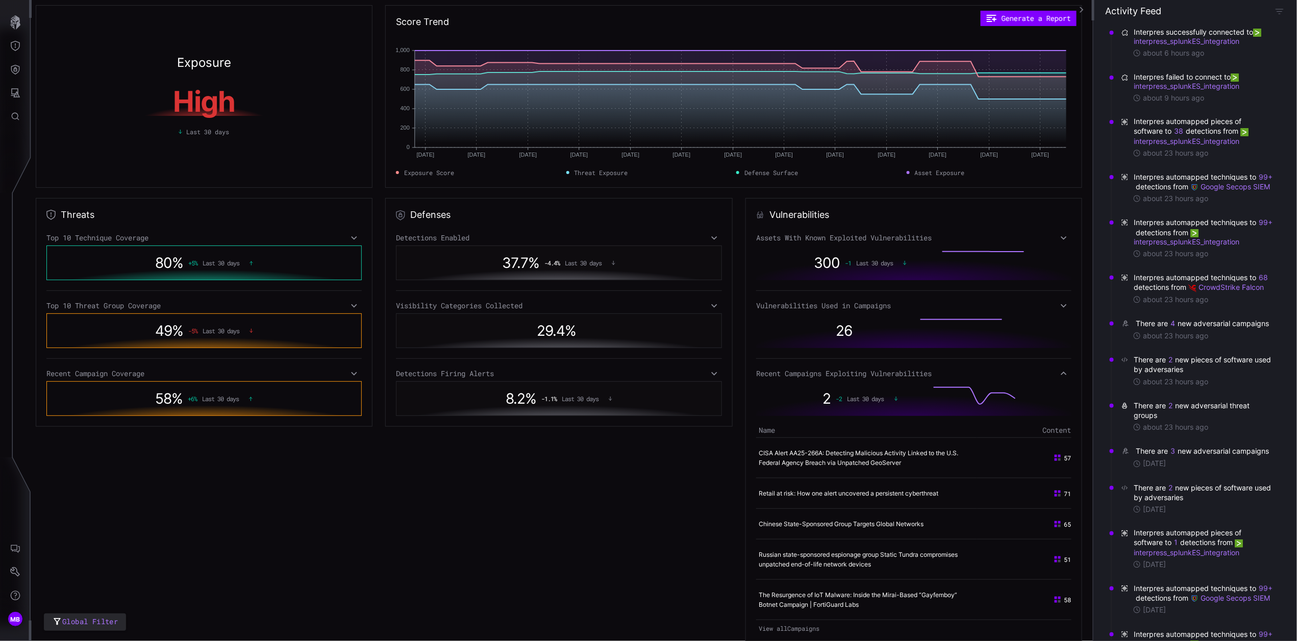
click at [1060, 373] on icon at bounding box center [1063, 373] width 7 height 8
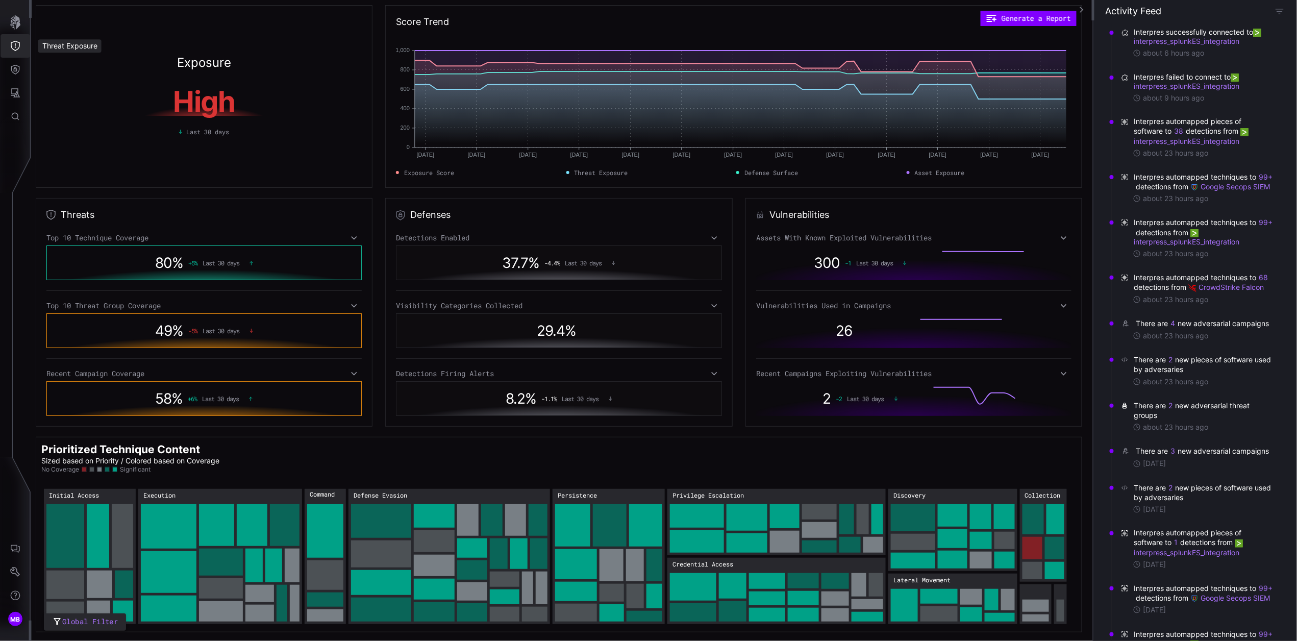
click at [18, 47] on icon "Threat Exposure" at bounding box center [15, 46] width 9 height 10
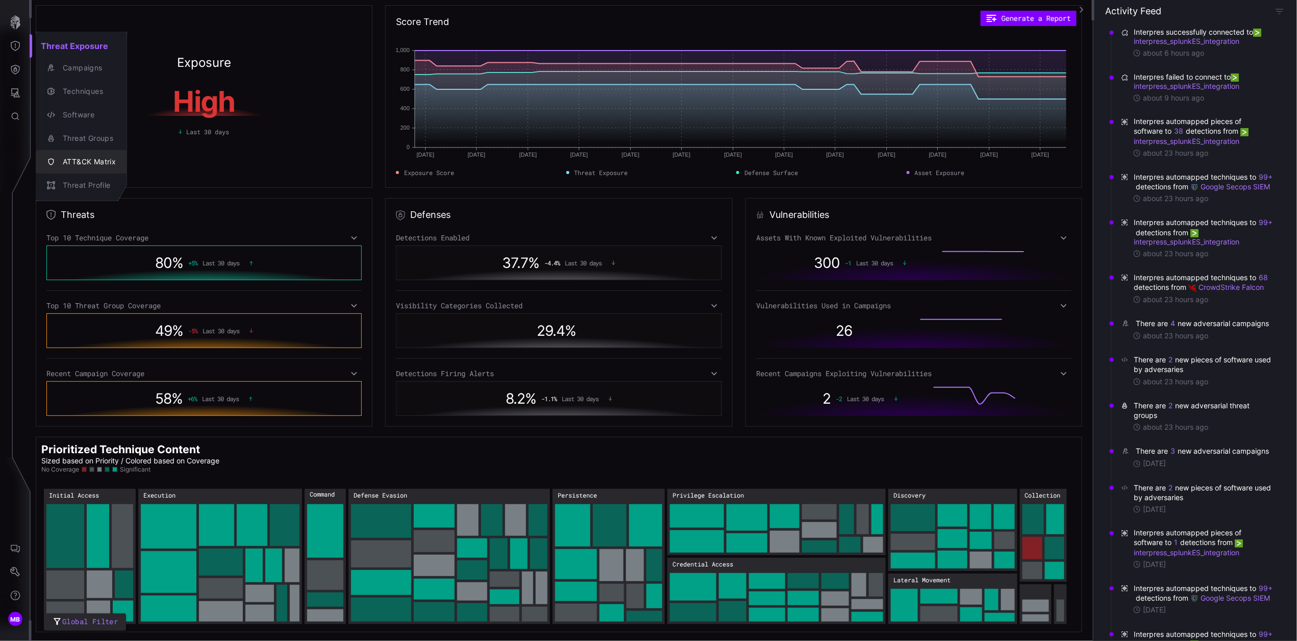
click at [92, 163] on div "ATT&CK Matrix" at bounding box center [87, 162] width 58 height 13
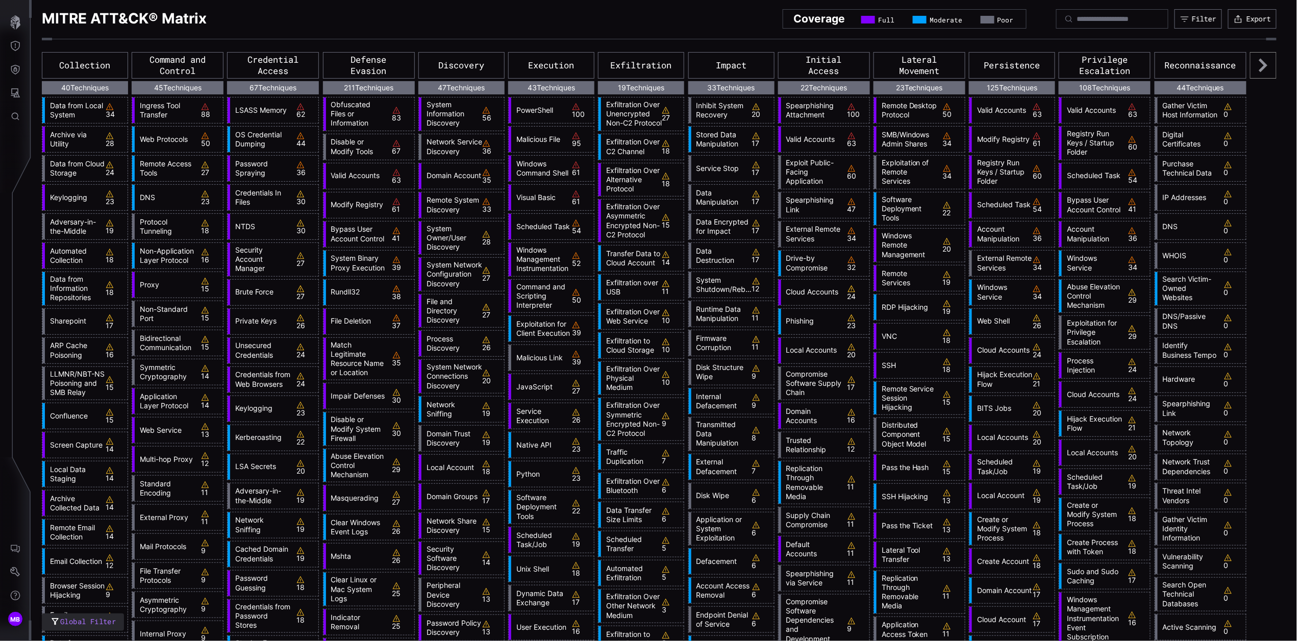
click at [1258, 69] on icon at bounding box center [1263, 65] width 27 height 27
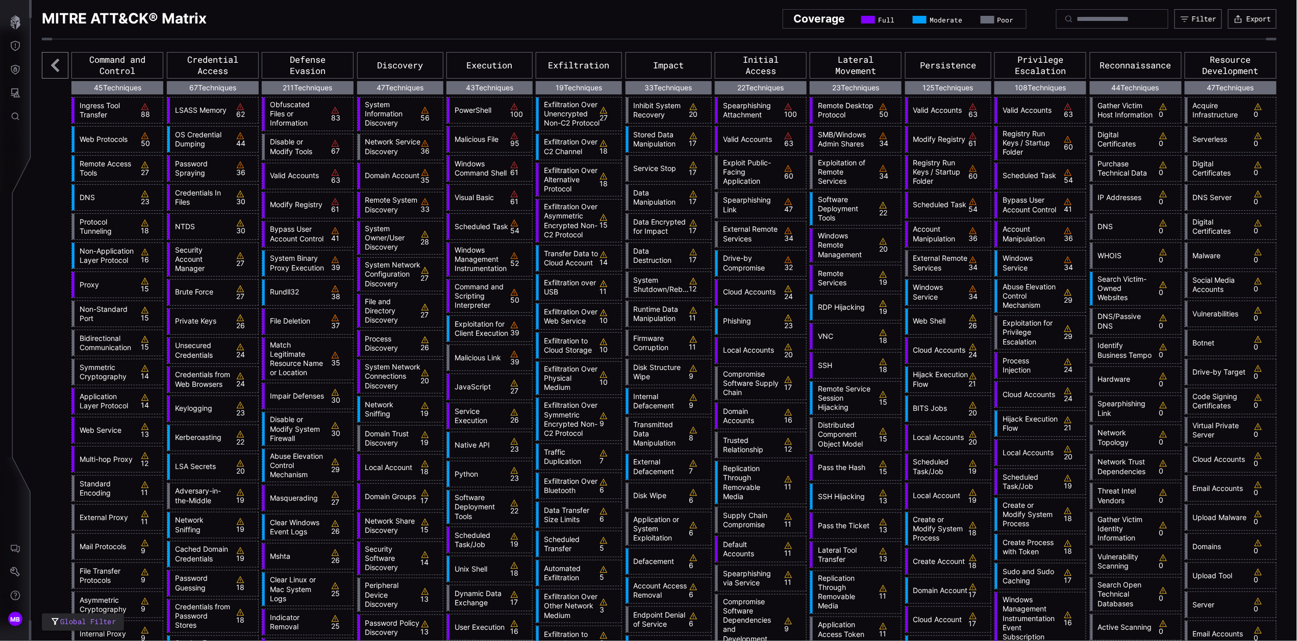
click at [48, 67] on icon at bounding box center [55, 65] width 27 height 27
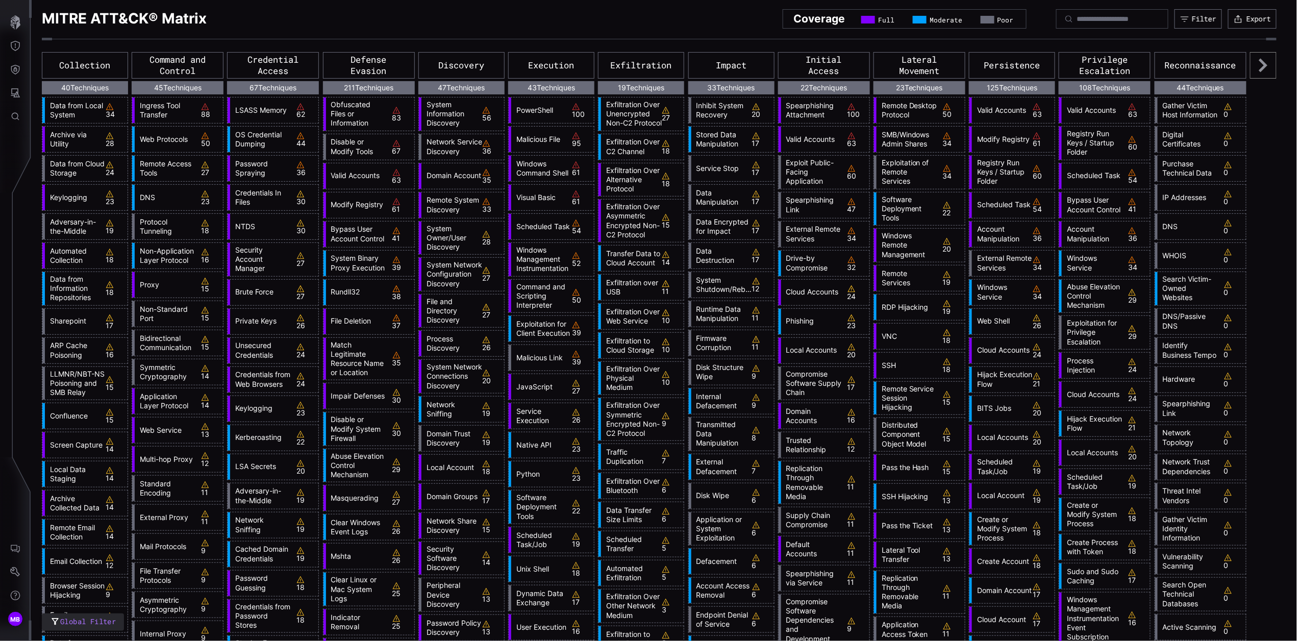
click at [71, 169] on link "Data from Cloud Storage" at bounding box center [75, 168] width 61 height 18
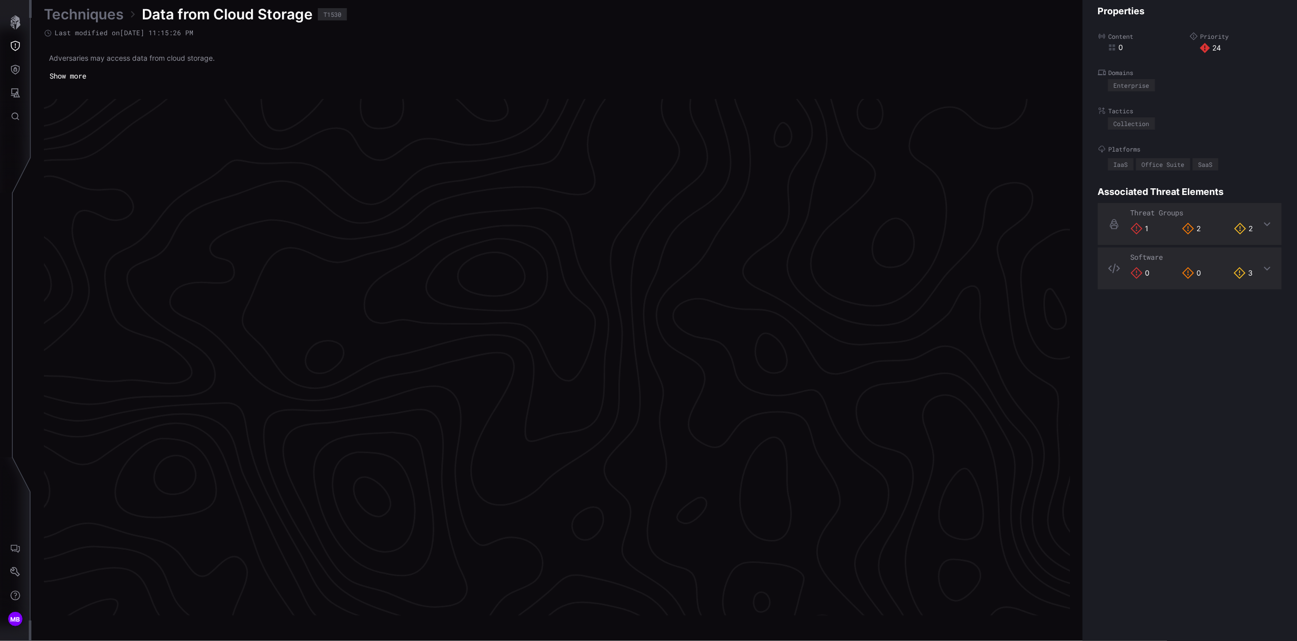
scroll to position [2042, 257]
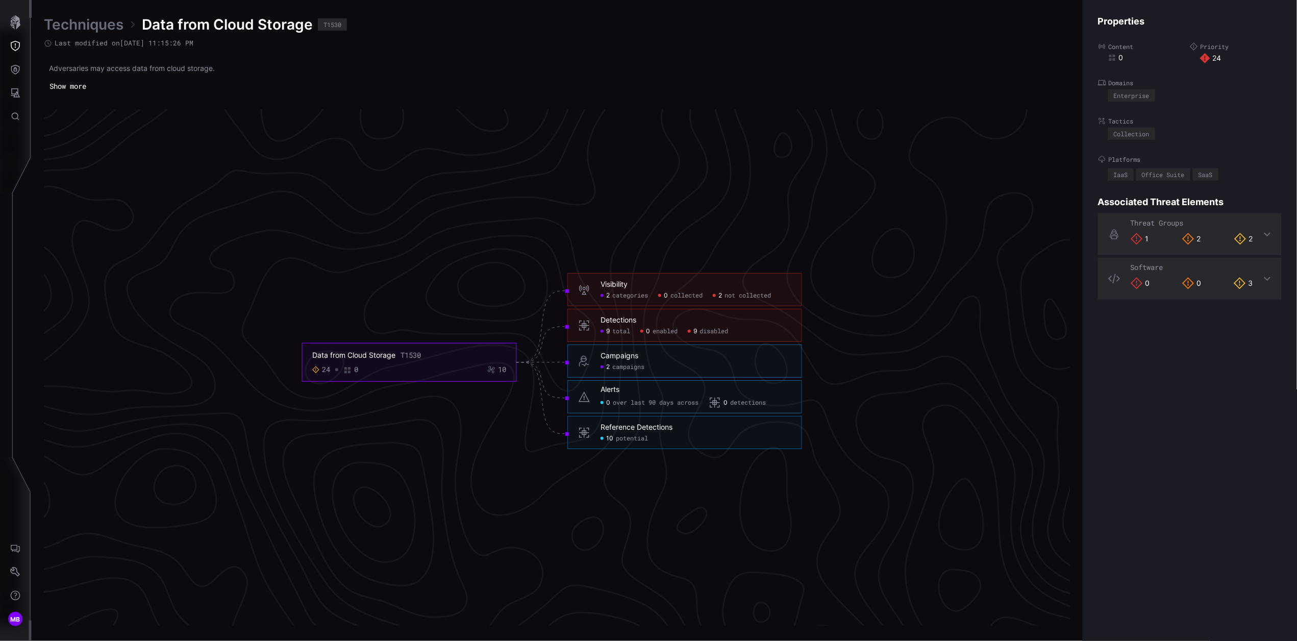
click at [708, 331] on span "disabled" at bounding box center [713, 331] width 29 height 8
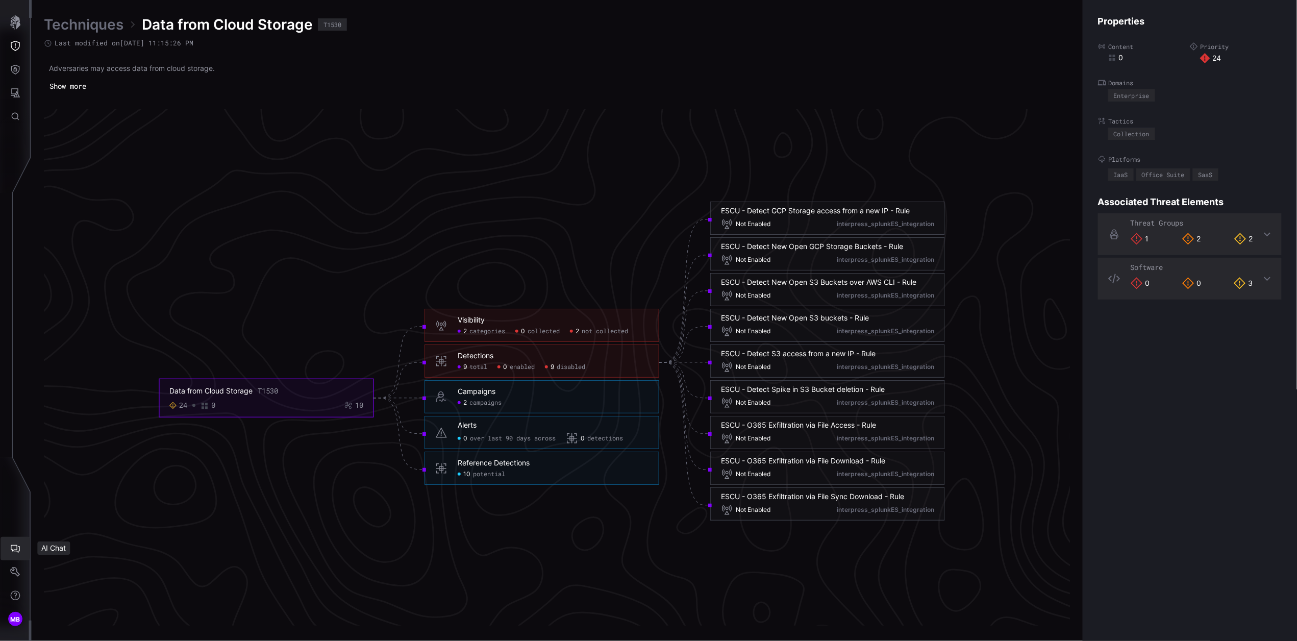
click at [15, 550] on icon "AI Chat" at bounding box center [15, 548] width 10 height 10
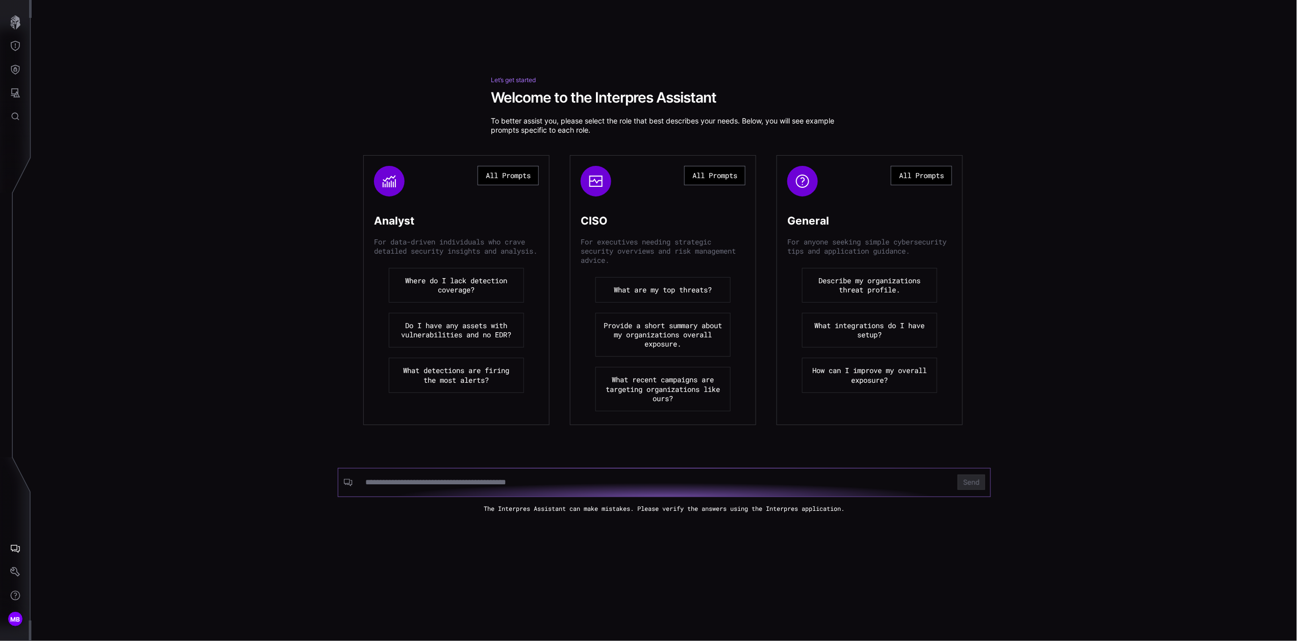
click at [518, 485] on input at bounding box center [655, 482] width 579 height 10
click at [666, 290] on button "What are my top threats?" at bounding box center [662, 290] width 135 height 26
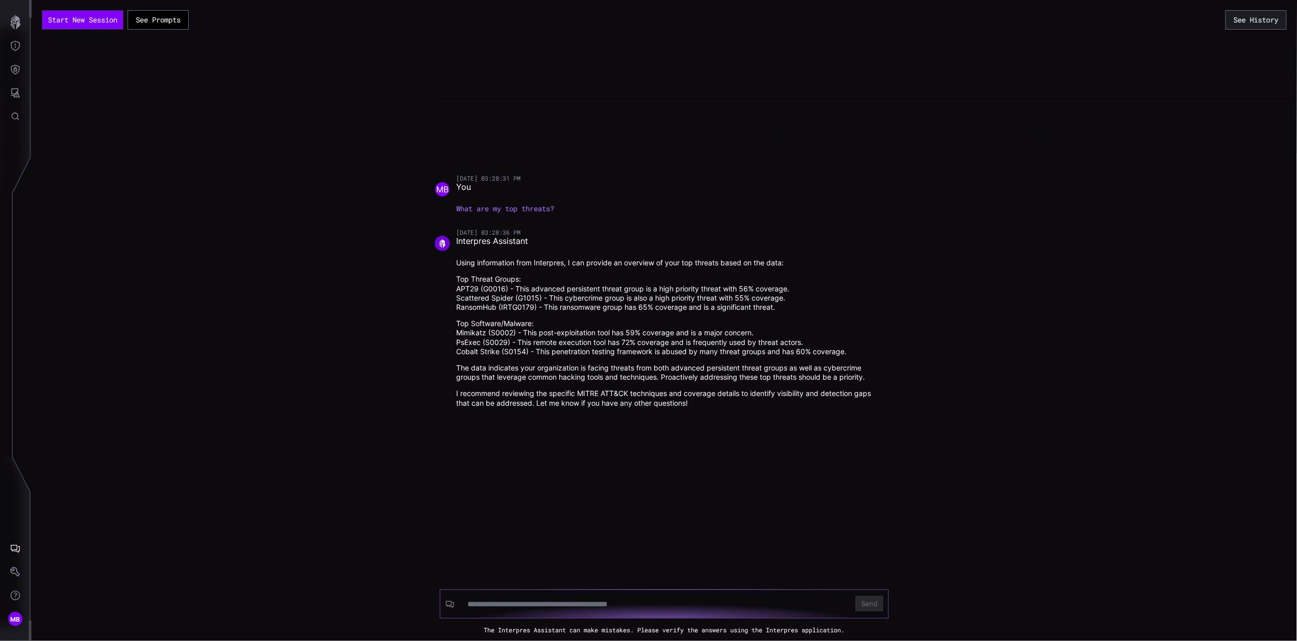
click at [572, 608] on div at bounding box center [655, 603] width 391 height 19
type input "**********"
click at [855, 596] on button "Send" at bounding box center [869, 603] width 28 height 15
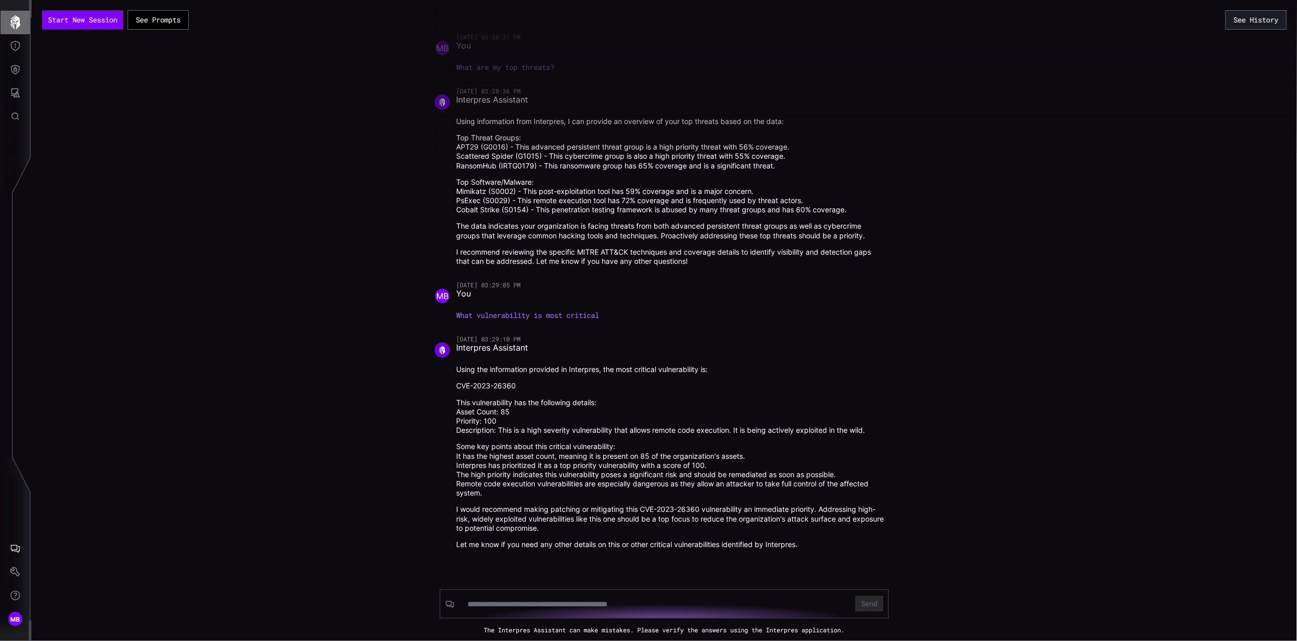
click at [12, 24] on icon "button" at bounding box center [15, 22] width 14 height 14
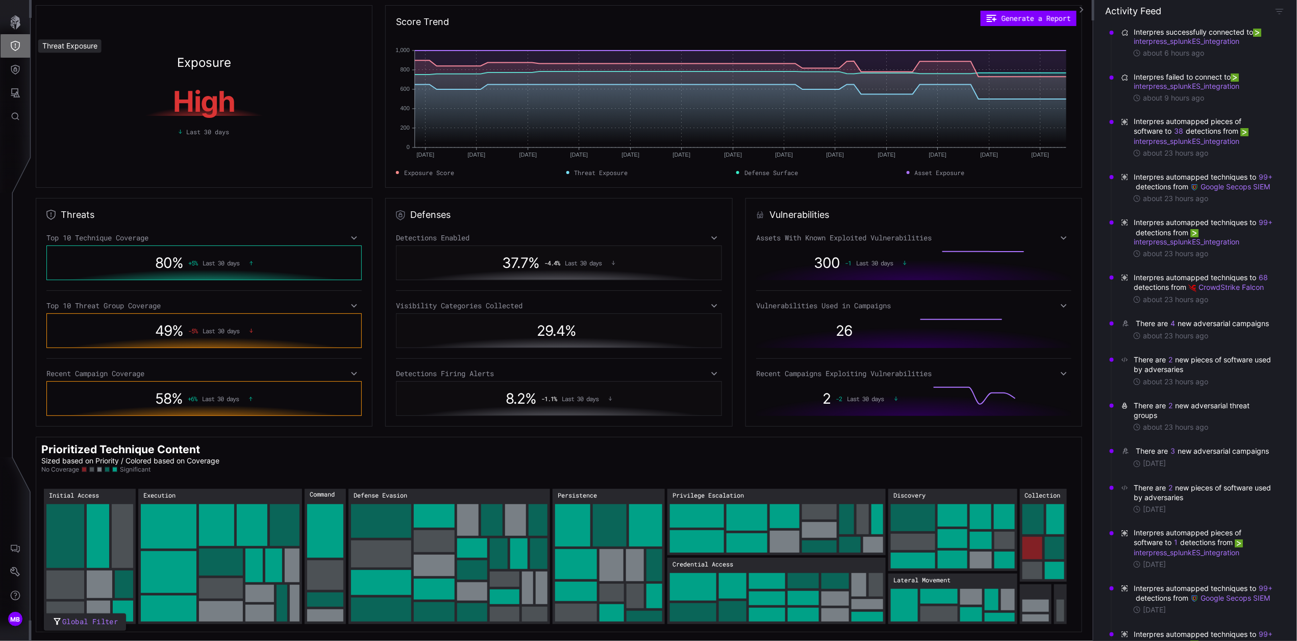
click at [13, 45] on icon "Threat Exposure" at bounding box center [15, 46] width 10 height 10
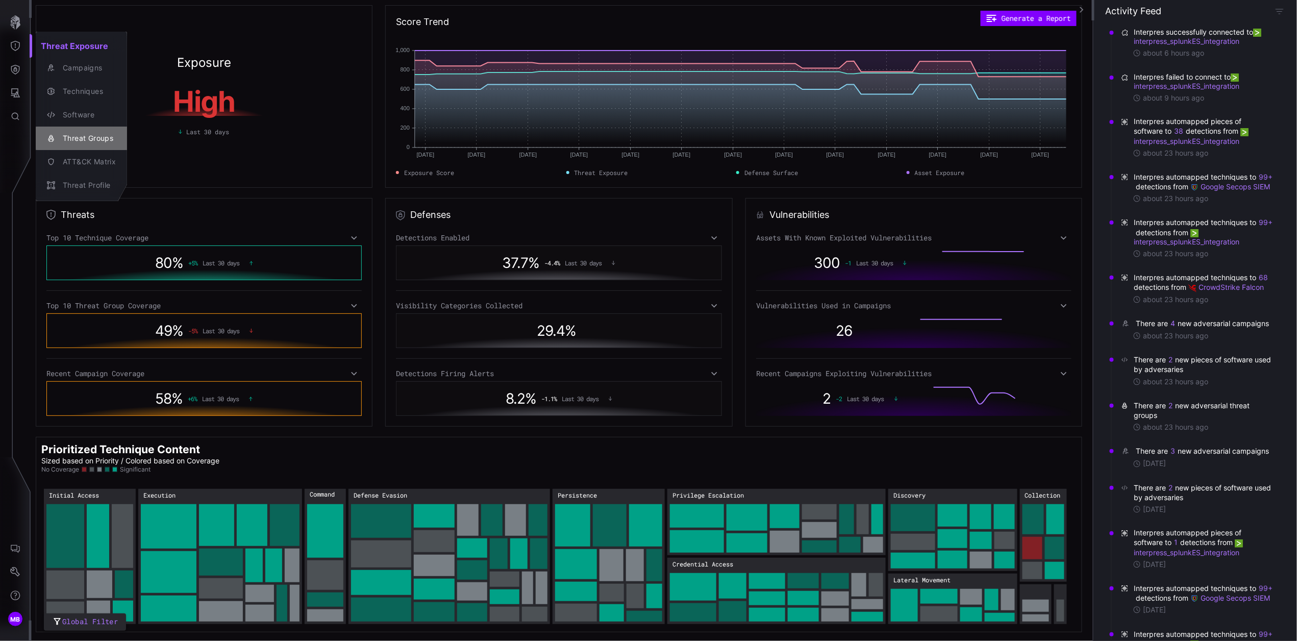
click at [89, 142] on div "Threat Groups" at bounding box center [87, 138] width 58 height 13
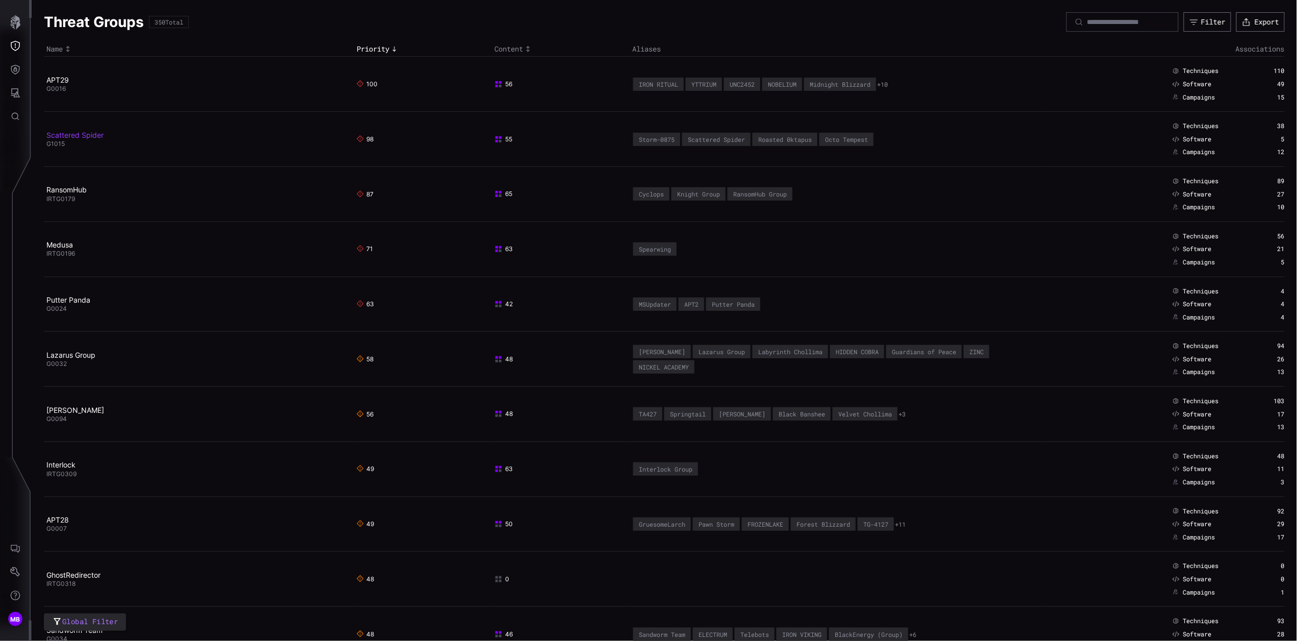
click at [68, 137] on link "Scattered Spider" at bounding box center [74, 135] width 57 height 9
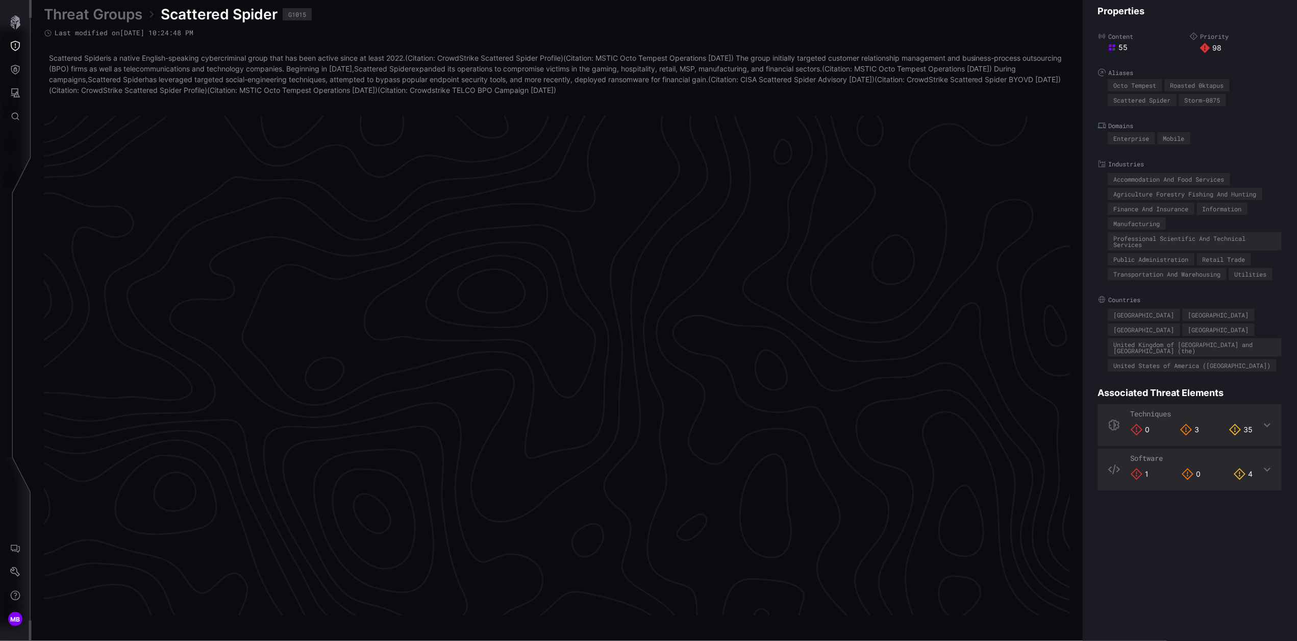
scroll to position [2050, 257]
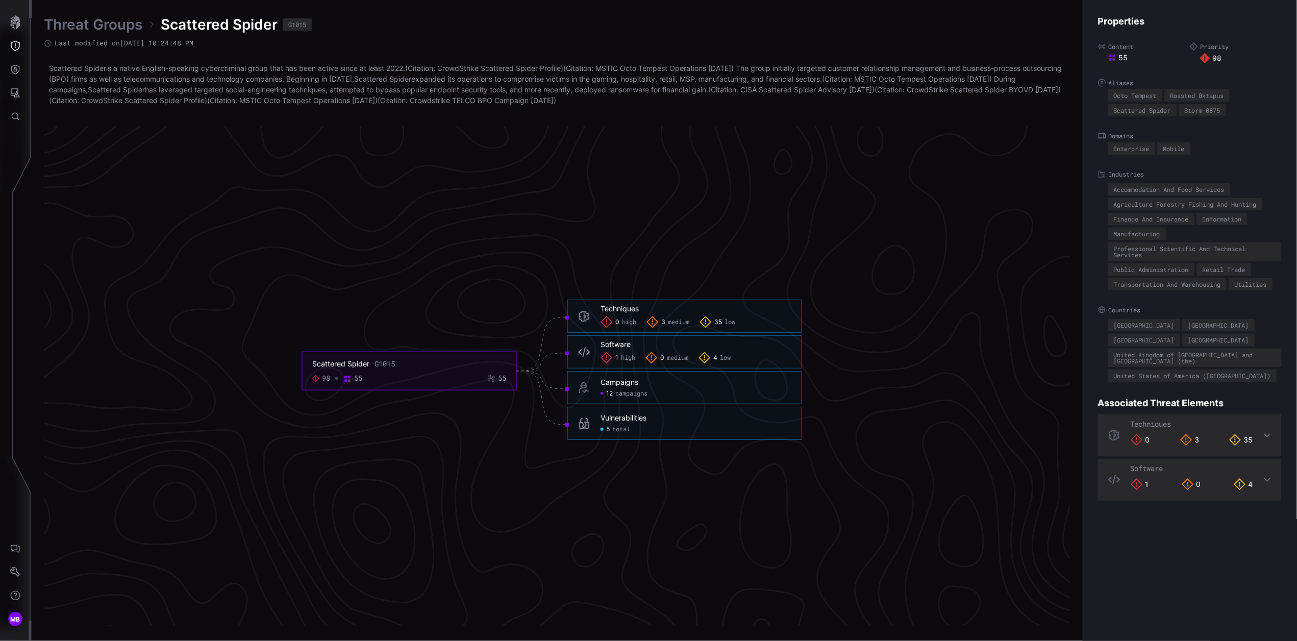
click at [622, 429] on span "total" at bounding box center [621, 429] width 18 height 8
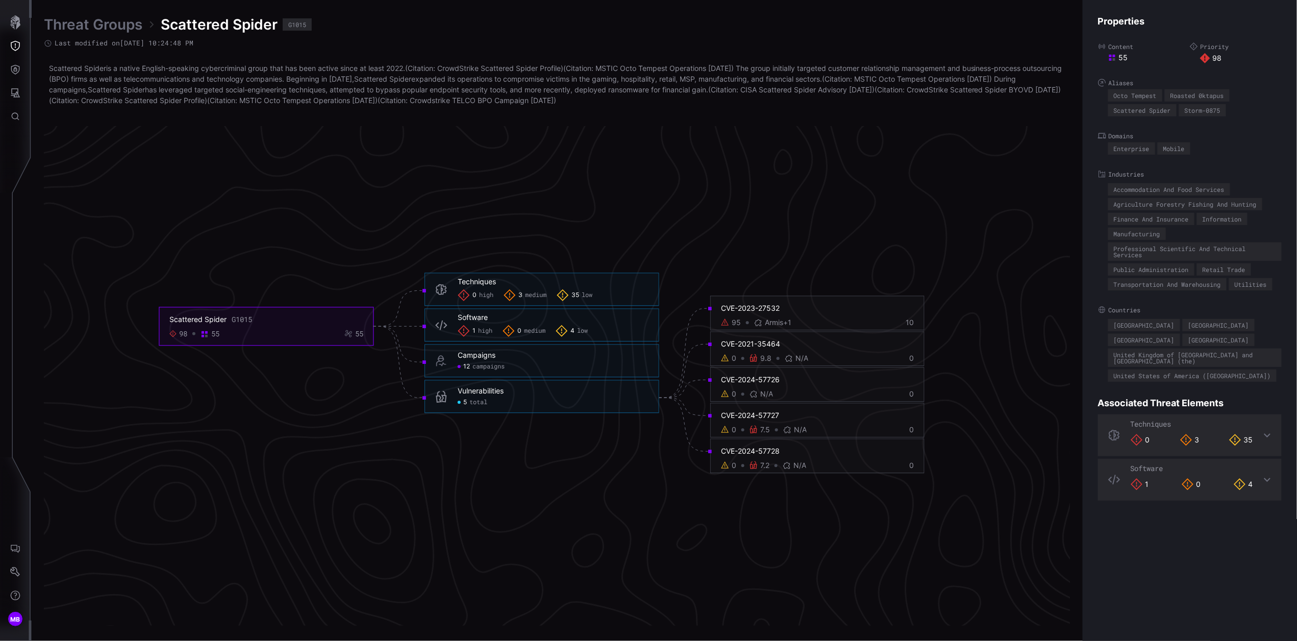
click at [527, 296] on span "medium" at bounding box center [535, 295] width 21 height 8
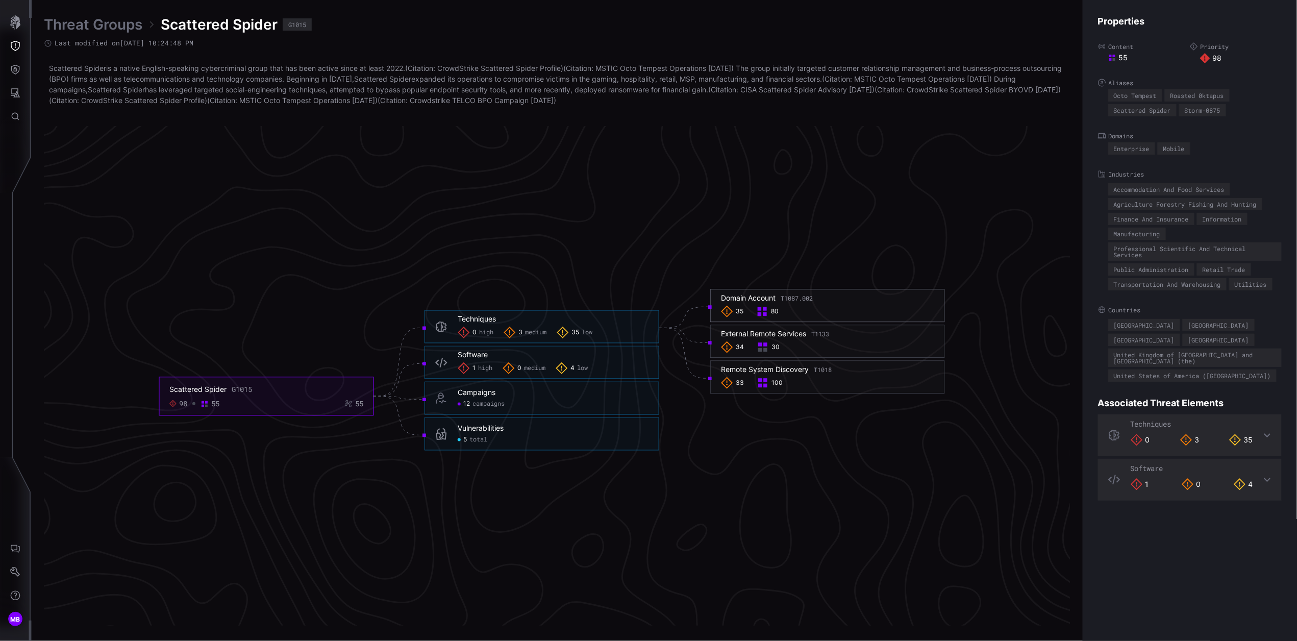
click at [750, 298] on div "Domain Account T1087.002" at bounding box center [767, 298] width 92 height 9
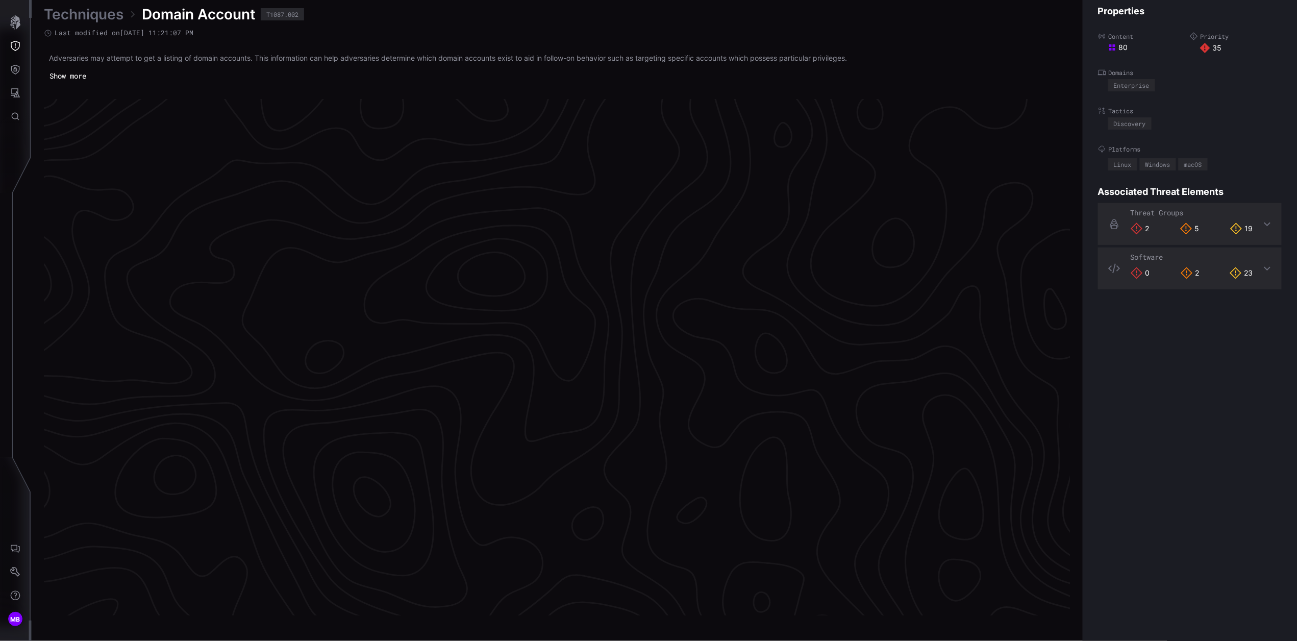
scroll to position [2042, 257]
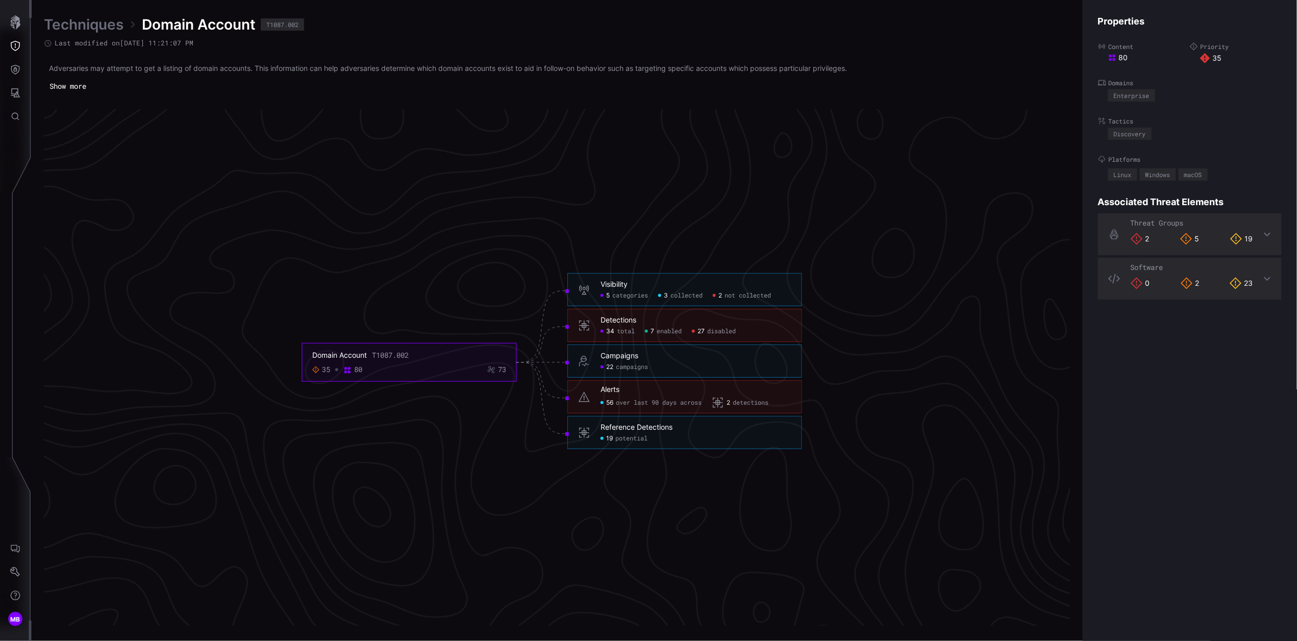
click at [756, 299] on span "not collected" at bounding box center [747, 296] width 46 height 8
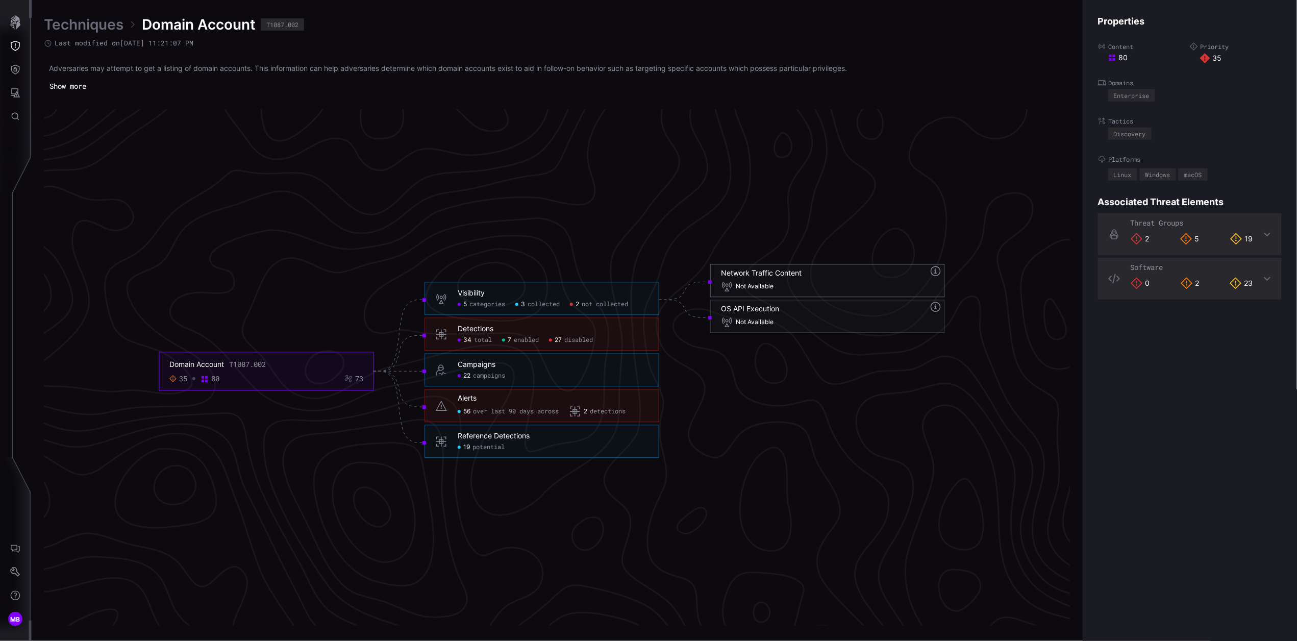
click at [775, 270] on div "Network Traffic Content" at bounding box center [761, 273] width 81 height 9
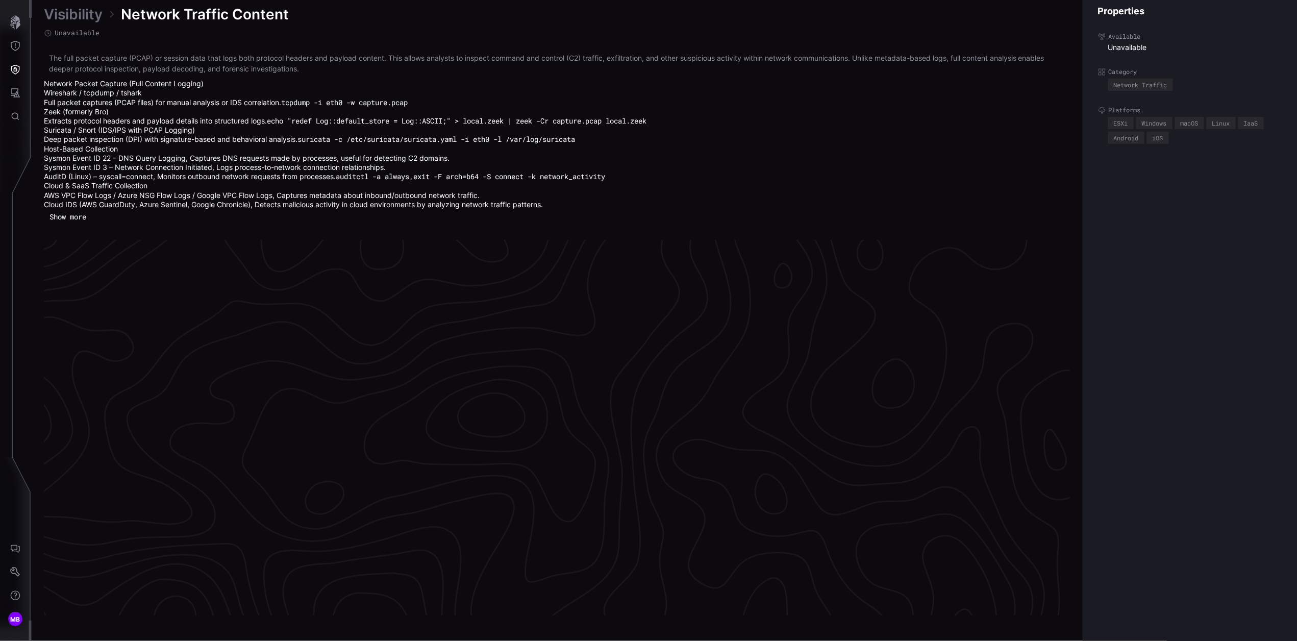
scroll to position [2113, 257]
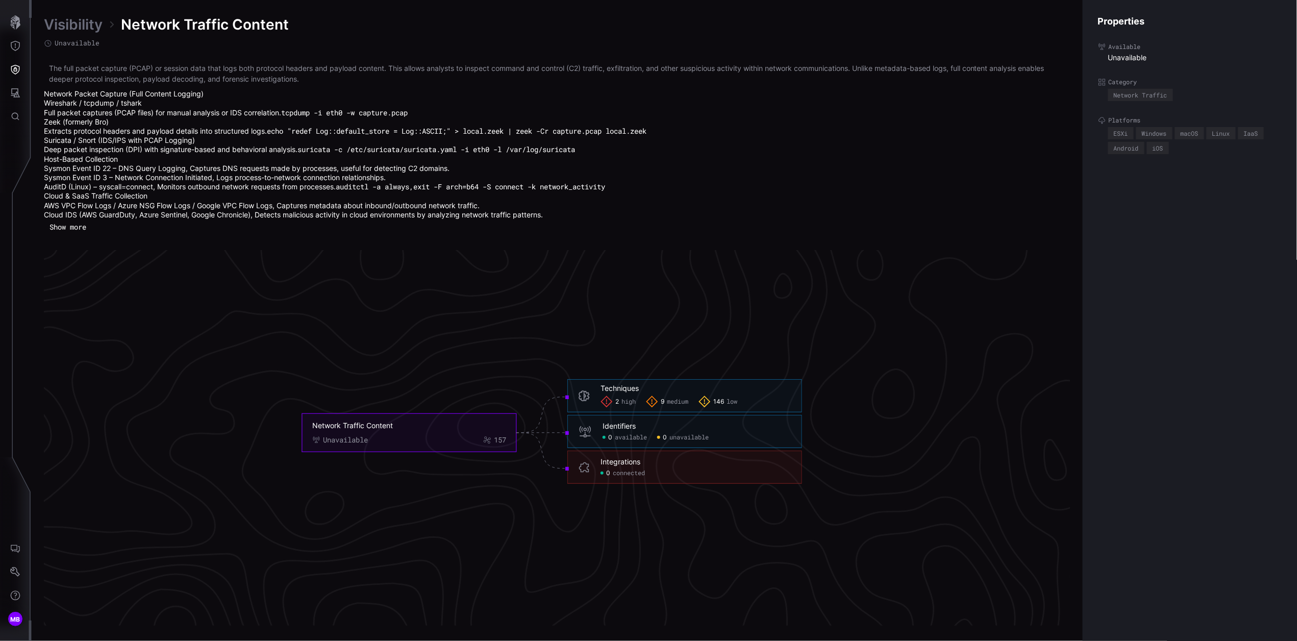
click at [75, 225] on button "Show more" at bounding box center [68, 226] width 48 height 15
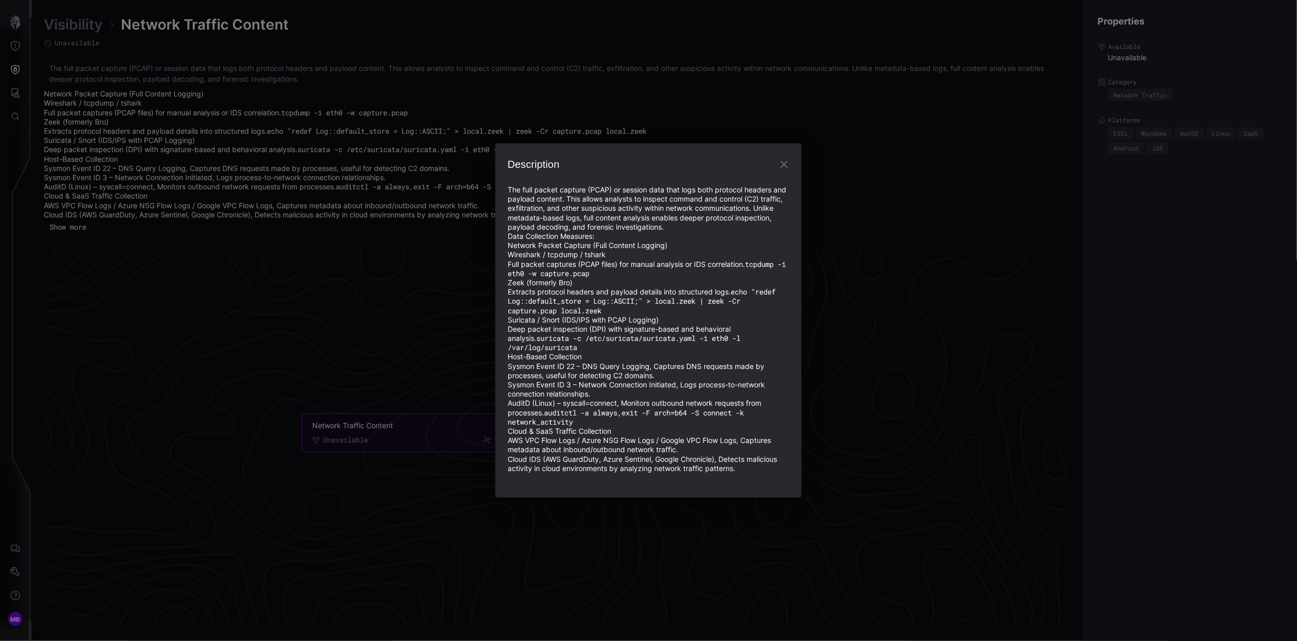
click at [364, 333] on div "Description The full packet capture (PCAP) or session data that logs both proto…" at bounding box center [648, 320] width 1297 height 641
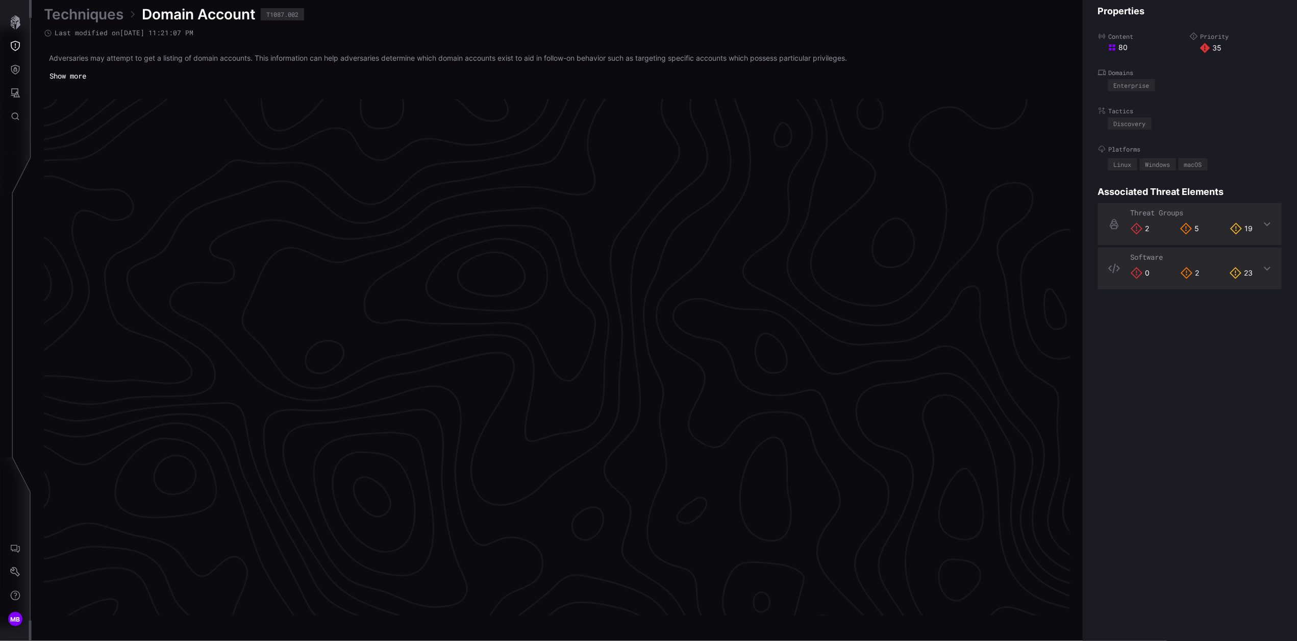
scroll to position [2042, 257]
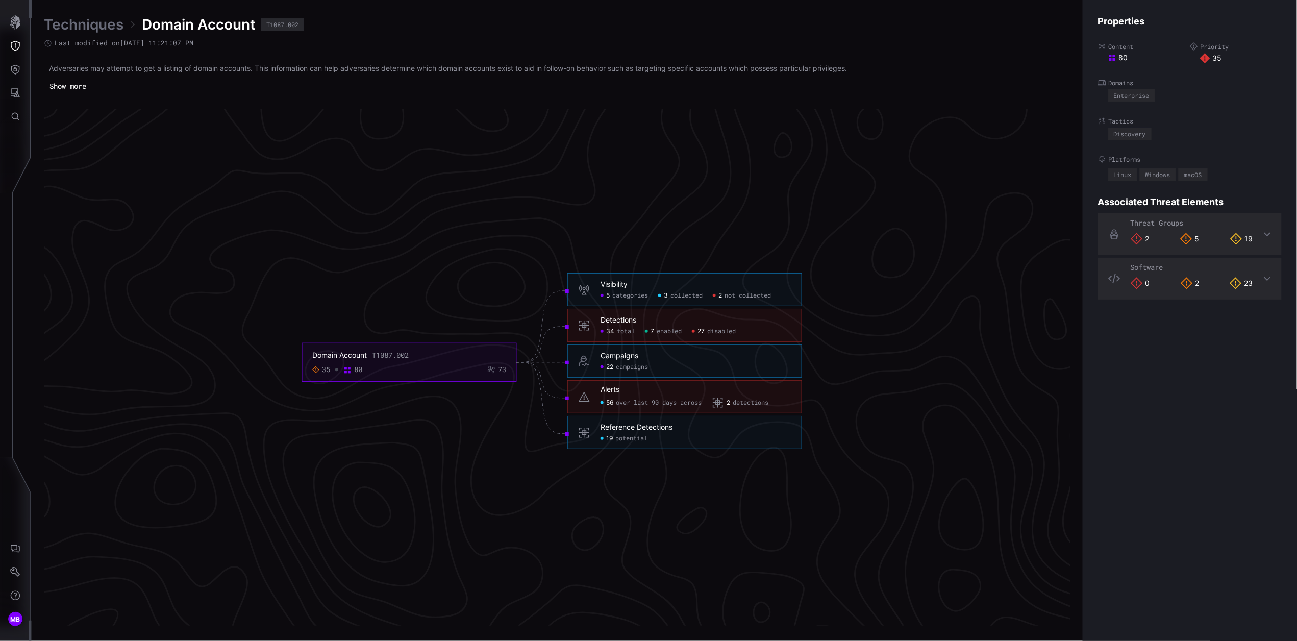
click at [721, 332] on span "disabled" at bounding box center [721, 331] width 29 height 8
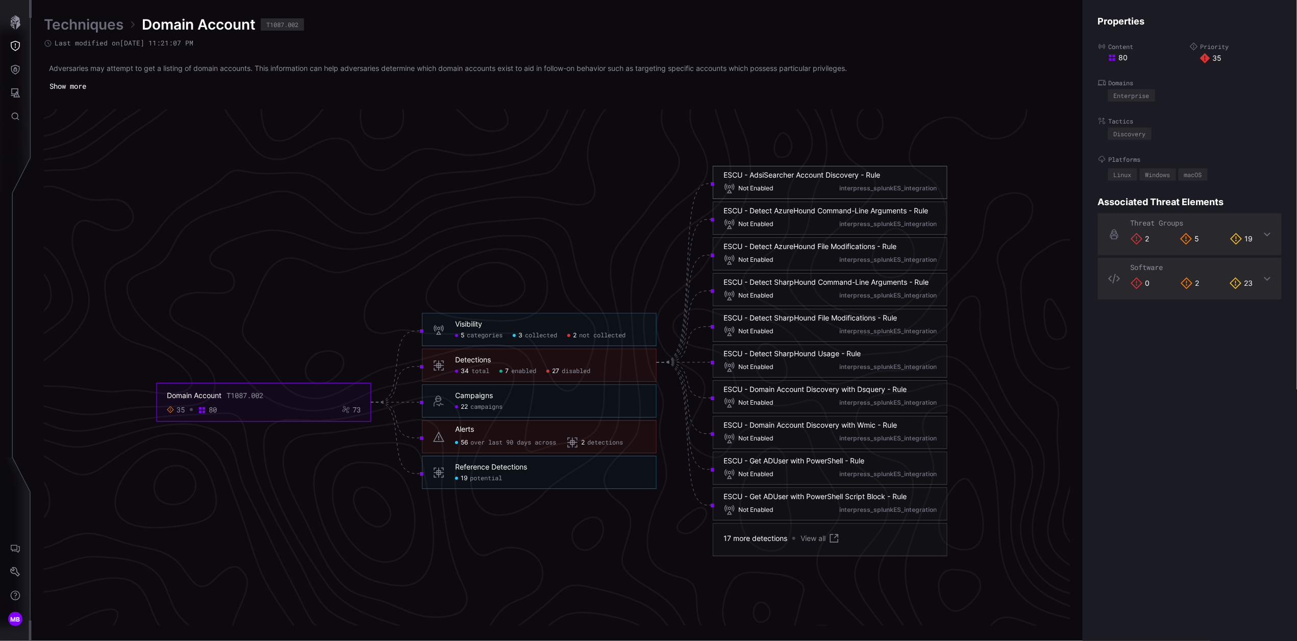
click at [830, 175] on div "ESCU - AdsiSearcher Account Discovery - Rule" at bounding box center [801, 174] width 157 height 9
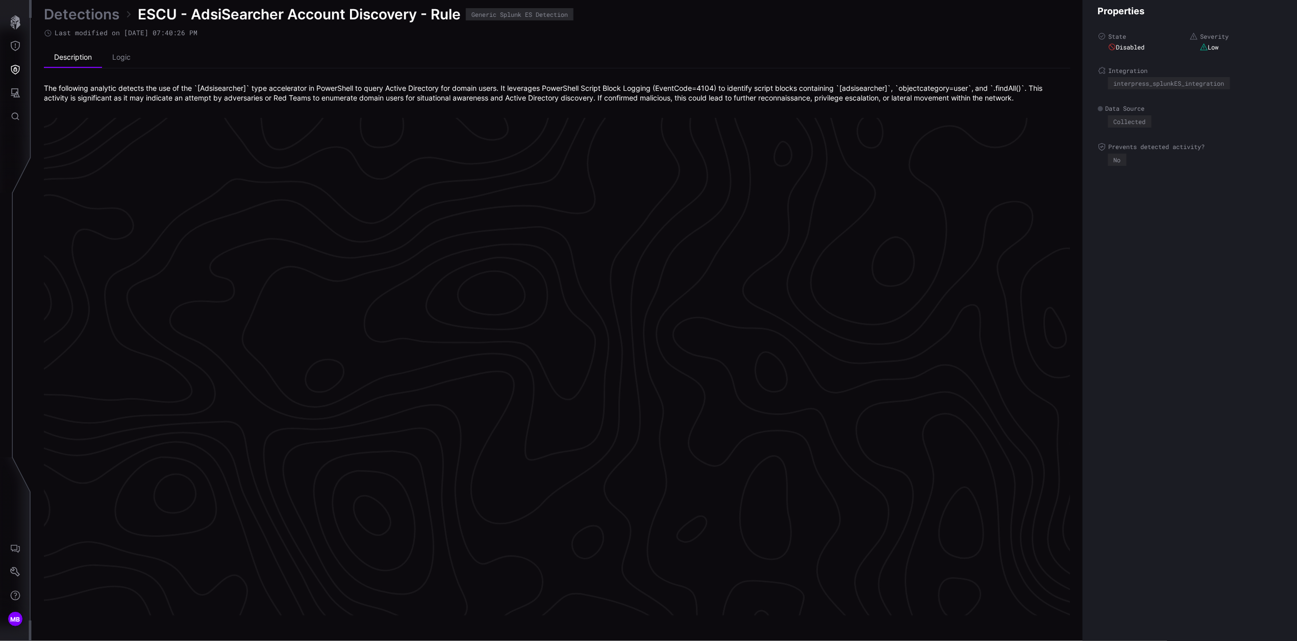
scroll to position [2051, 257]
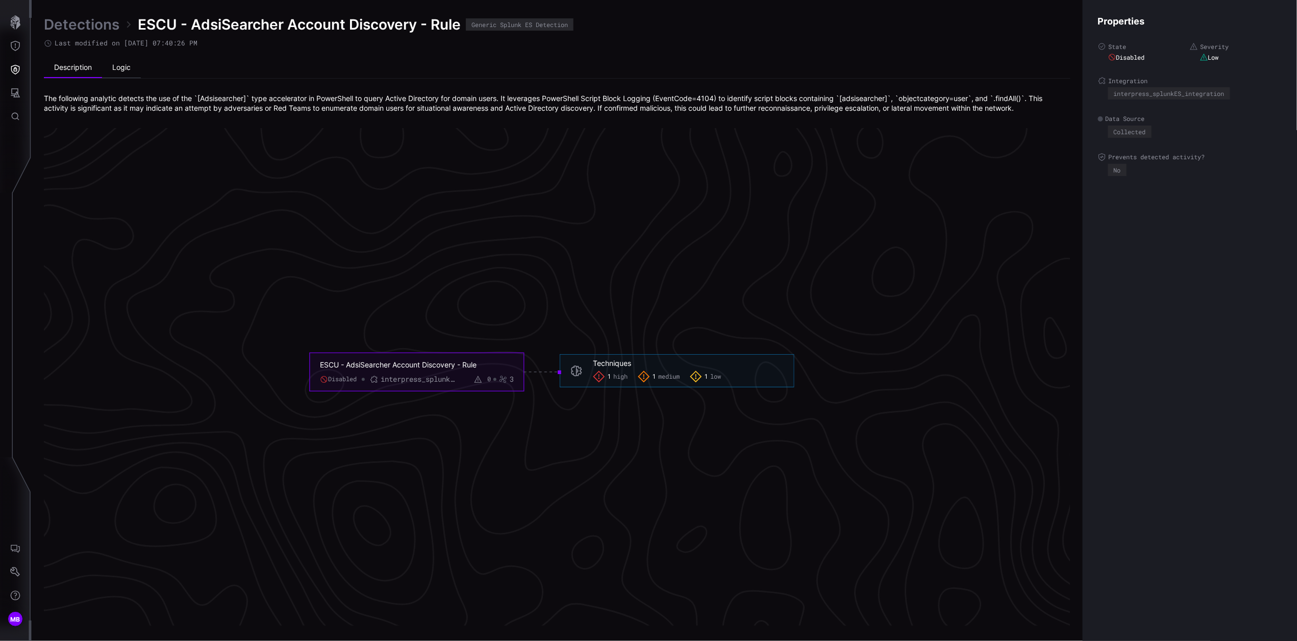
click at [115, 67] on li "Logic" at bounding box center [121, 68] width 39 height 20
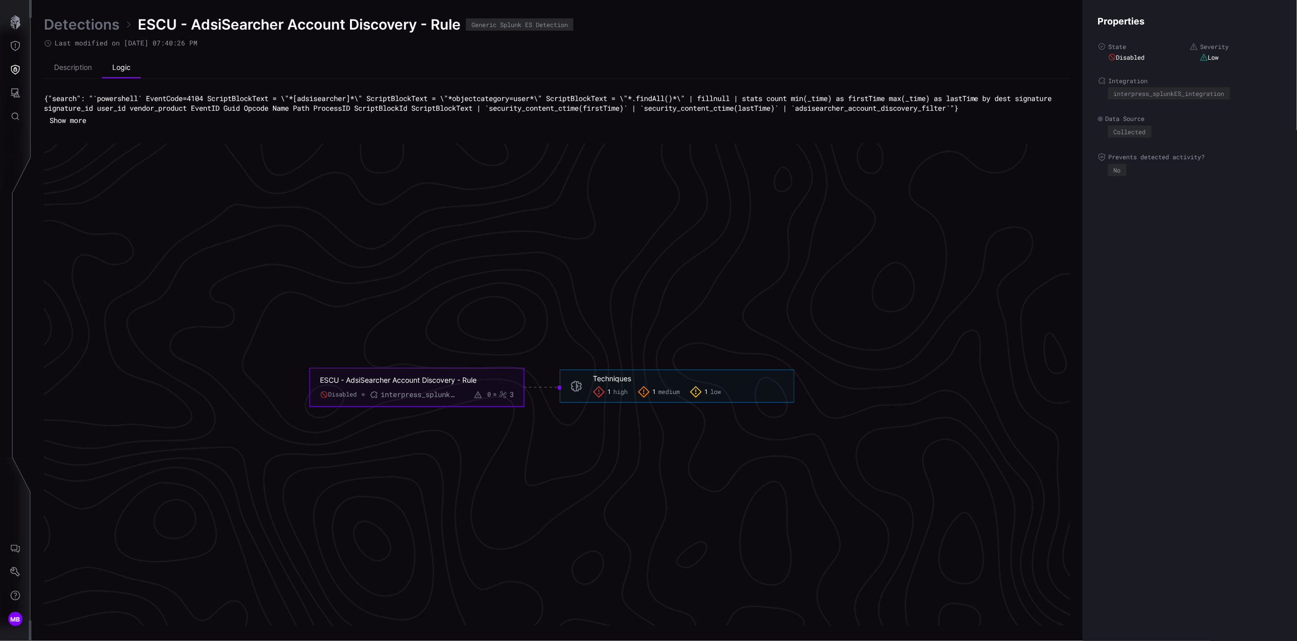
drag, startPoint x: 104, startPoint y: 119, endPoint x: 33, endPoint y: 97, distance: 74.5
click at [33, 97] on div "Detections ESCU - AdsiSearcher Account Discovery - Rule Generic Splunk ES Detec…" at bounding box center [664, 320] width 1265 height 641
click at [78, 119] on button "Show more" at bounding box center [68, 120] width 48 height 15
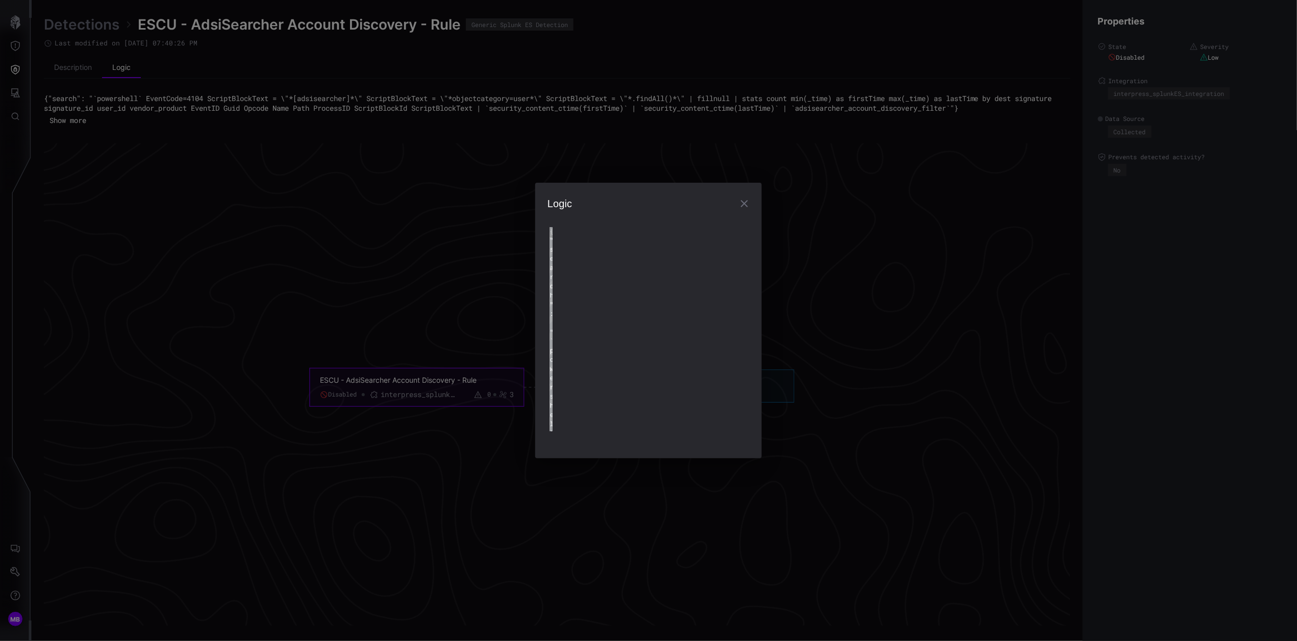
type textarea "**********"
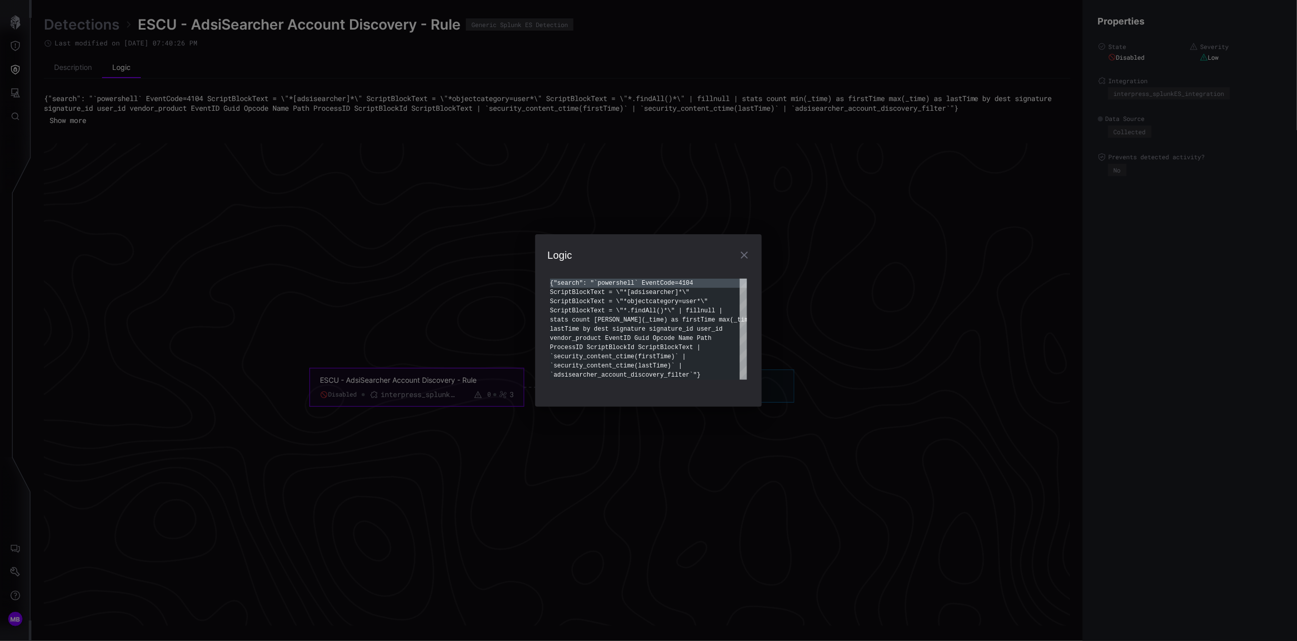
click at [748, 255] on icon "button" at bounding box center [744, 255] width 12 height 12
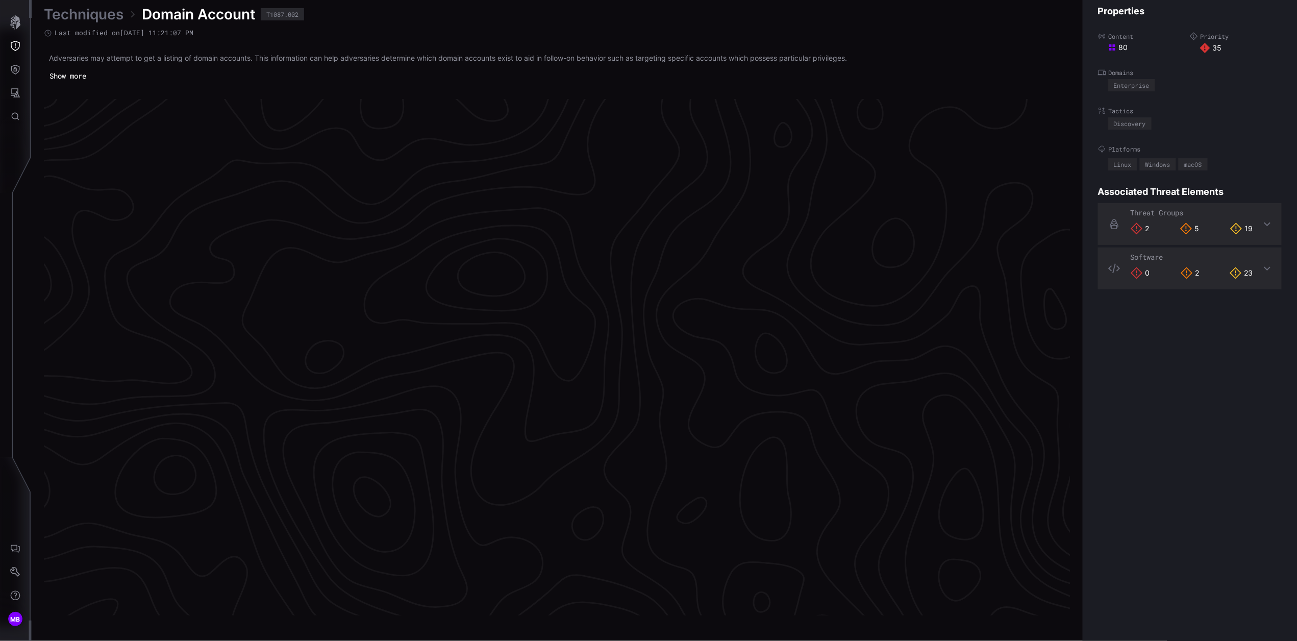
scroll to position [2042, 257]
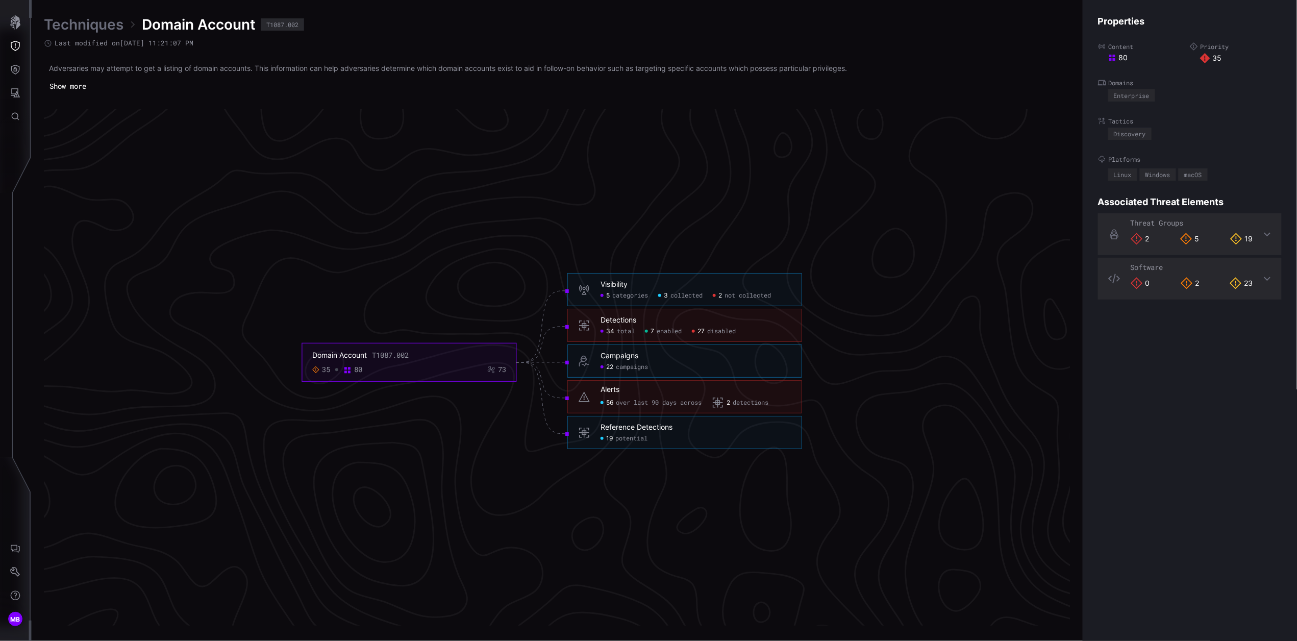
click at [637, 440] on span "potential" at bounding box center [631, 439] width 32 height 8
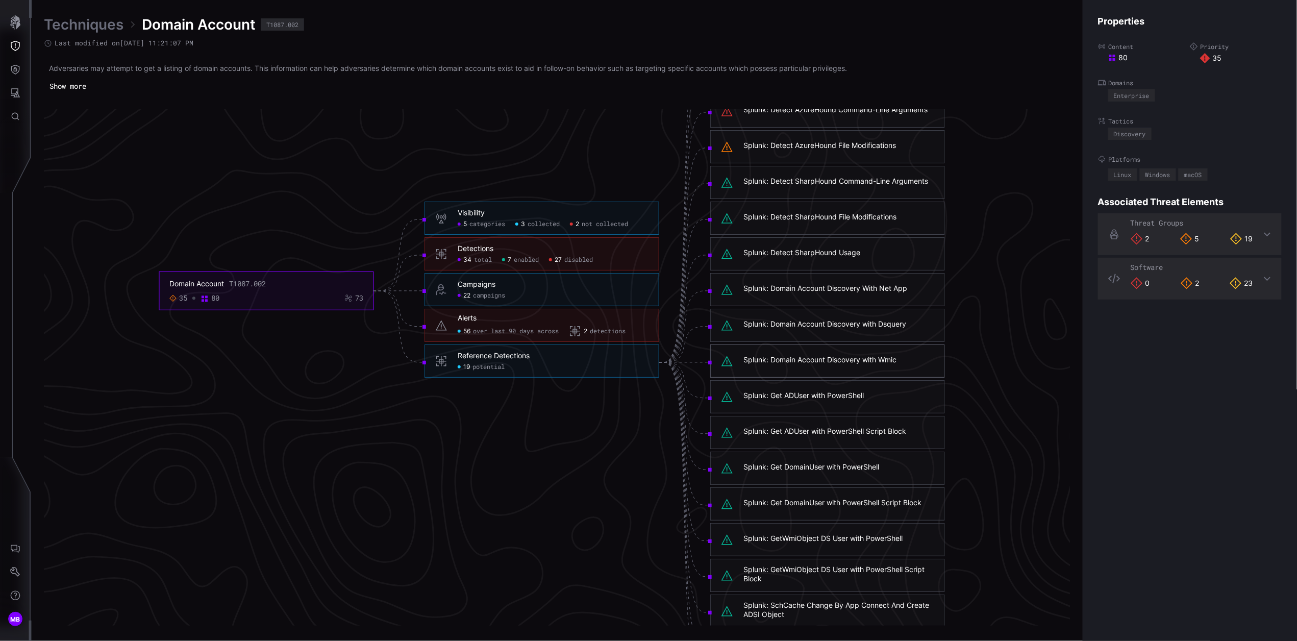
click at [834, 361] on div "Splunk: Domain Account Discovery with Wmic" at bounding box center [819, 359] width 153 height 9
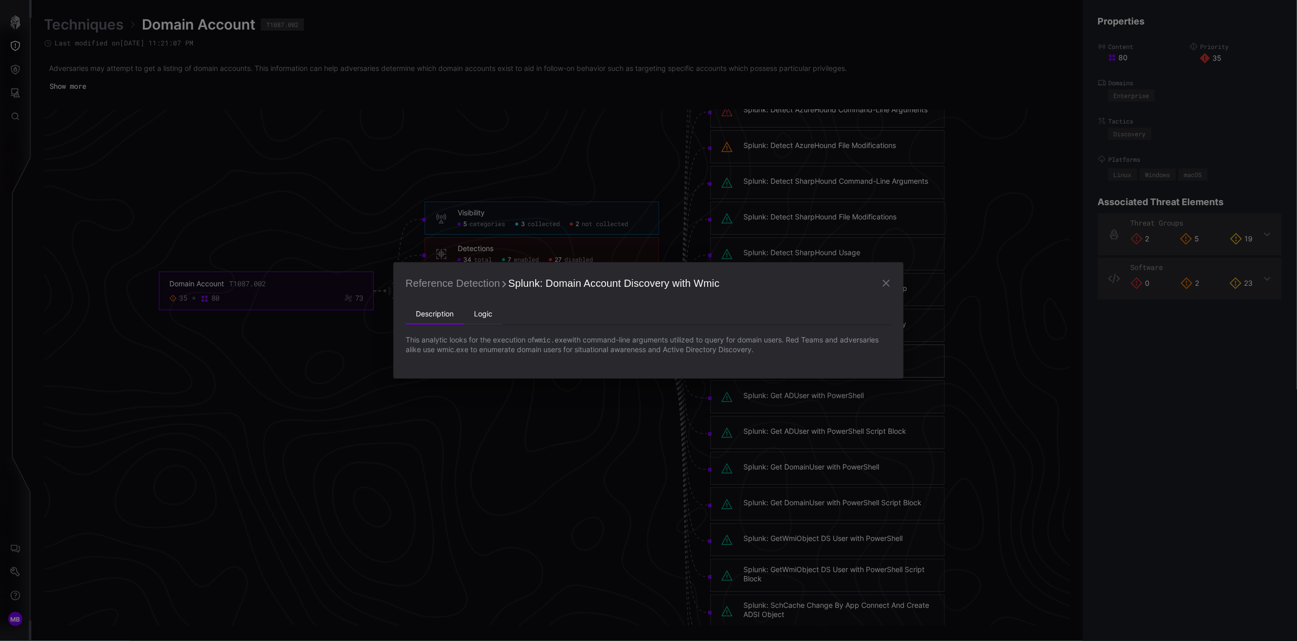
click at [492, 316] on li "Logic" at bounding box center [483, 314] width 39 height 20
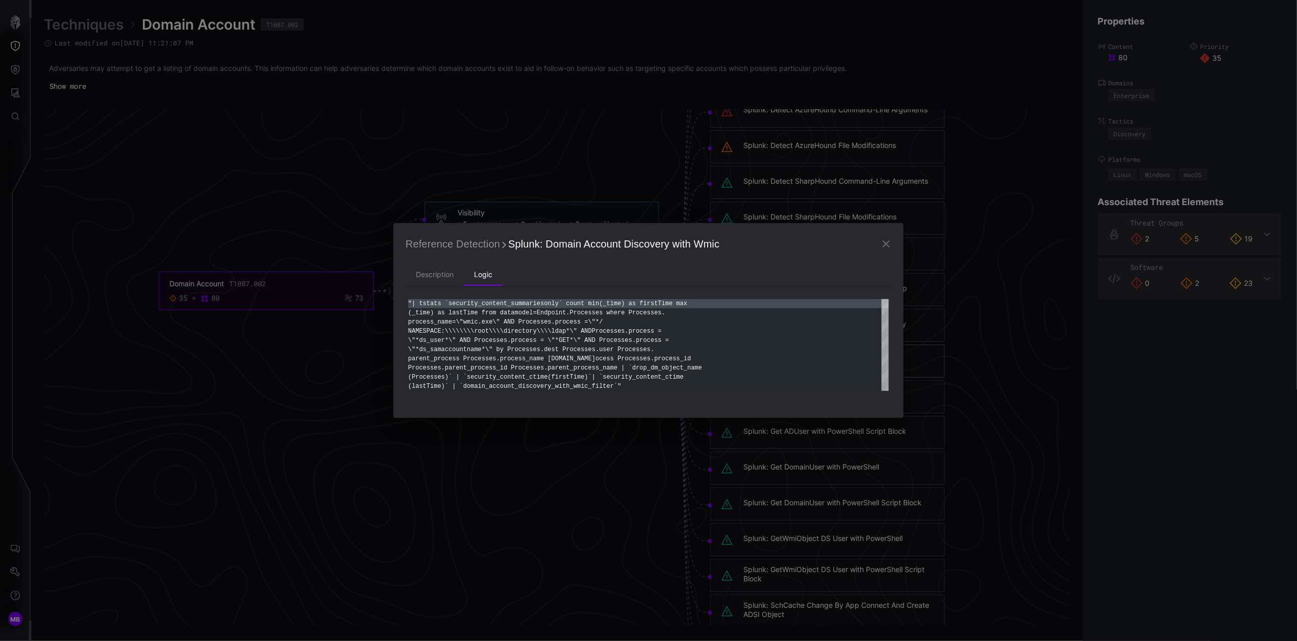
click at [886, 245] on icon "button" at bounding box center [886, 244] width 12 height 12
